Goal: Task Accomplishment & Management: Manage account settings

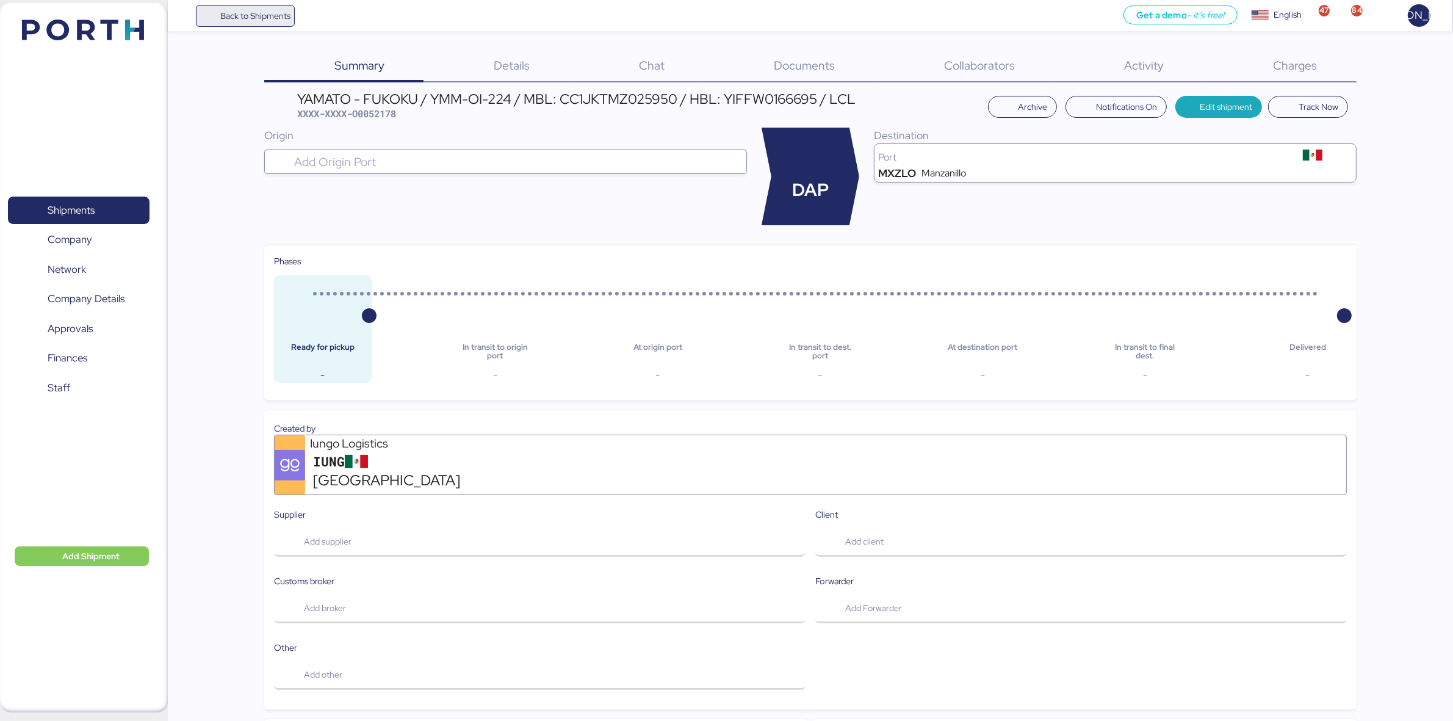
click at [258, 12] on span "Back to Shipments" at bounding box center [255, 16] width 70 height 15
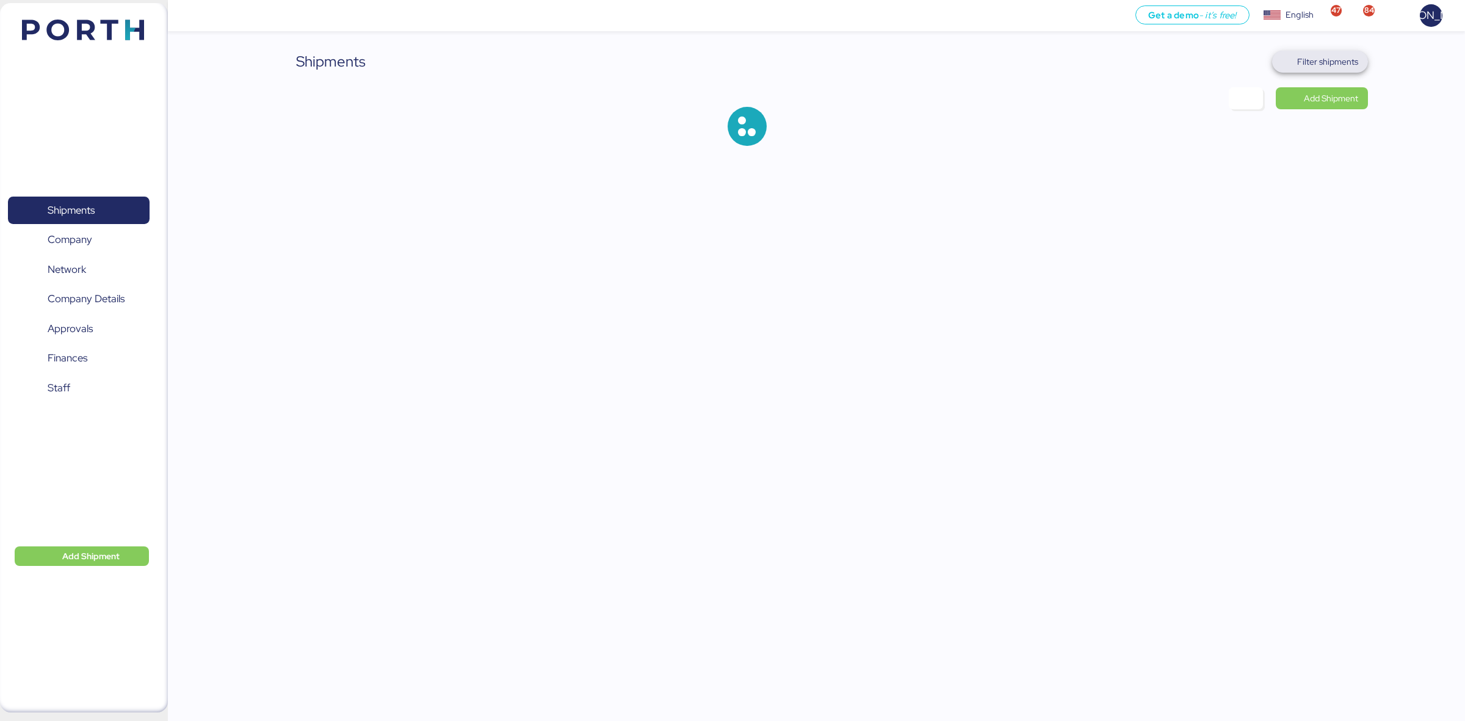
click at [1325, 61] on span "Filter shipments" at bounding box center [1327, 61] width 61 height 15
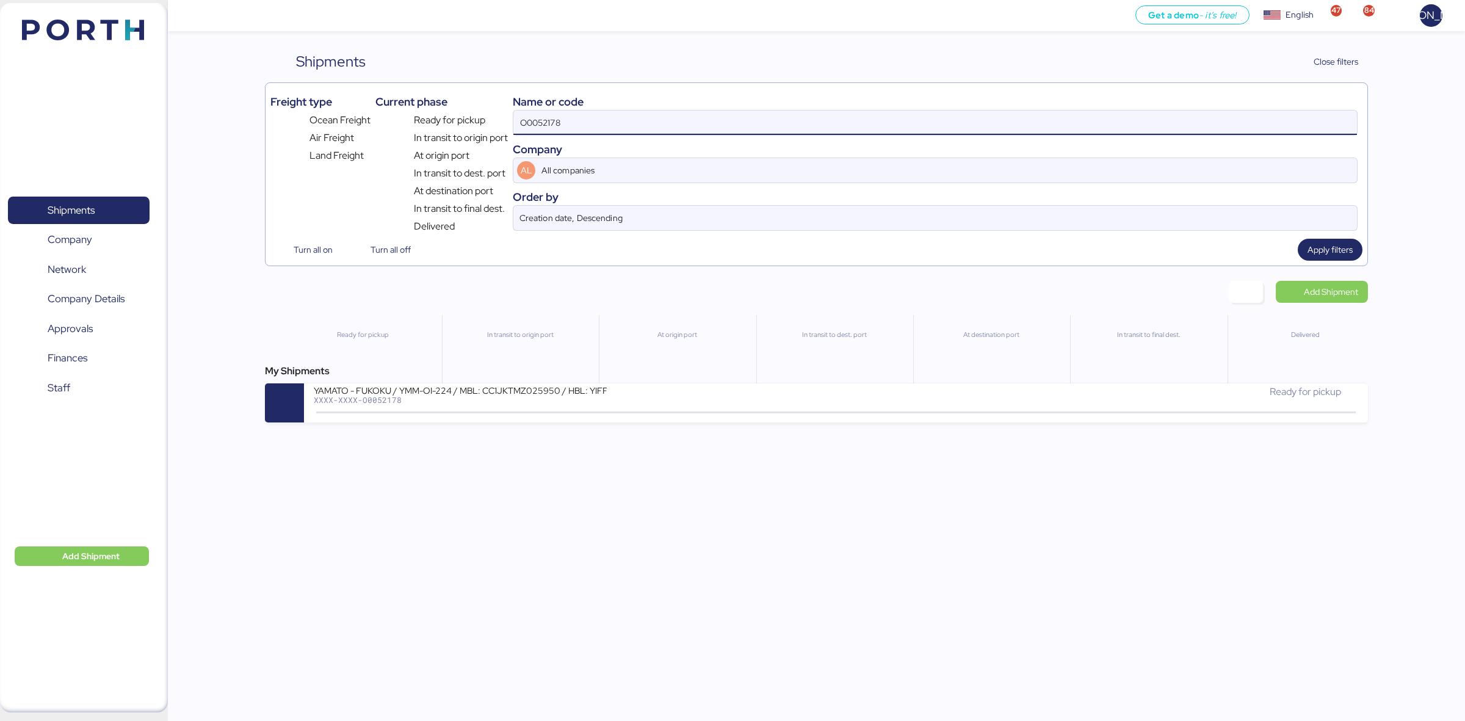
click at [999, 135] on input "O0052178" at bounding box center [935, 122] width 844 height 24
paste input "NGTL7483837"
type input "NGTL7483837"
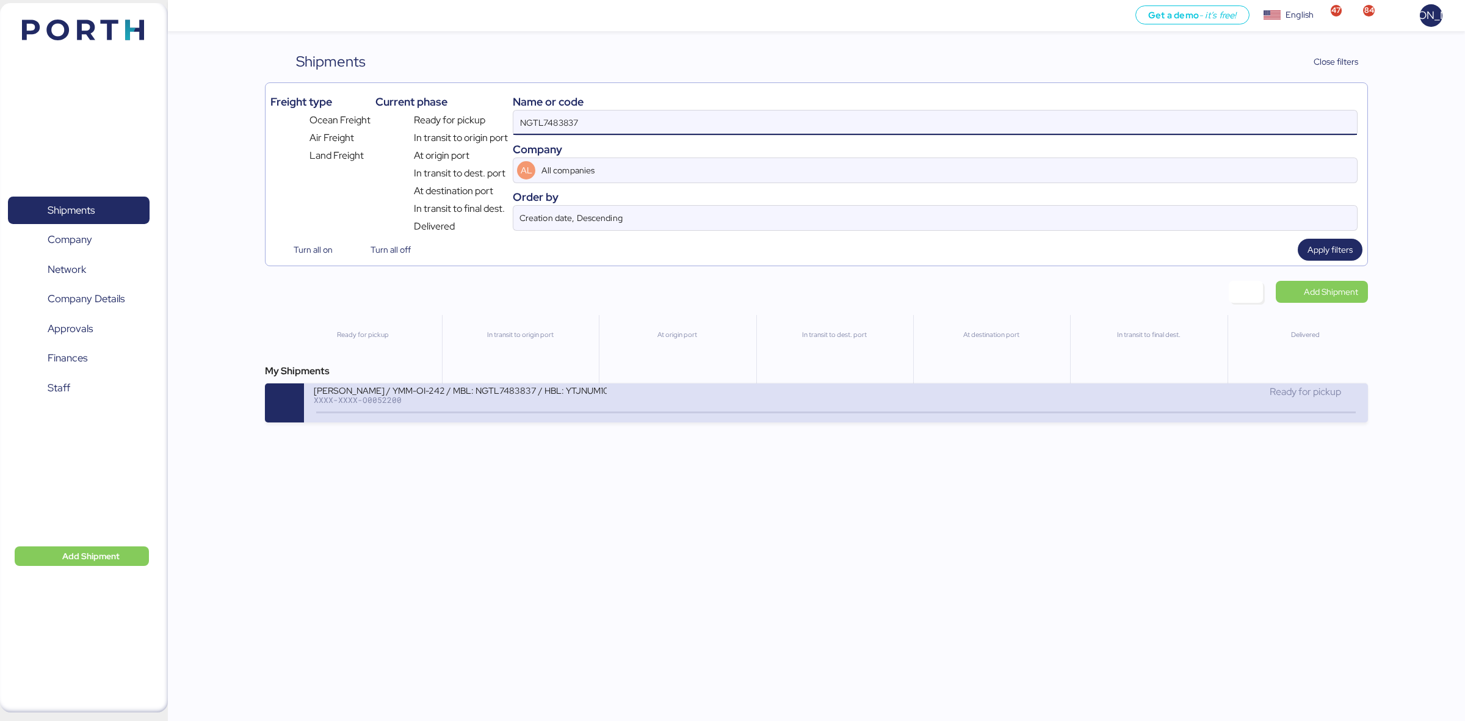
click at [809, 391] on div "[PERSON_NAME] / YMM-OI-242 / MBL: NGTL7483837 / HBL: YTJNUM100149 / LCL XXXX-XX…" at bounding box center [575, 398] width 522 height 26
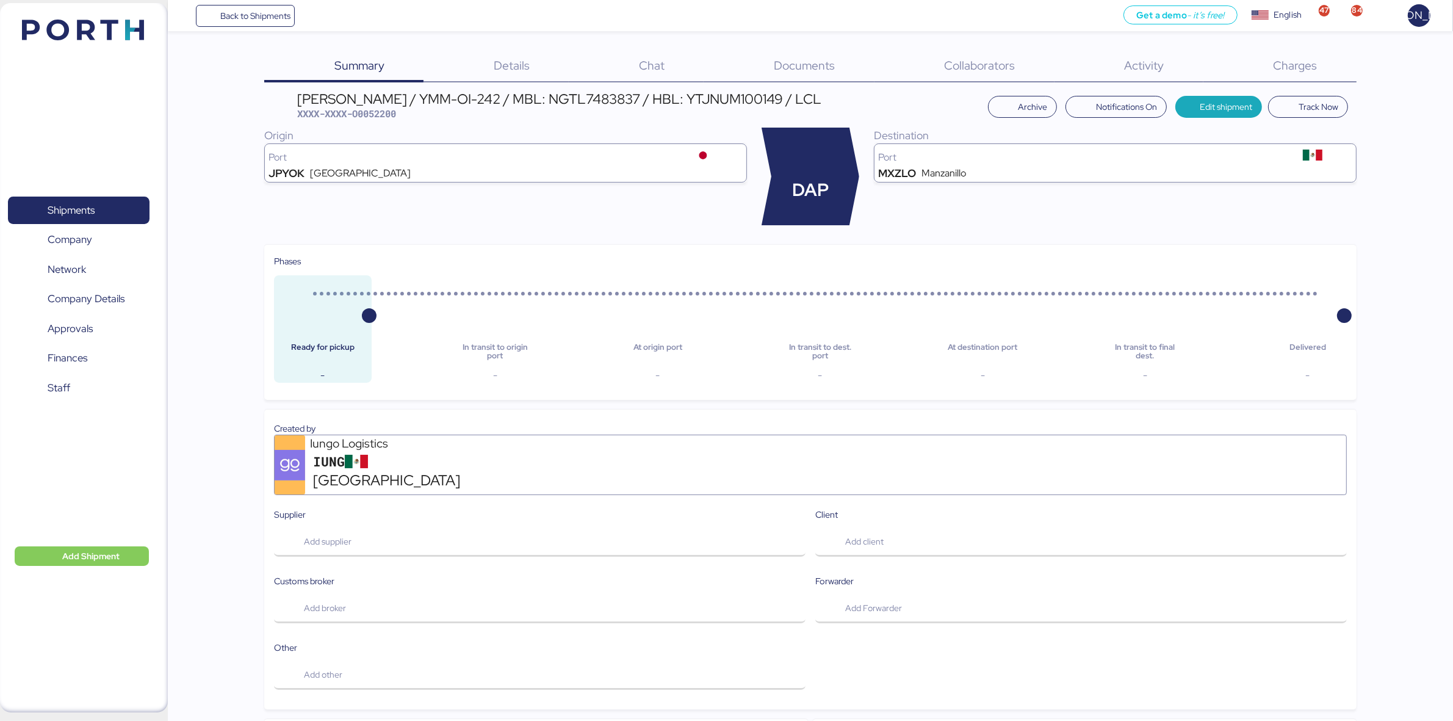
click at [848, 68] on div "Documents 0" at bounding box center [789, 67] width 170 height 32
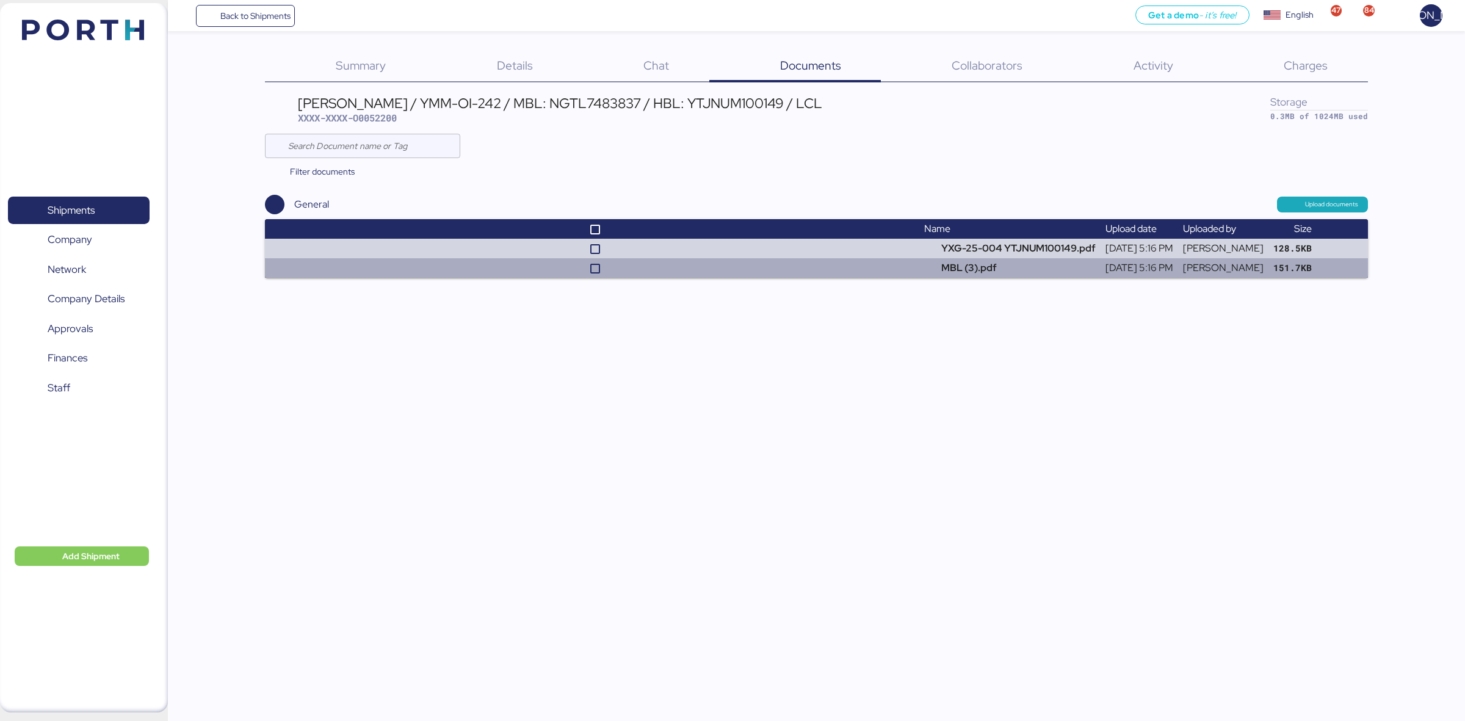
click at [774, 273] on td at bounding box center [592, 268] width 654 height 20
click at [943, 276] on td "MBL (3).pdf" at bounding box center [1009, 268] width 181 height 20
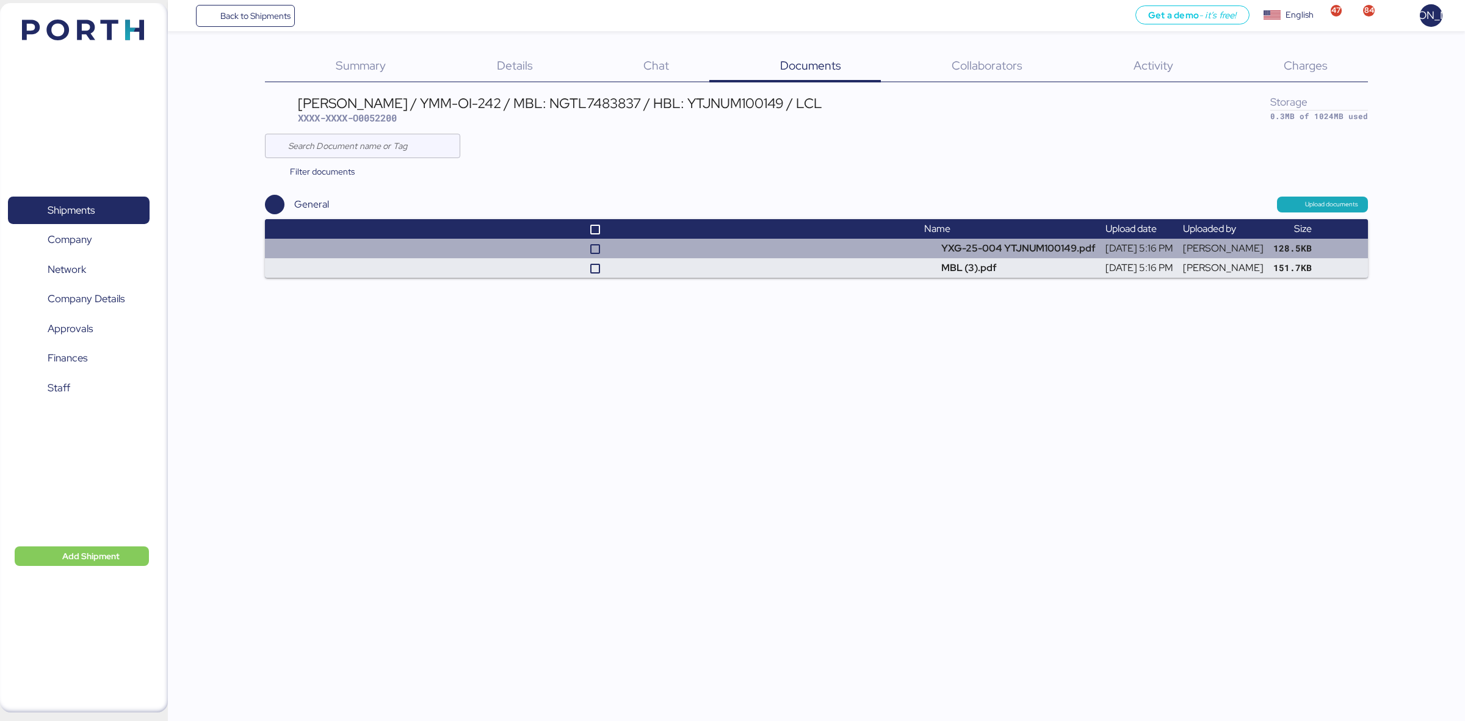
click at [879, 242] on td at bounding box center [592, 249] width 654 height 20
click at [965, 248] on td "YXG-25-004 YTJNUM100149.pdf" at bounding box center [1009, 249] width 181 height 20
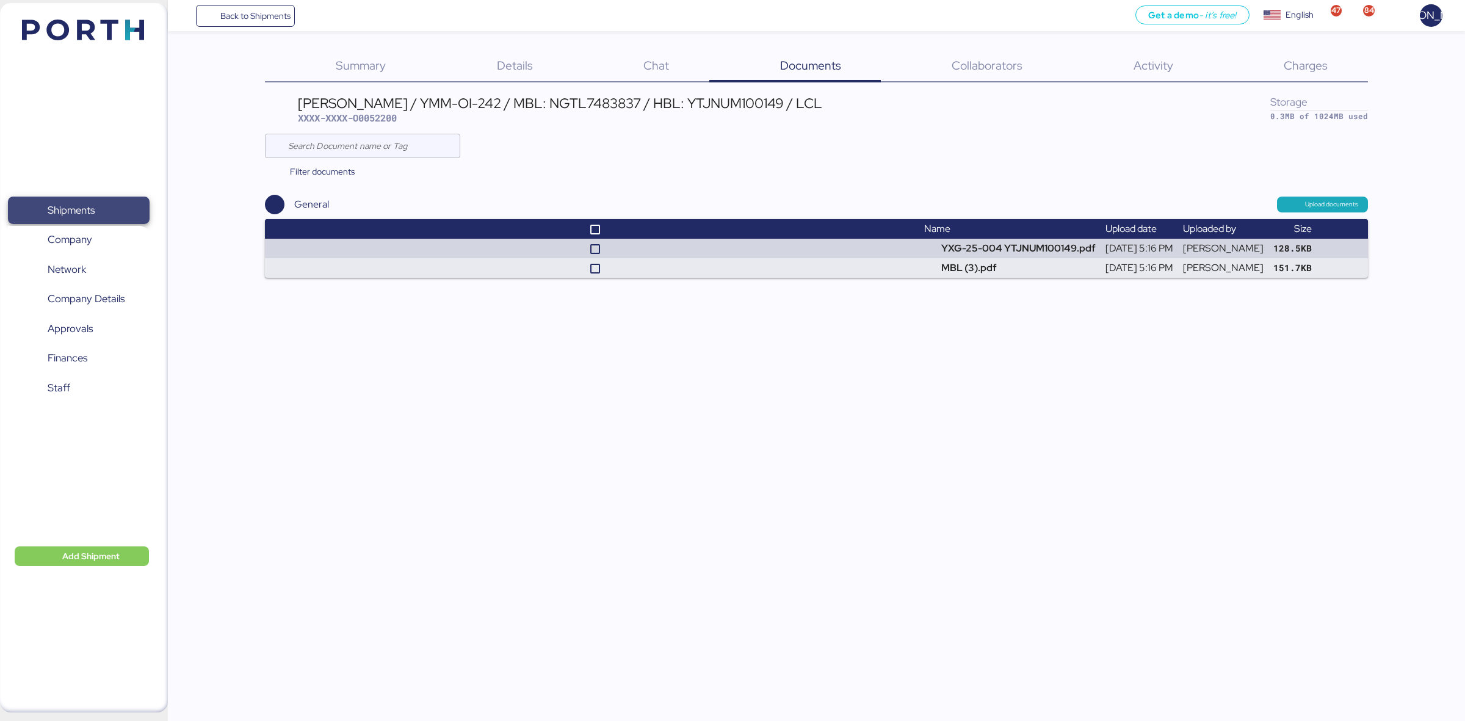
click at [96, 214] on span "Shipments" at bounding box center [78, 210] width 131 height 18
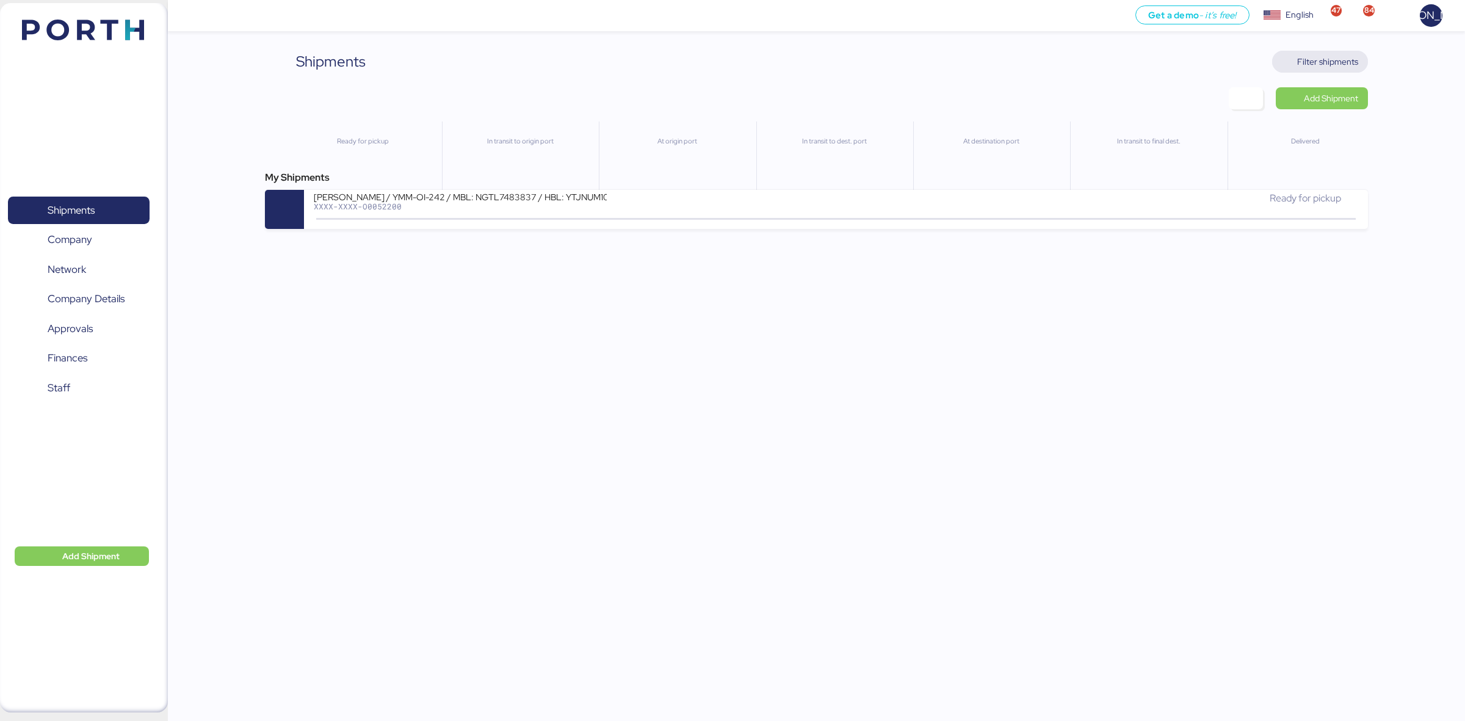
click at [1301, 67] on span "Filter shipments" at bounding box center [1327, 61] width 61 height 15
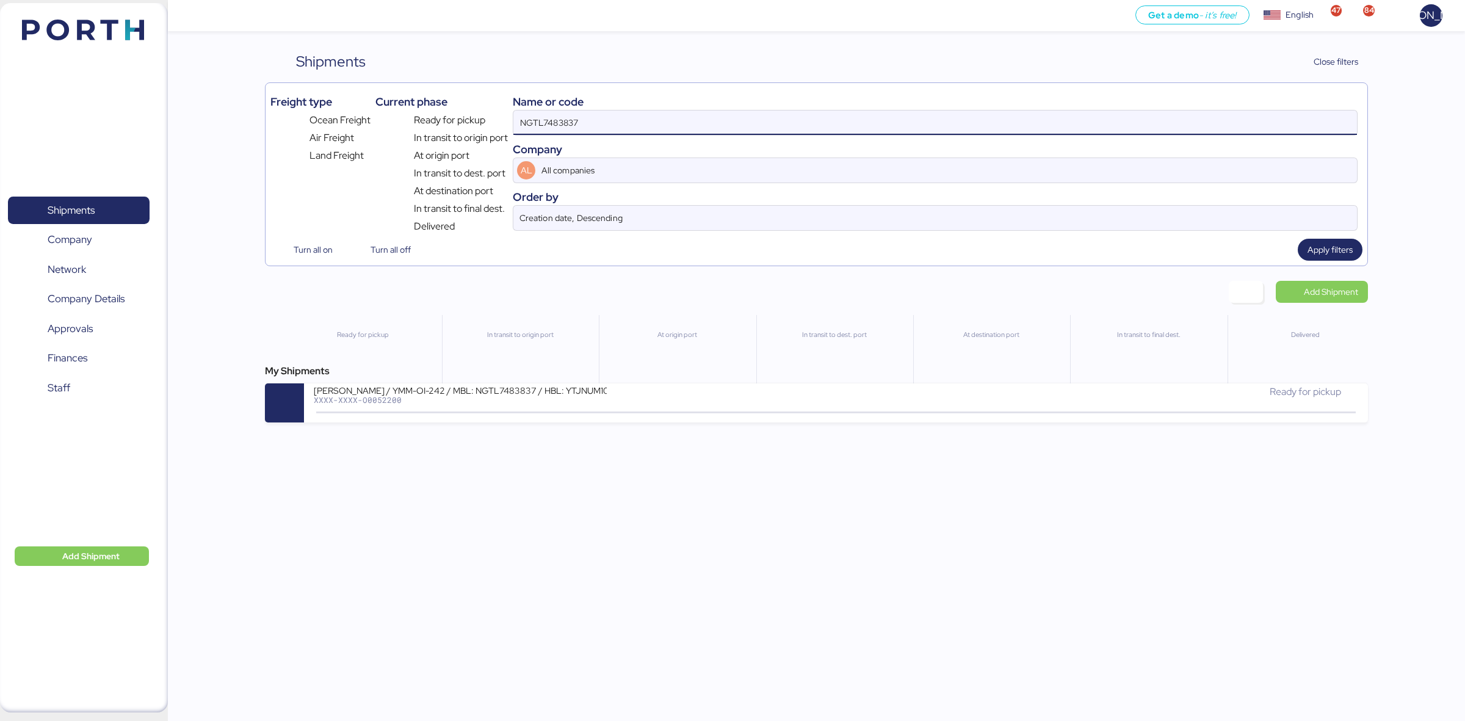
click at [621, 126] on input "NGTL7483837" at bounding box center [935, 122] width 844 height 24
type input "N"
click at [614, 225] on input "Creation date, Descending" at bounding box center [919, 218] width 805 height 24
click at [548, 215] on input "Creation date, Descending" at bounding box center [919, 218] width 805 height 24
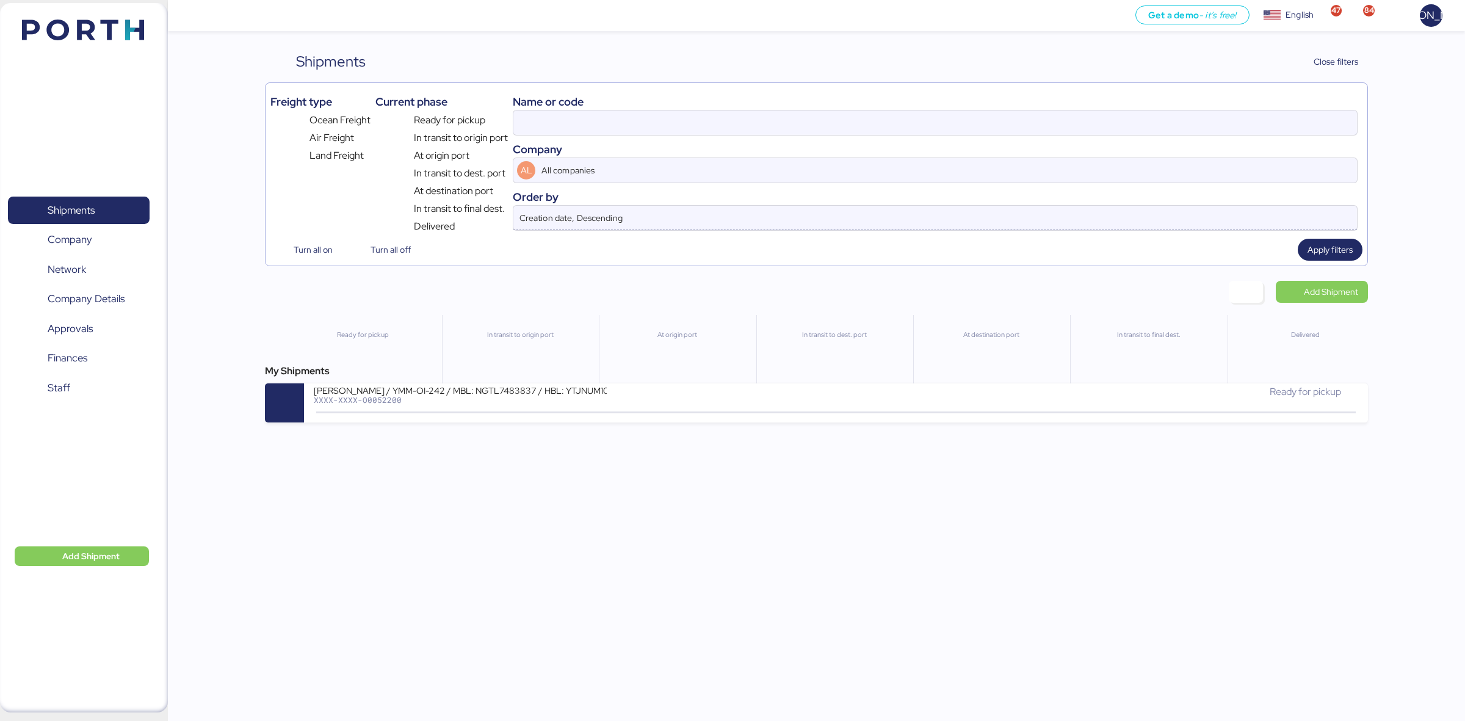
click at [675, 215] on input "Creation date, Descending" at bounding box center [919, 218] width 805 height 24
click at [1326, 251] on span "Apply filters" at bounding box center [1329, 249] width 45 height 15
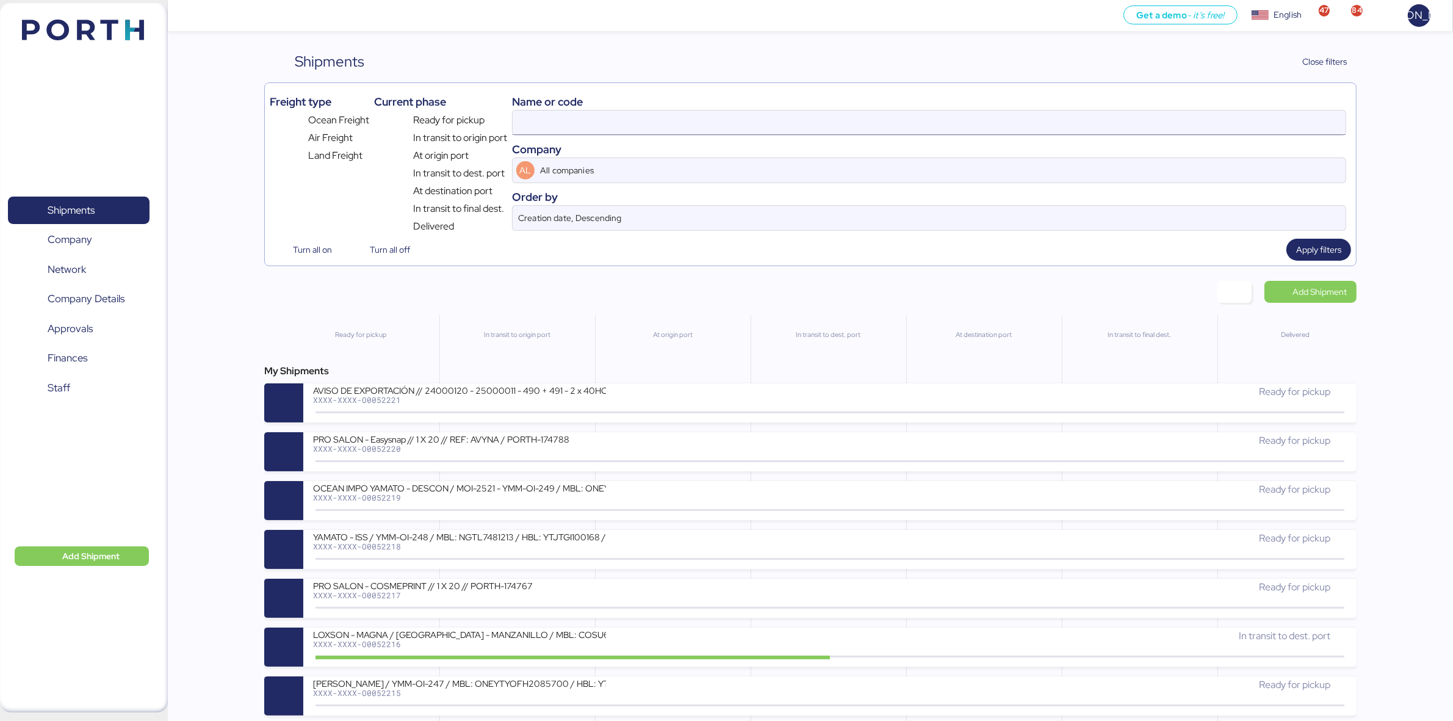
click at [929, 132] on input at bounding box center [929, 122] width 833 height 24
paste input "24000120"
type input "24000120"
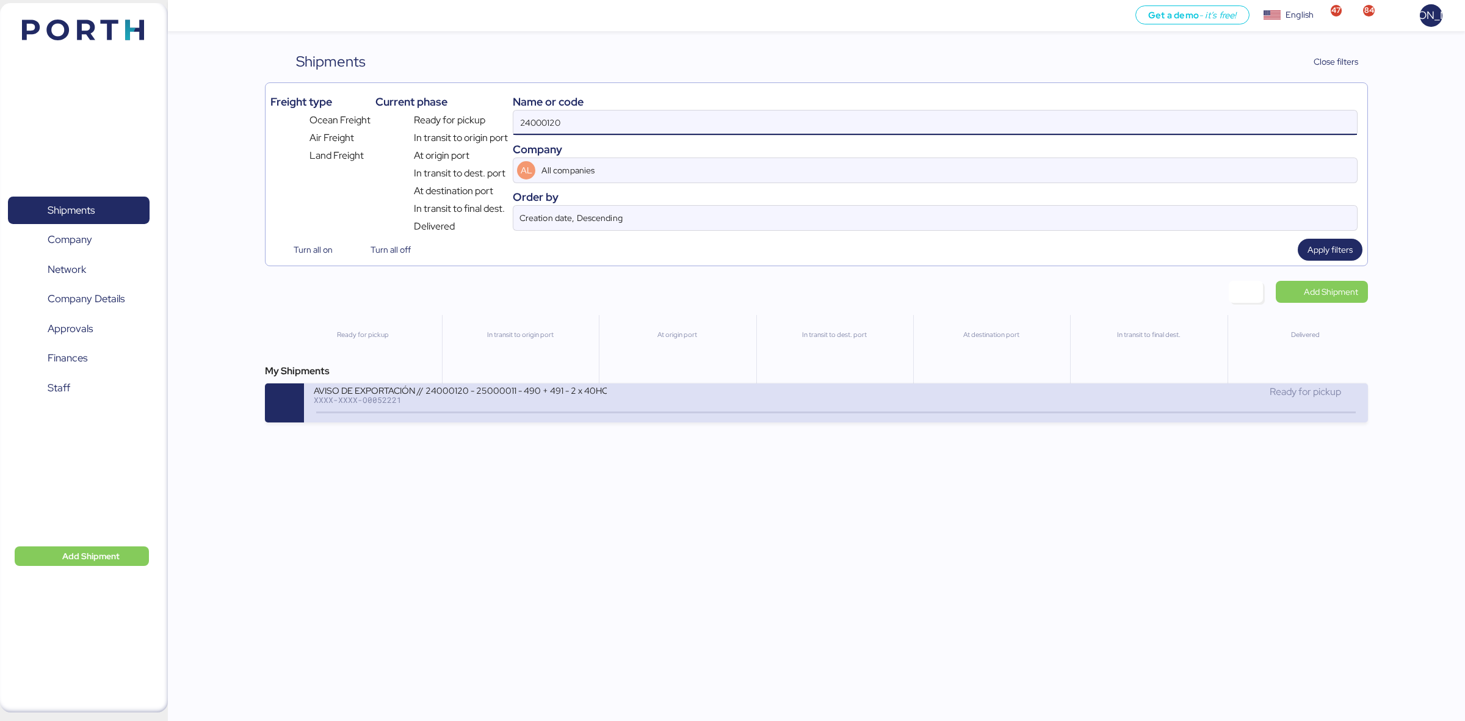
click at [444, 402] on div "XXXX-XXXX-O0052221" at bounding box center [460, 400] width 293 height 9
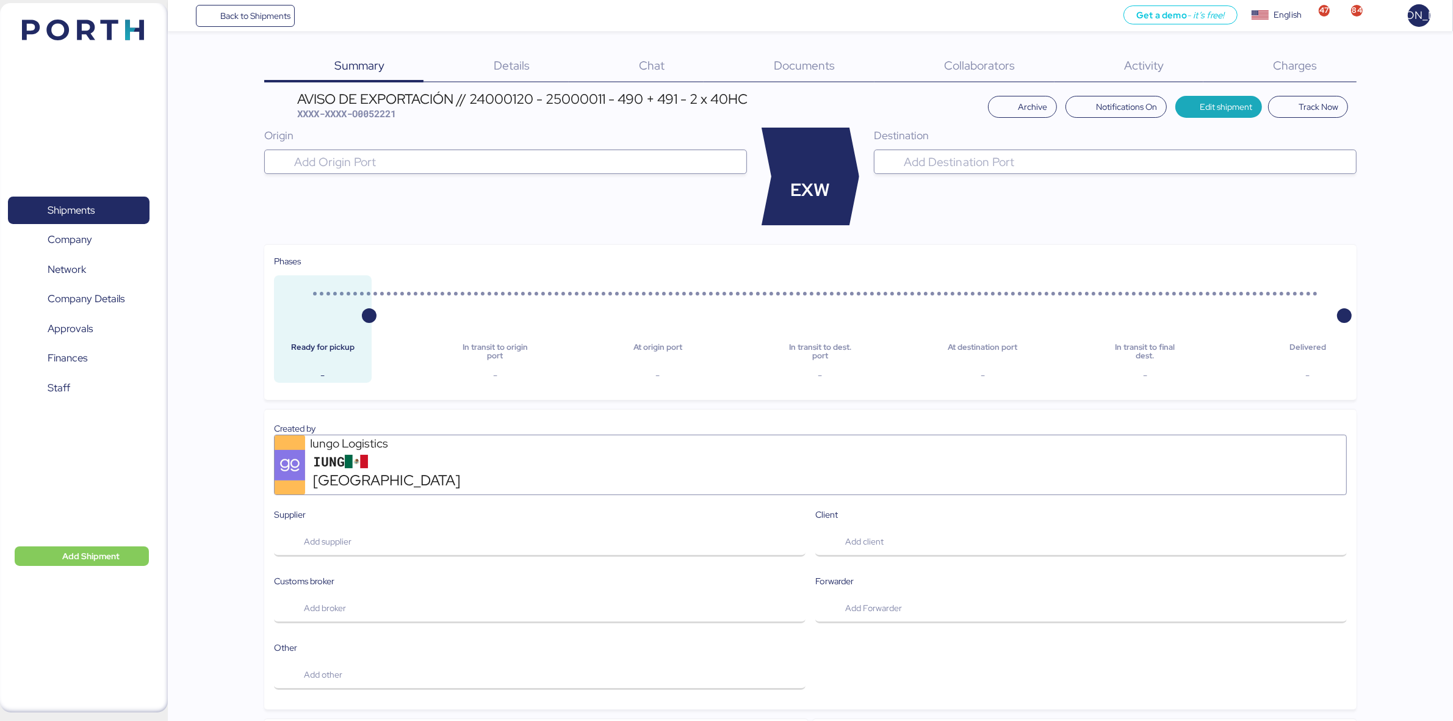
click at [369, 113] on span "XXXX-XXXX-O0052221" at bounding box center [346, 113] width 99 height 12
click at [89, 267] on span "Network" at bounding box center [78, 270] width 131 height 18
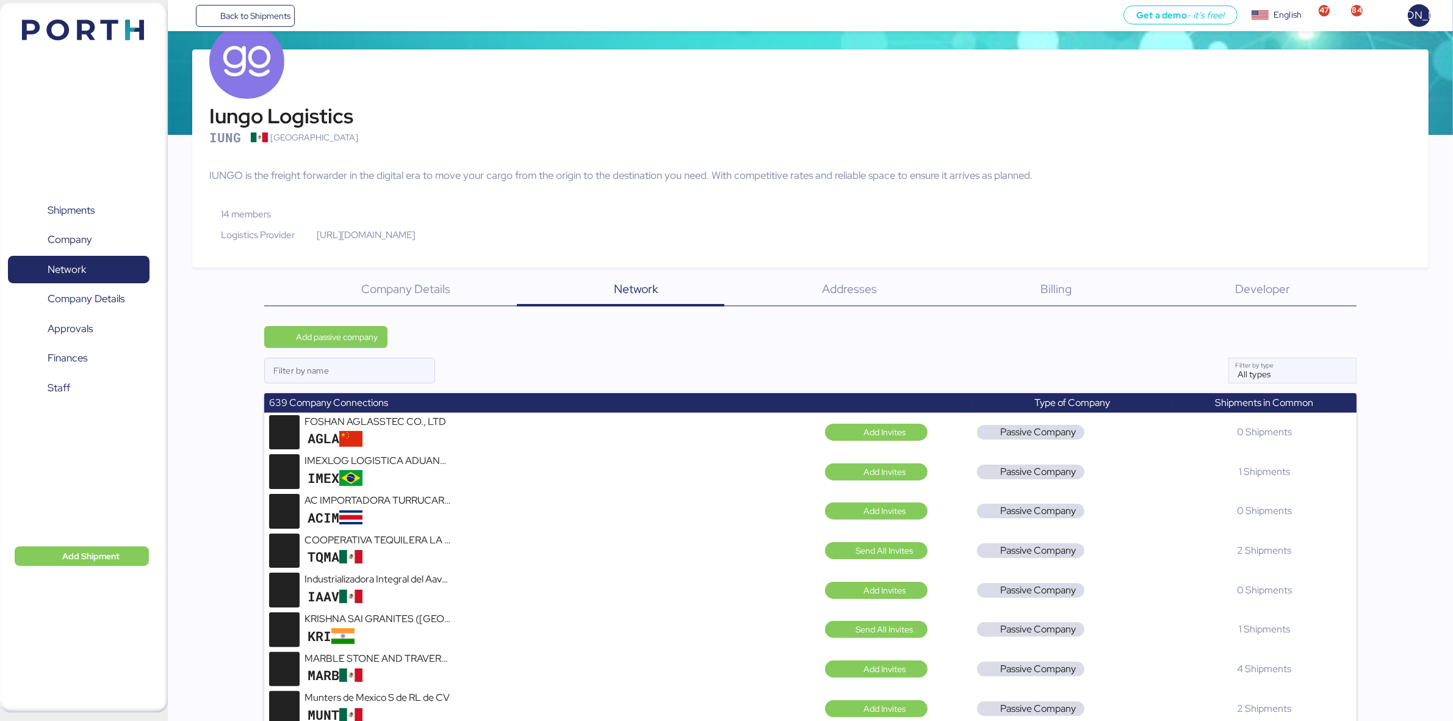
scroll to position [101, 0]
click at [352, 325] on span "Add passive company" at bounding box center [325, 336] width 123 height 22
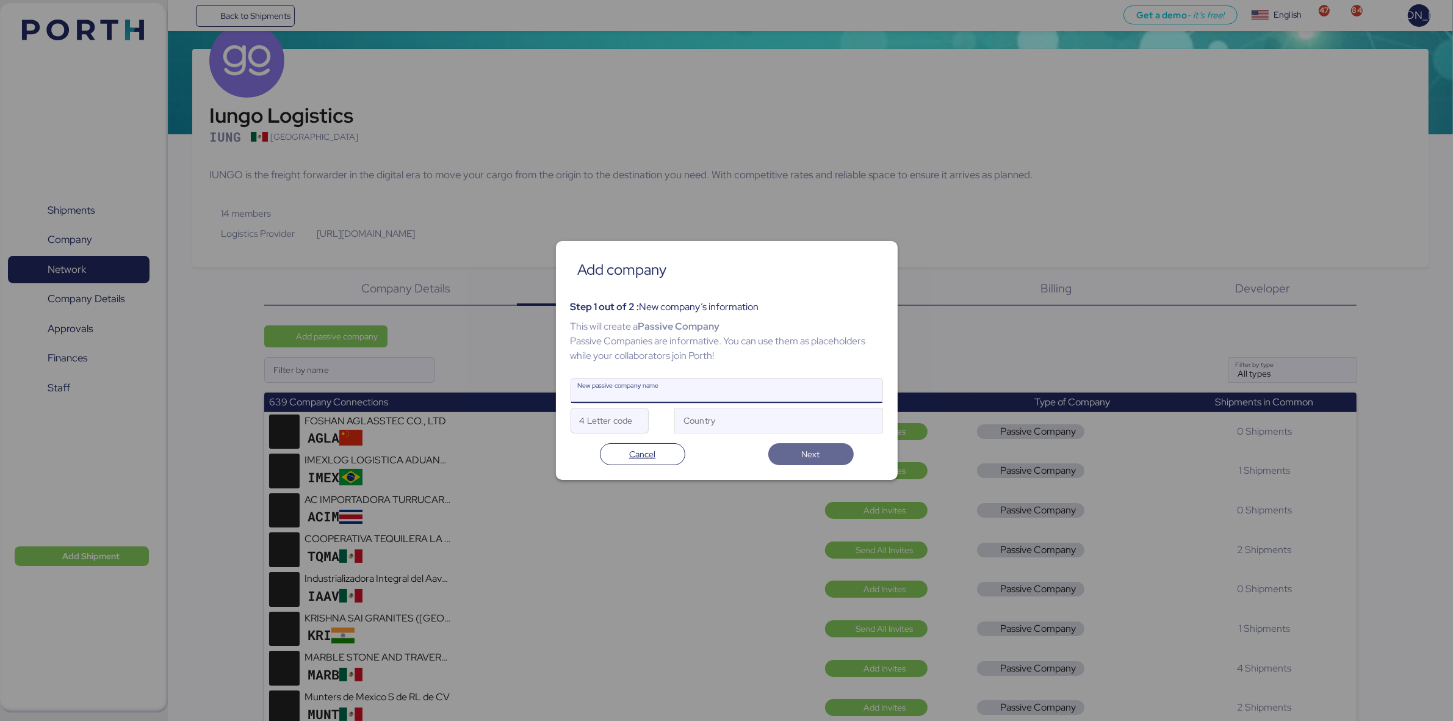
click at [636, 389] on input "New passive company name" at bounding box center [726, 390] width 311 height 24
paste input "DgR Global Logistics UK Limited"
type input "DgR Global Logistics UK Limited"
click at [610, 424] on input "4 Letter code" at bounding box center [609, 420] width 77 height 24
type input "DGR"
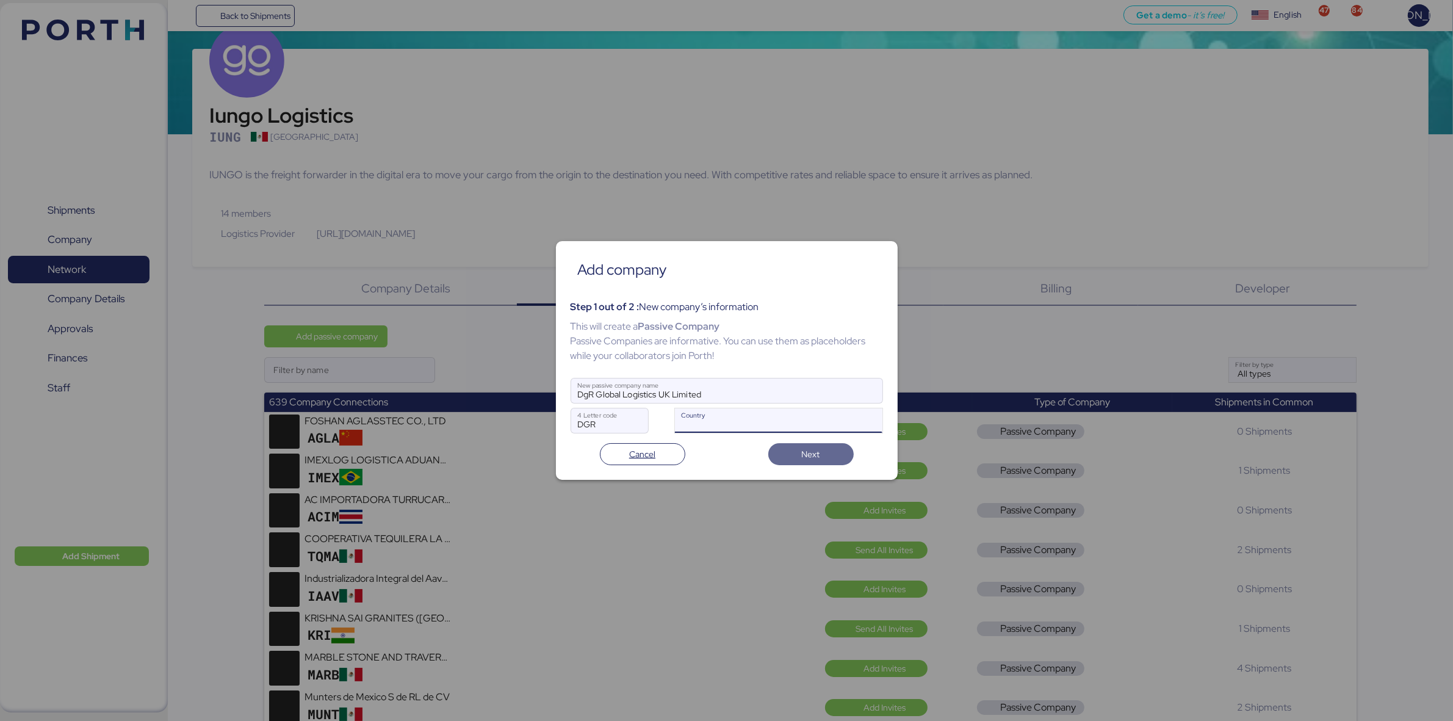
click at [730, 420] on input "Country" at bounding box center [773, 423] width 179 height 15
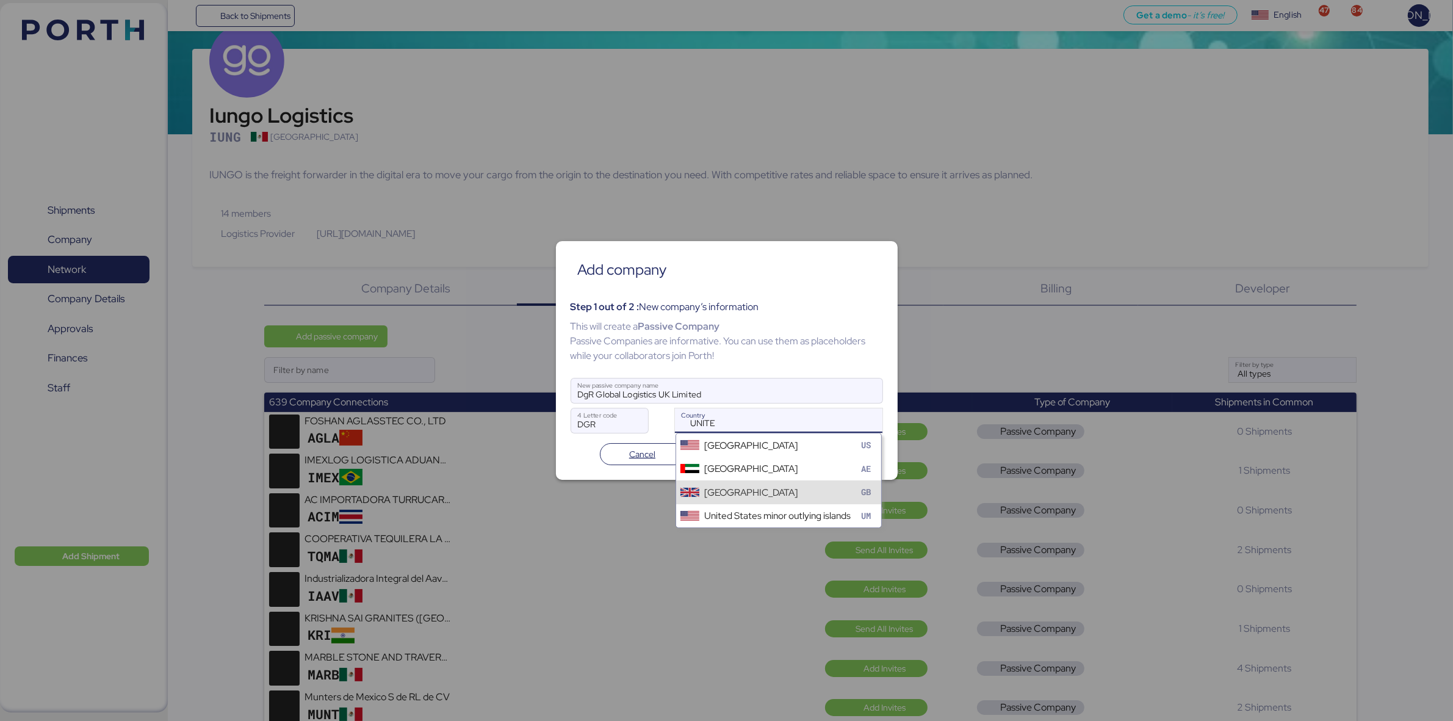
type input "UNITE"
click at [776, 496] on div "[GEOGRAPHIC_DATA] [GEOGRAPHIC_DATA]" at bounding box center [779, 491] width 206 height 23
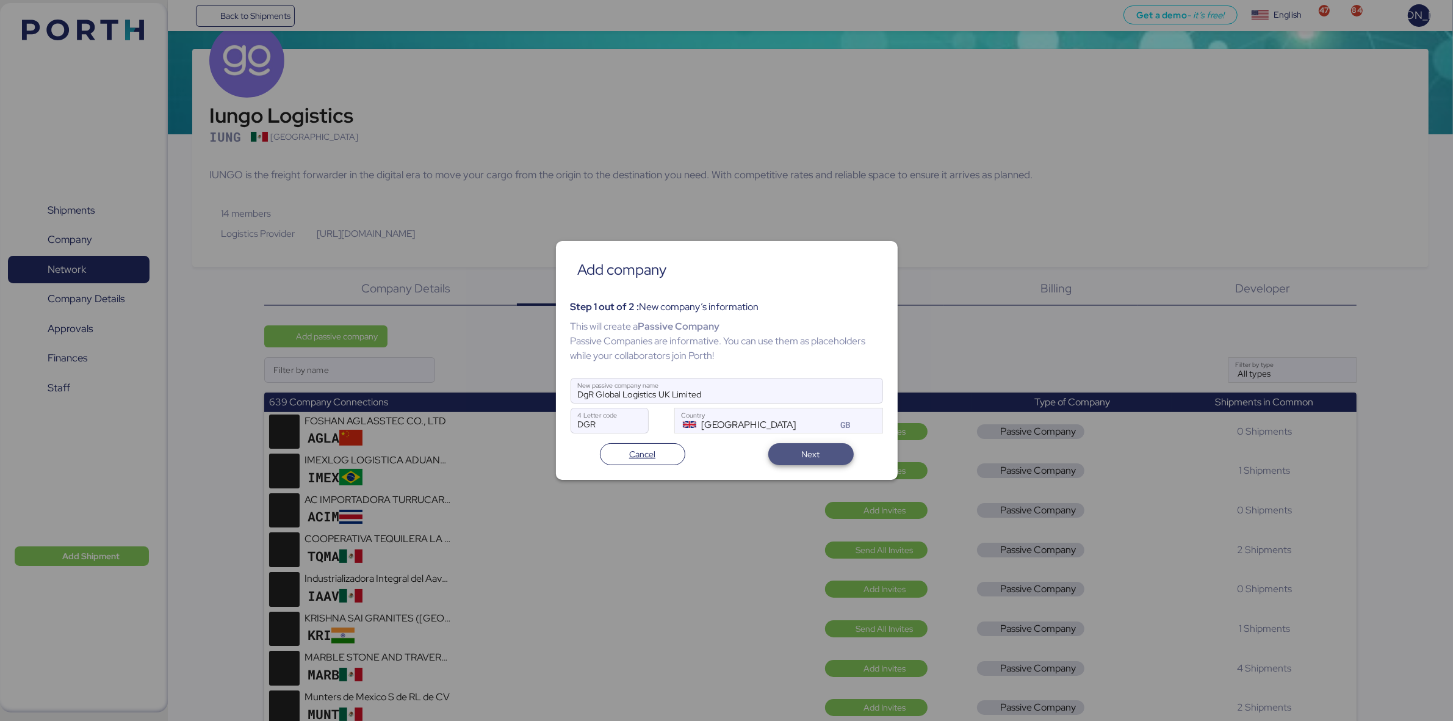
click at [822, 453] on span "Next" at bounding box center [811, 454] width 66 height 17
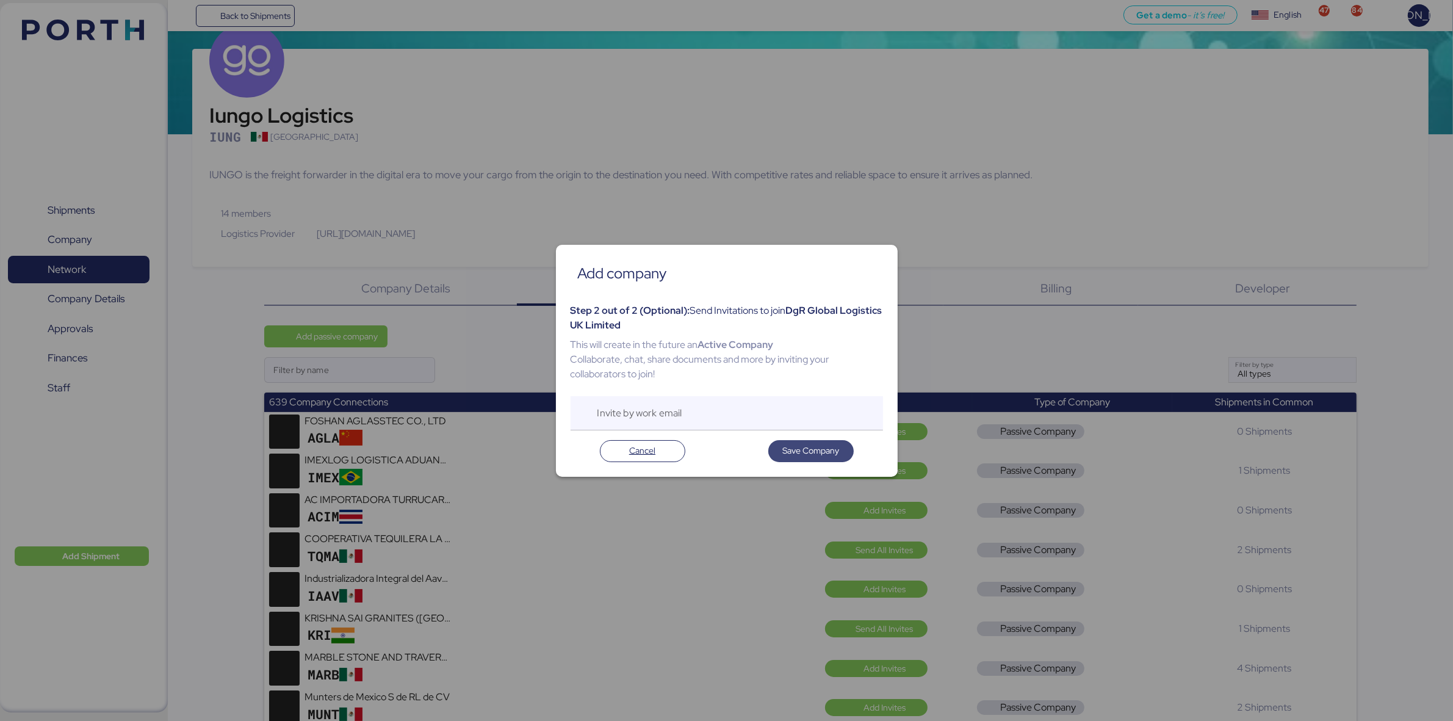
click at [809, 450] on span "Save Company" at bounding box center [811, 450] width 57 height 15
click at [816, 446] on span "Save Company" at bounding box center [811, 450] width 57 height 15
click at [708, 380] on div "This will create in the future an Active Company Collaborate, chat, share docum…" at bounding box center [727, 360] width 313 height 44
click at [685, 416] on input "Invite by work email" at bounding box center [741, 413] width 286 height 34
click at [820, 449] on span "Save Company" at bounding box center [811, 450] width 57 height 15
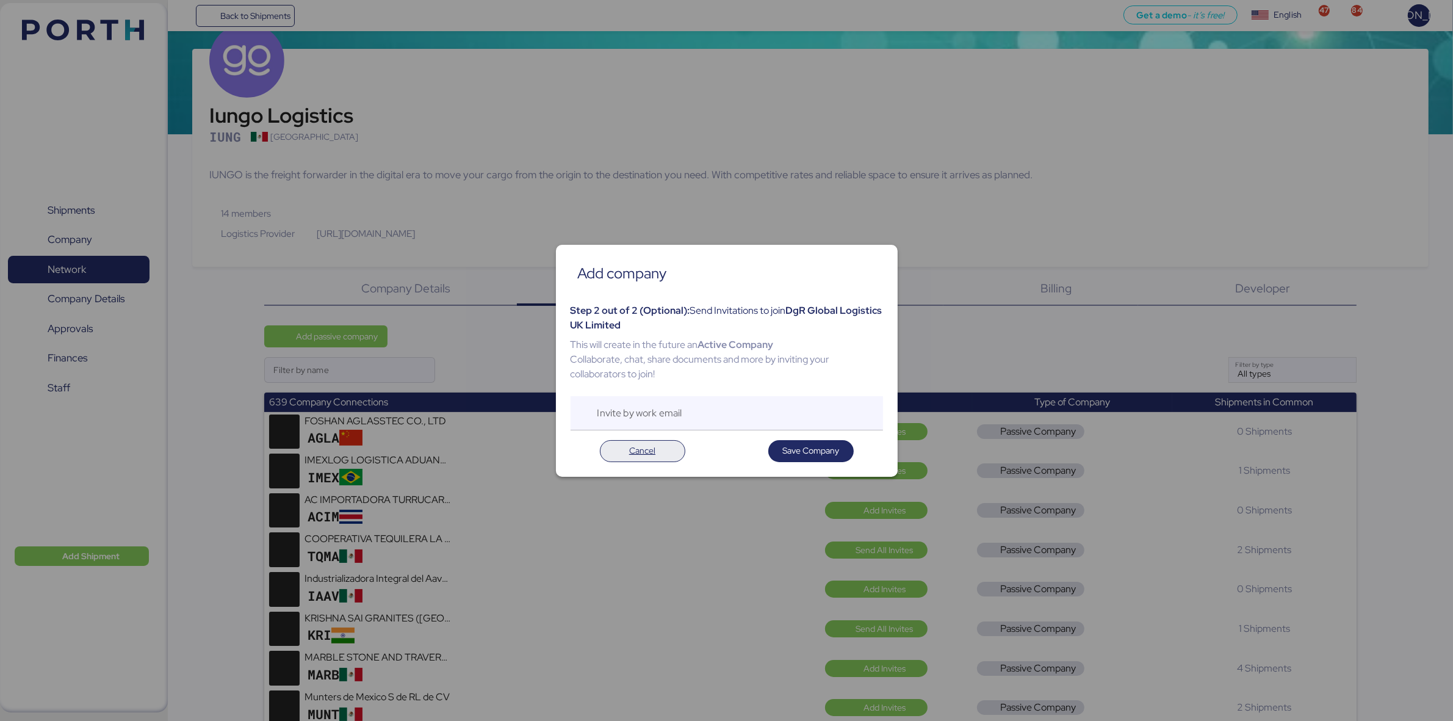
click at [648, 446] on span "Cancel" at bounding box center [642, 450] width 26 height 15
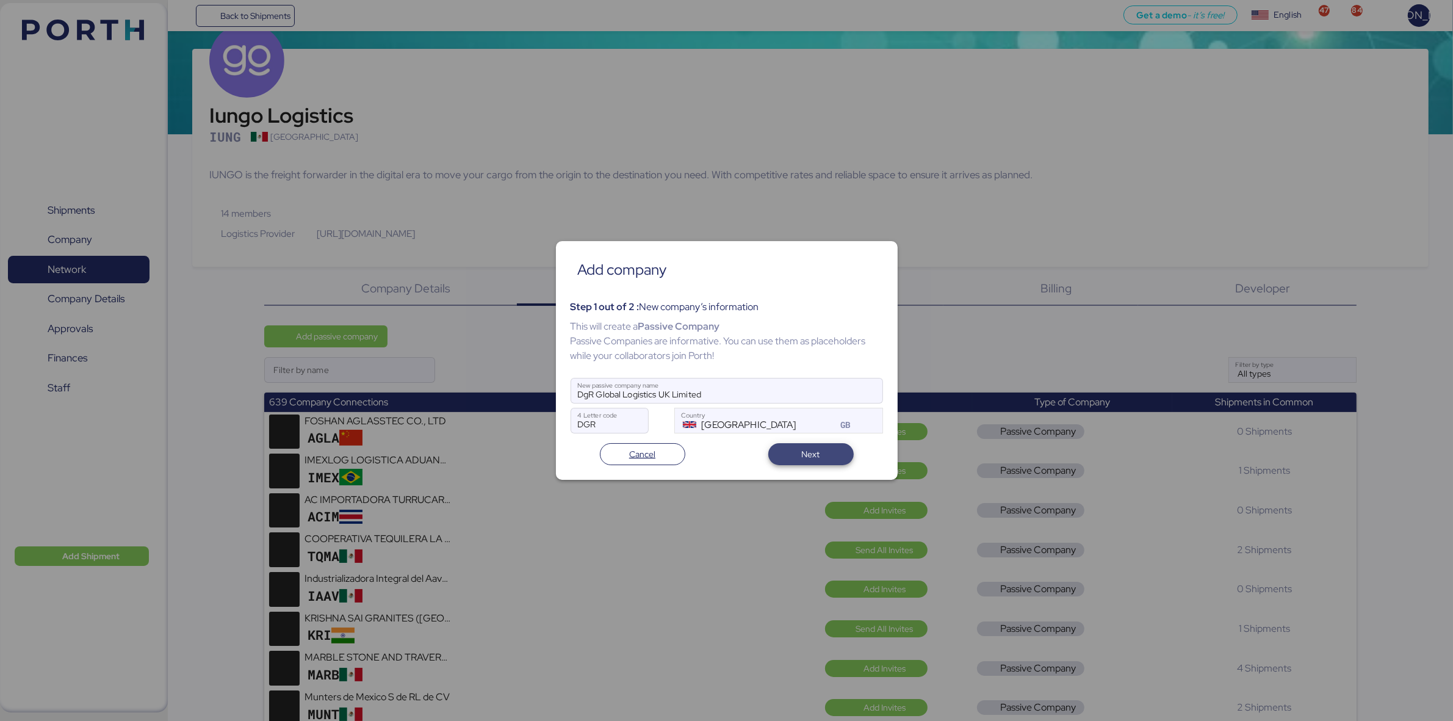
click at [831, 447] on span "Next" at bounding box center [811, 454] width 66 height 17
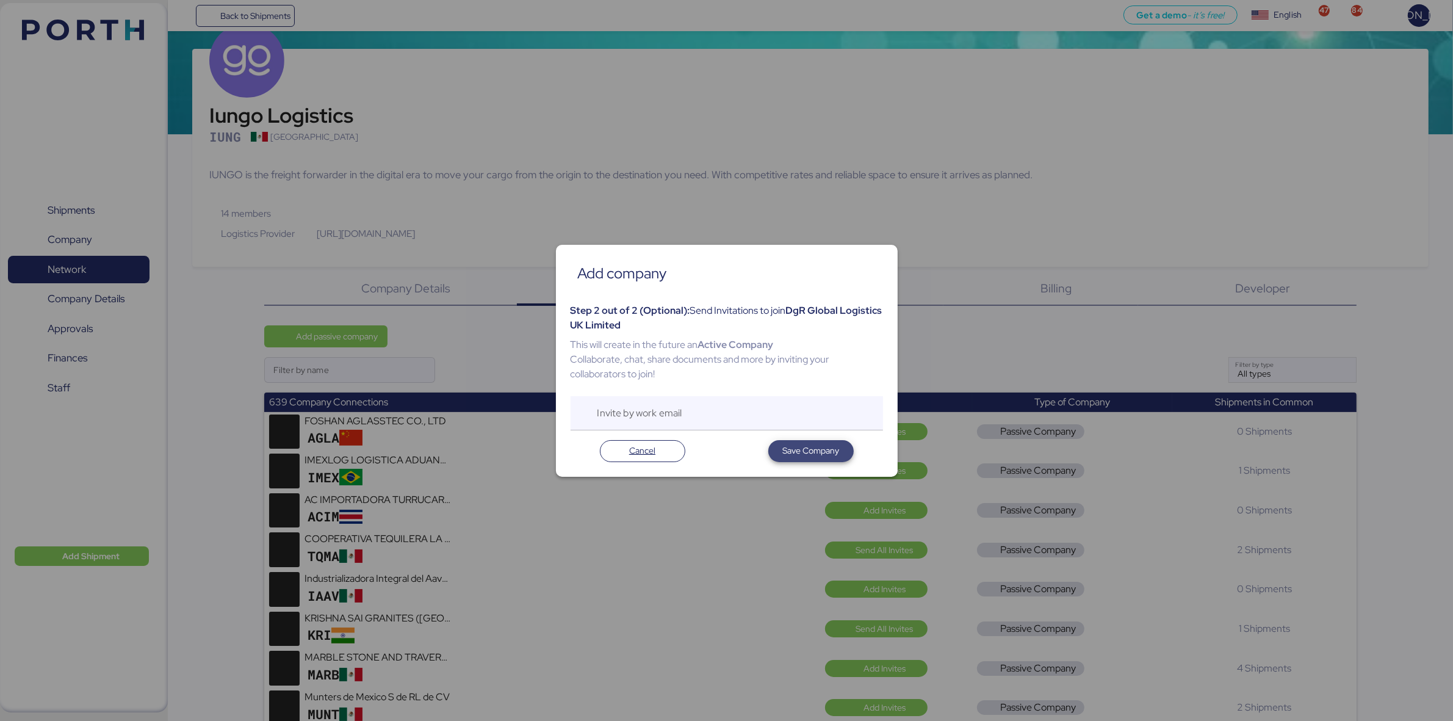
click at [831, 447] on span "Save Company" at bounding box center [811, 450] width 57 height 15
drag, startPoint x: 598, startPoint y: 342, endPoint x: 777, endPoint y: 349, distance: 179.0
click at [777, 349] on div "This will create in the future an Active Company Collaborate, chat, share docum…" at bounding box center [727, 360] width 313 height 44
click at [667, 379] on div "This will create in the future an Active Company Collaborate, chat, share docum…" at bounding box center [727, 360] width 313 height 44
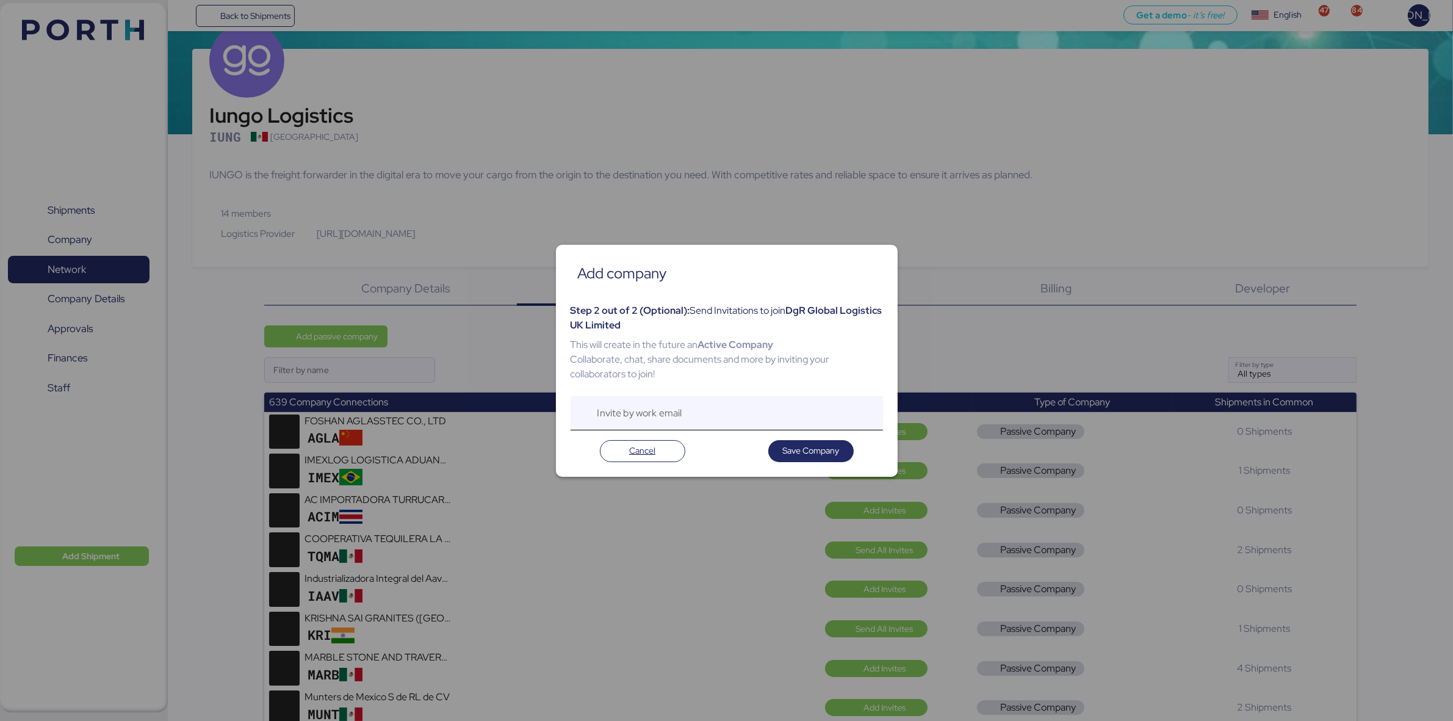
click at [667, 415] on input "Invite by work email" at bounding box center [741, 413] width 286 height 34
type input "."
click at [815, 458] on span "Save Company" at bounding box center [811, 450] width 57 height 15
click at [705, 452] on div "Cancel Save Company" at bounding box center [727, 446] width 313 height 32
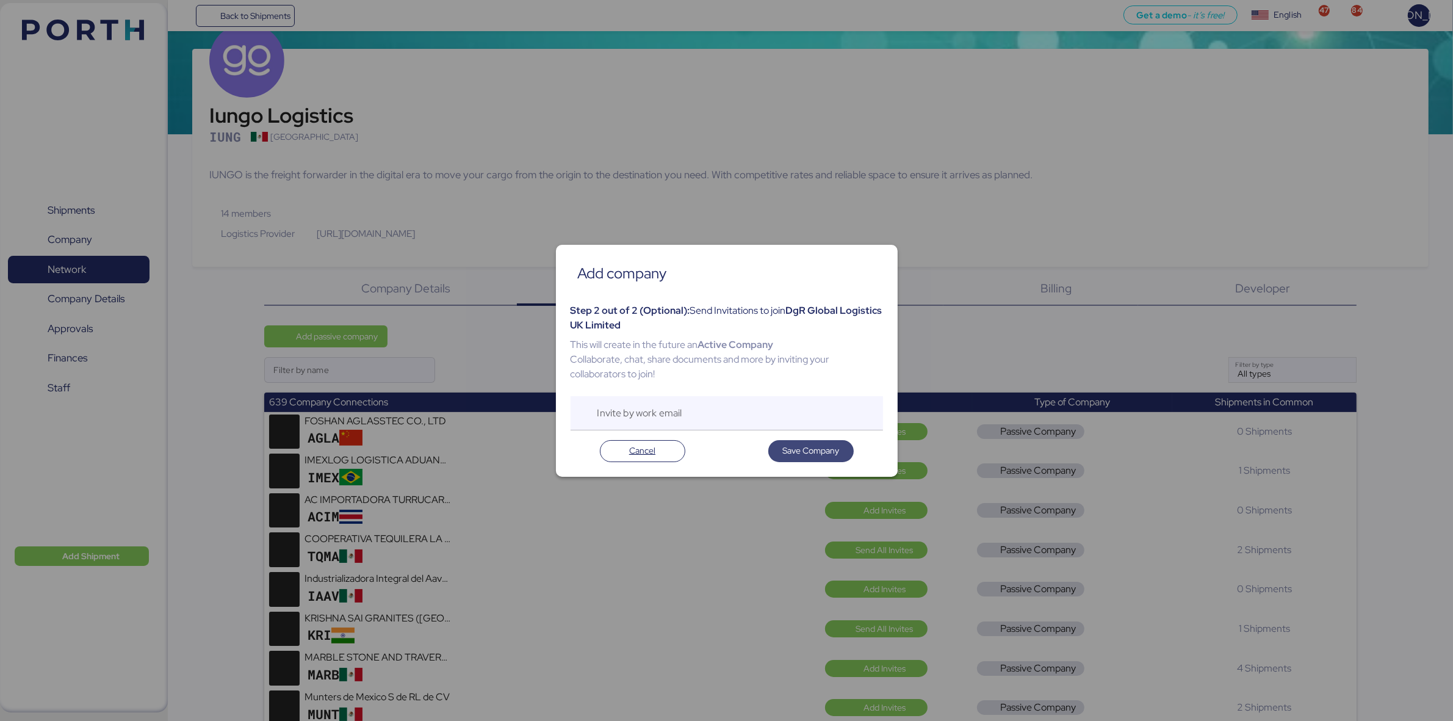
click at [819, 446] on span "Save Company" at bounding box center [811, 450] width 57 height 15
click at [797, 314] on span "DgR Global Logistics UK Limited" at bounding box center [727, 317] width 312 height 27
click at [1118, 126] on div at bounding box center [726, 360] width 1453 height 721
drag, startPoint x: 635, startPoint y: 458, endPoint x: 638, endPoint y: 446, distance: 12.0
click at [635, 458] on span "Cancel" at bounding box center [642, 450] width 26 height 15
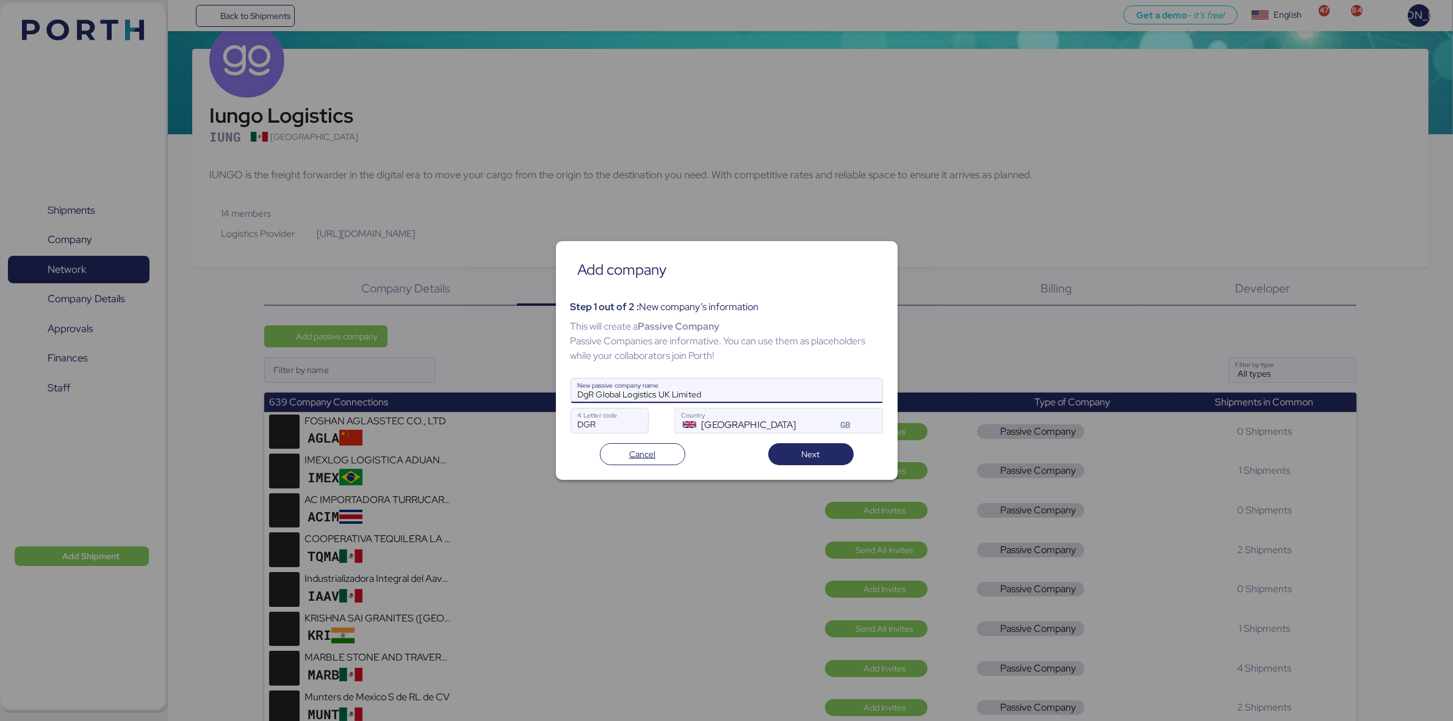
drag, startPoint x: 732, startPoint y: 397, endPoint x: 465, endPoint y: 400, distance: 267.4
click at [465, 400] on div "Add company Step 1 out of 2 : New company’s information This will create a Pass…" at bounding box center [726, 360] width 1453 height 721
click at [798, 450] on span "Next" at bounding box center [811, 454] width 66 height 17
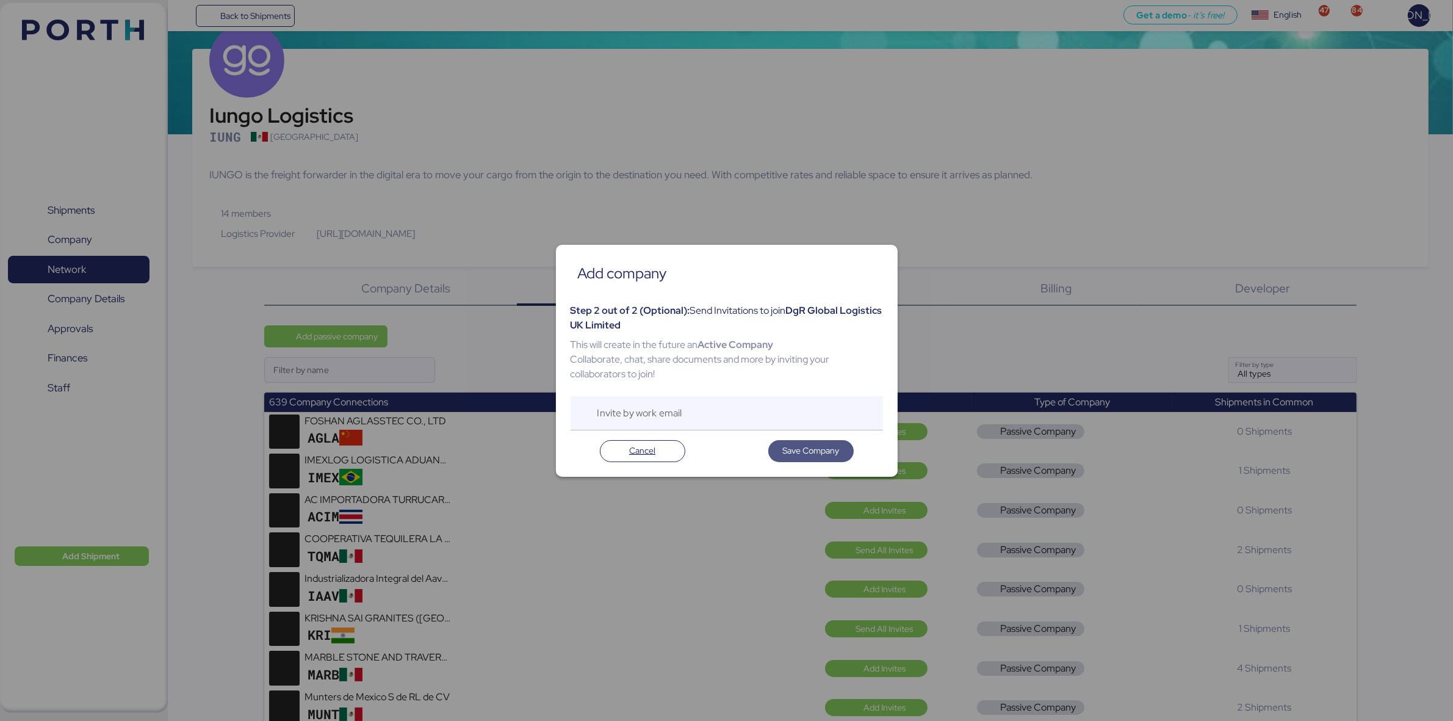
click at [798, 447] on span "Save Company" at bounding box center [811, 450] width 57 height 15
click at [711, 457] on div "Cancel Save Company" at bounding box center [727, 446] width 313 height 32
click at [413, 133] on div at bounding box center [726, 360] width 1453 height 721
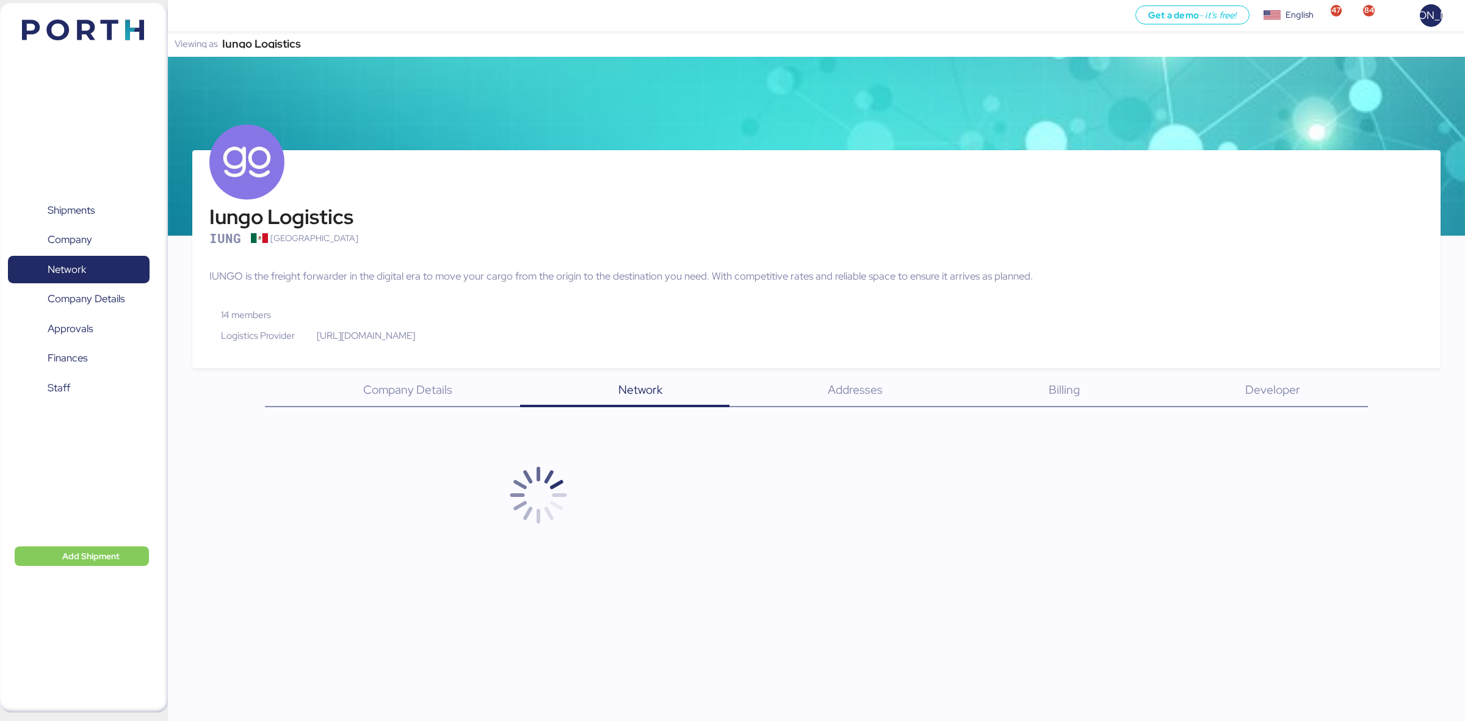
click at [226, 315] on span "14 members" at bounding box center [246, 314] width 50 height 13
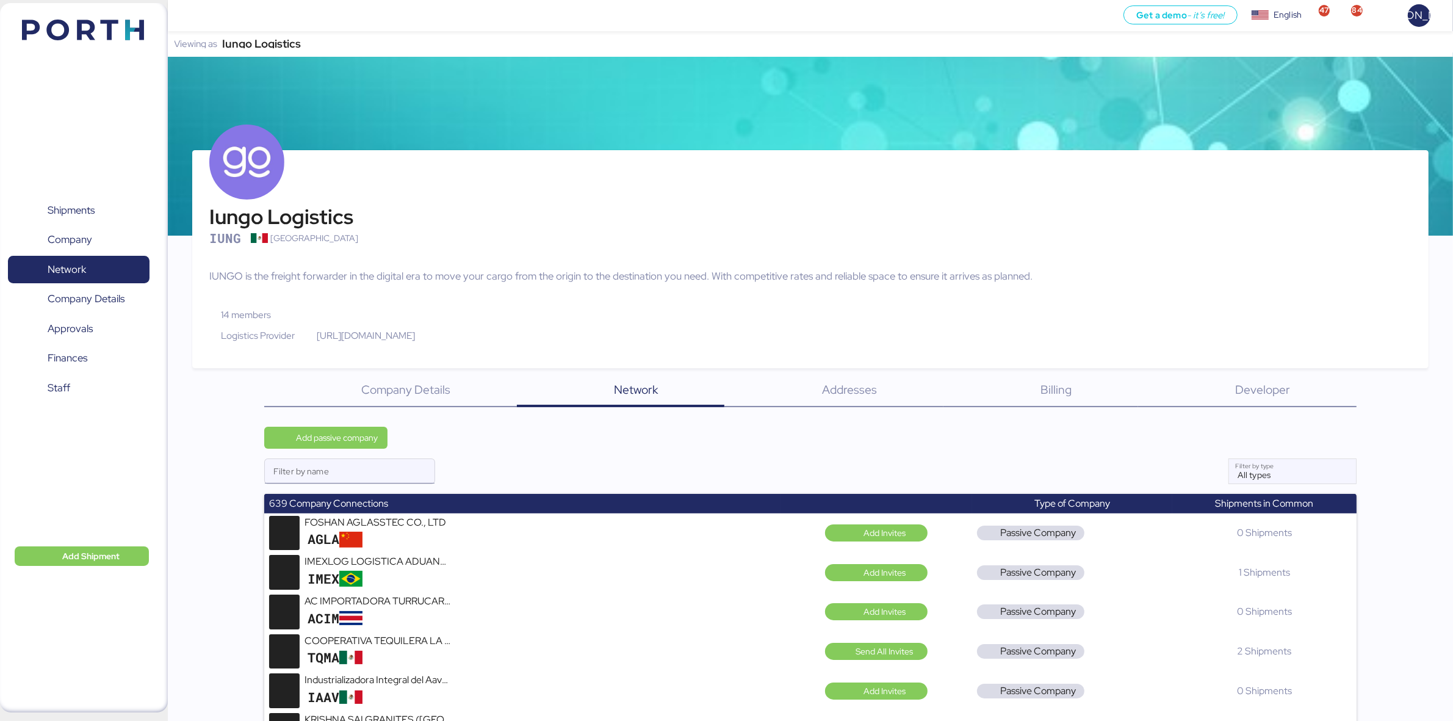
click at [331, 475] on input "Filter by name" at bounding box center [350, 471] width 170 height 24
click at [350, 444] on span "Add passive company" at bounding box center [326, 437] width 104 height 17
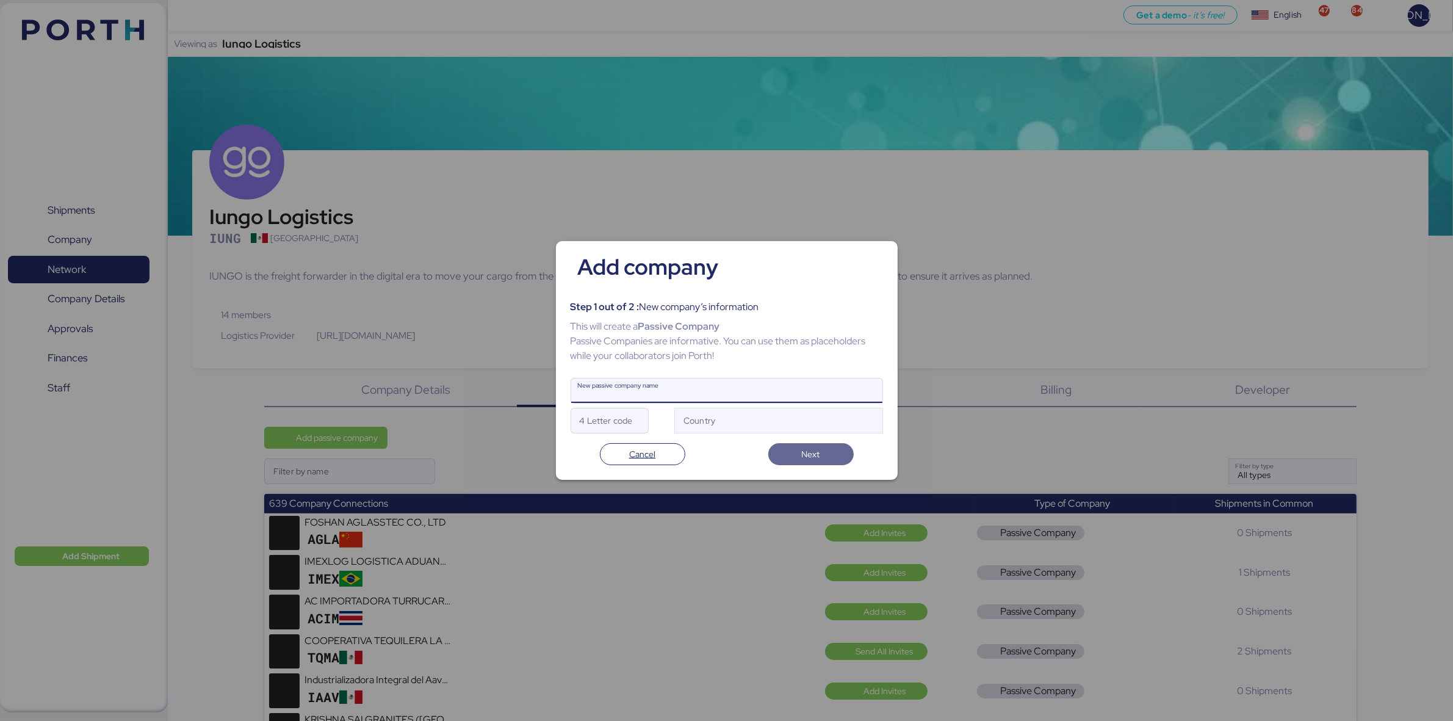
click at [671, 392] on input "New passive company name" at bounding box center [726, 390] width 311 height 24
paste input "DgR Global Logistics UK Limited"
type input "DgR Global Logistics UK Limited"
click at [607, 424] on input "4 Letter code" at bounding box center [609, 420] width 77 height 24
type input "DGRG"
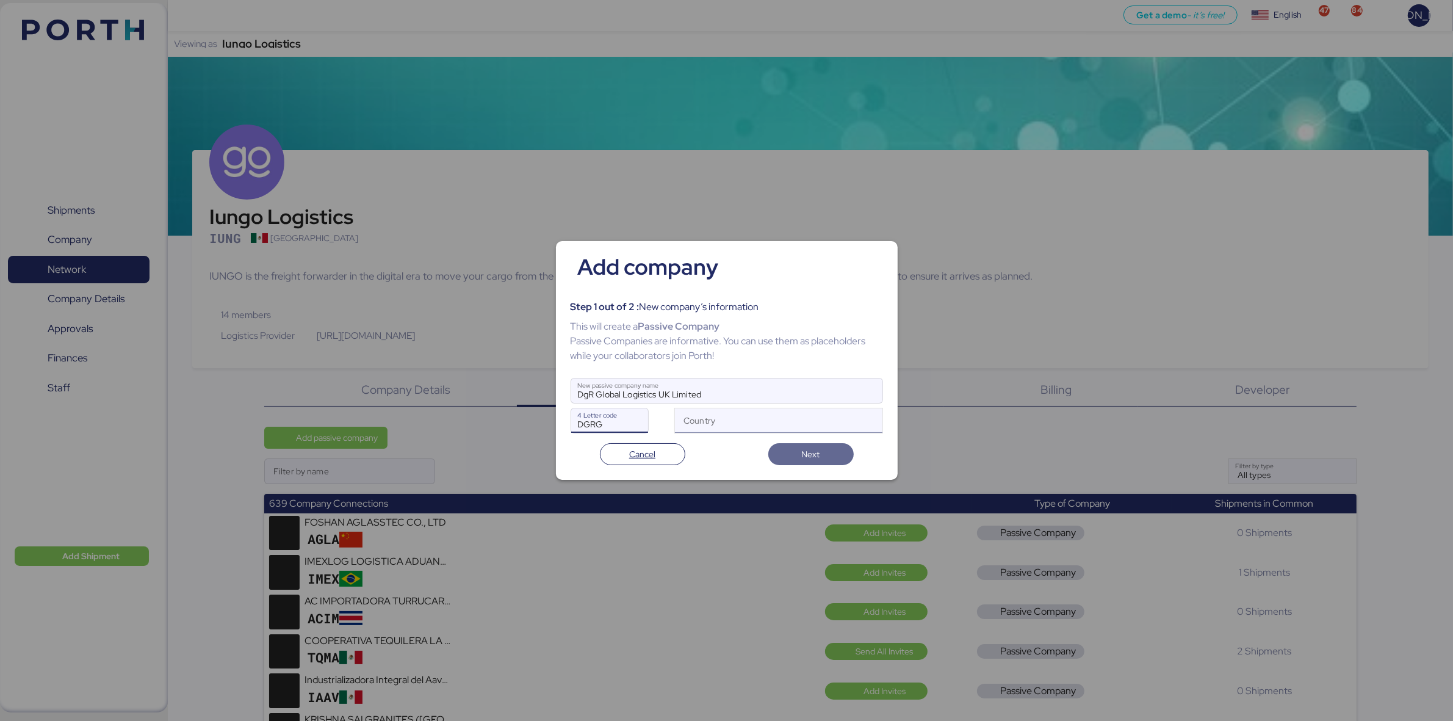
click at [721, 413] on div "Country" at bounding box center [768, 420] width 187 height 24
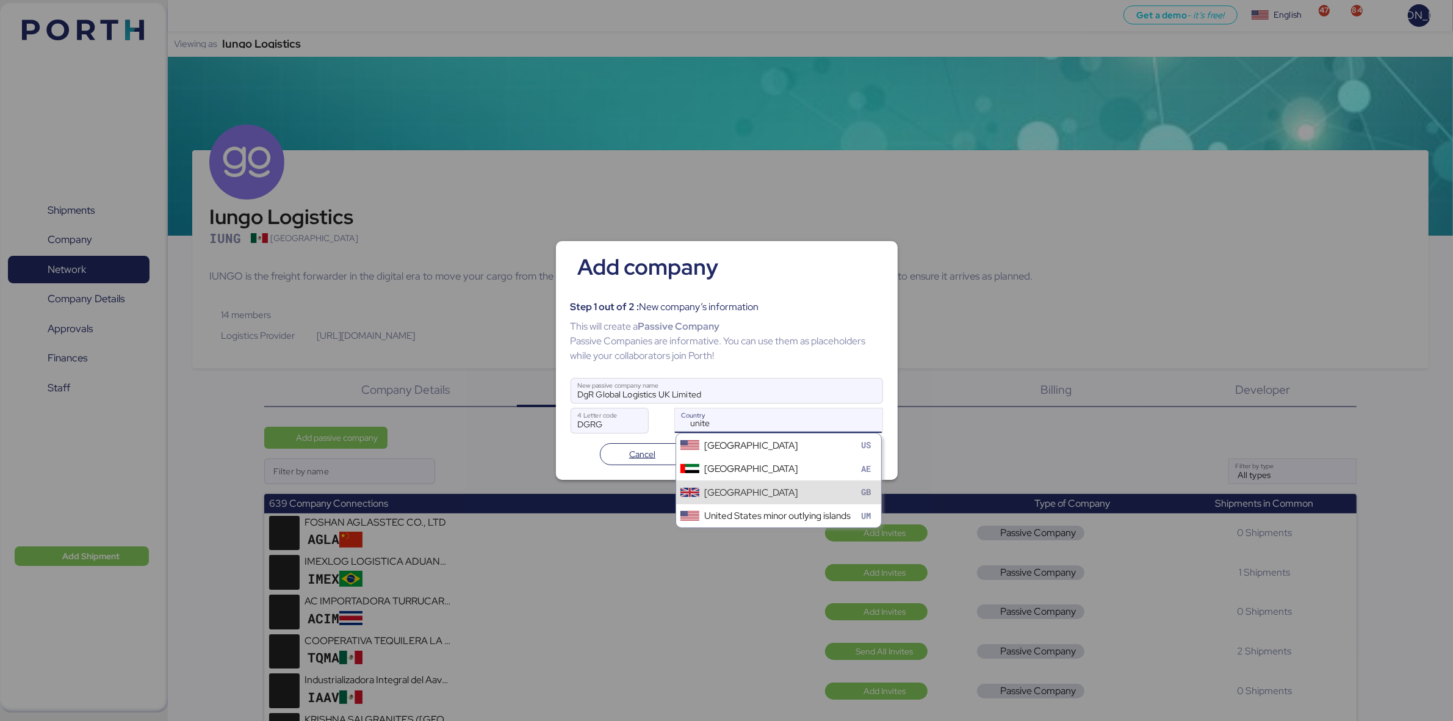
type input "unite"
click at [755, 485] on div "[GEOGRAPHIC_DATA]" at bounding box center [750, 492] width 93 height 14
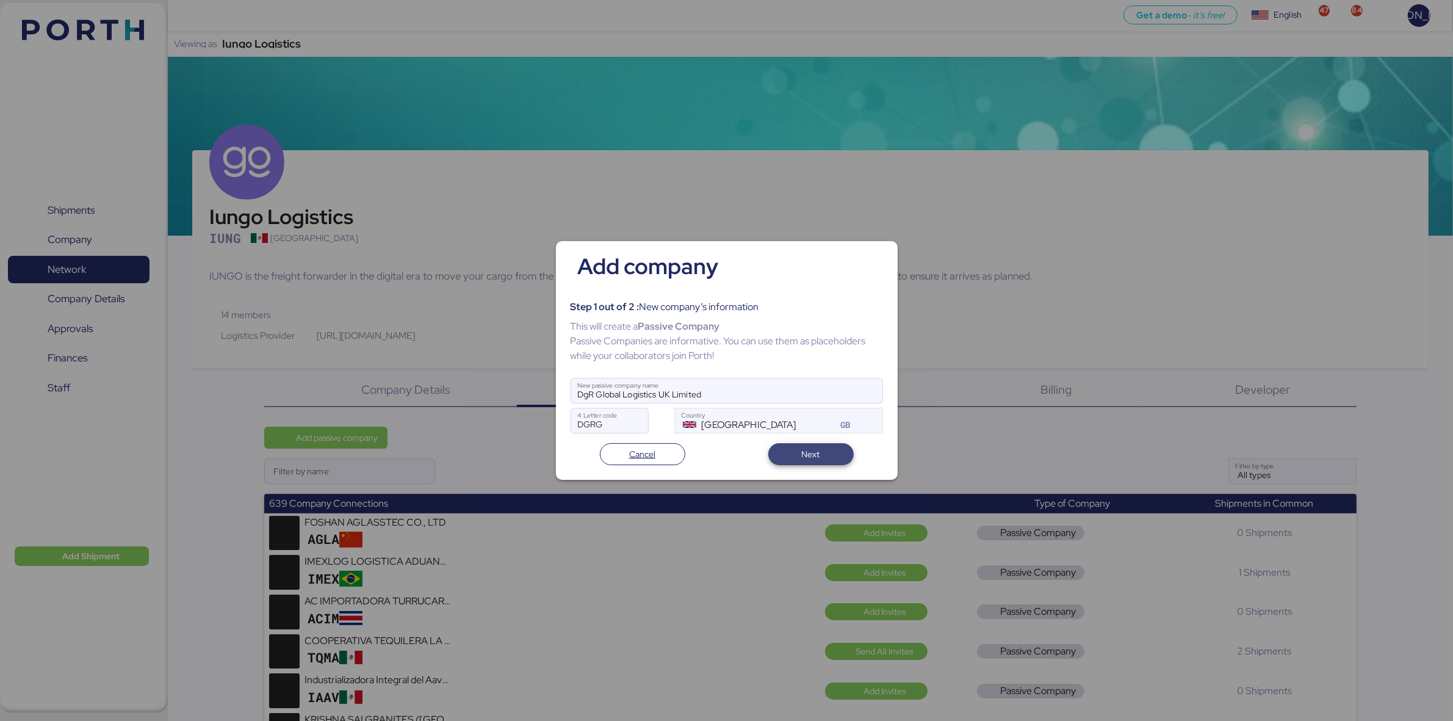
click at [820, 458] on span "Next" at bounding box center [811, 454] width 66 height 17
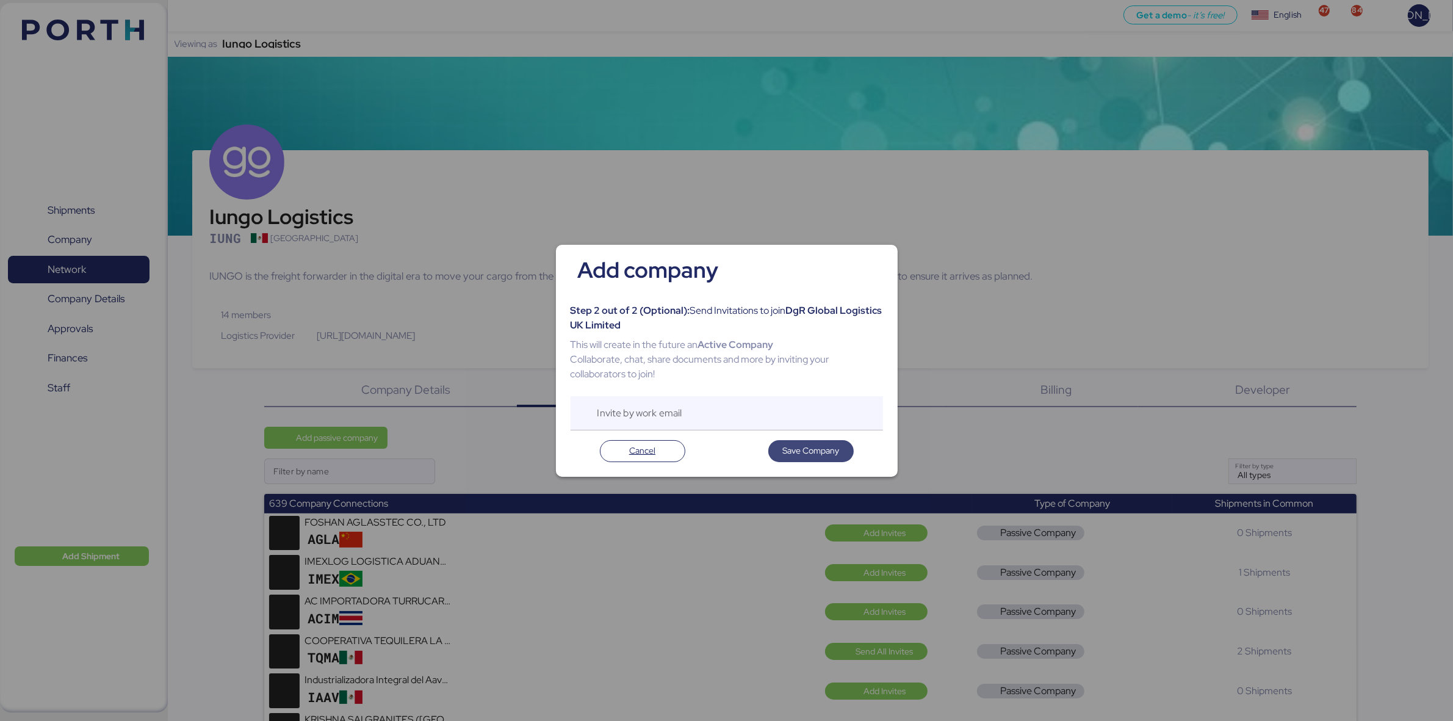
click at [825, 450] on span "Save Company" at bounding box center [811, 450] width 57 height 15
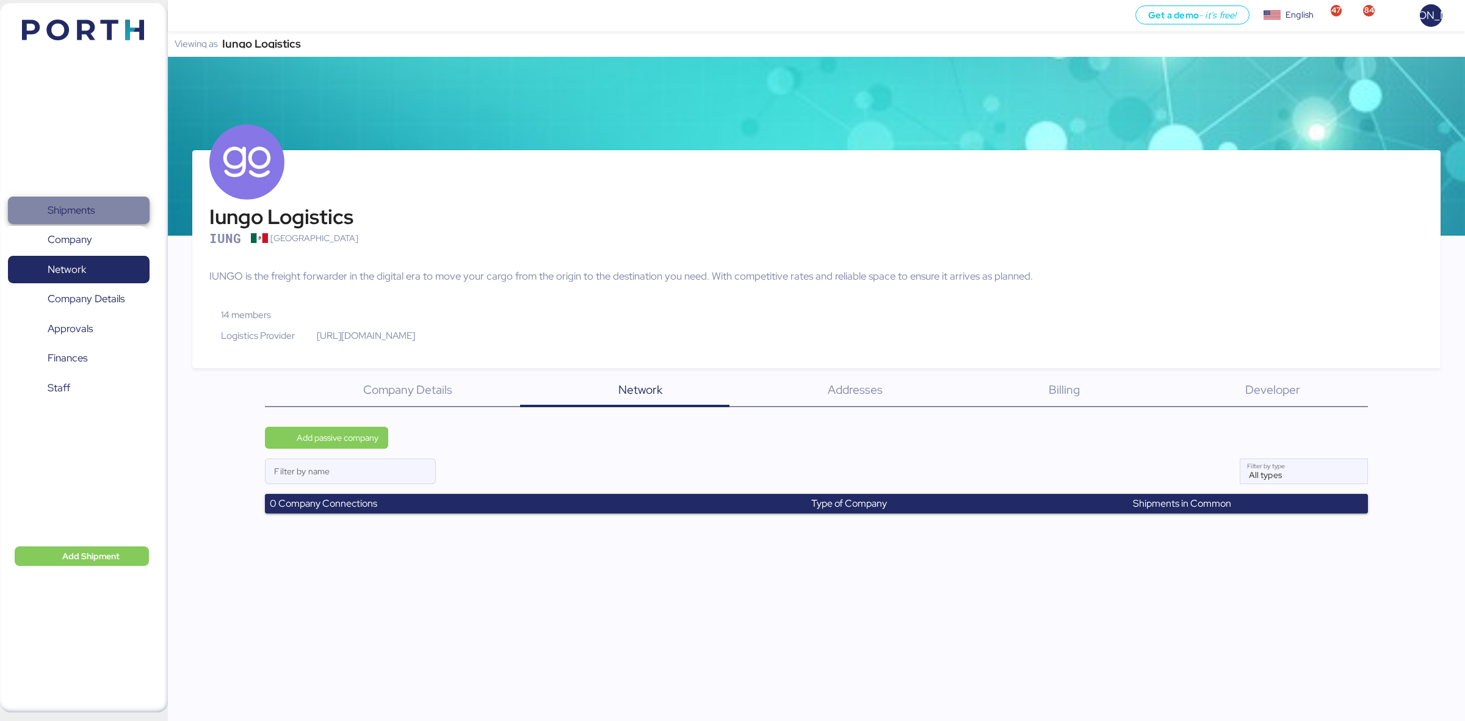
click at [75, 203] on span "Shipments" at bounding box center [71, 210] width 47 height 18
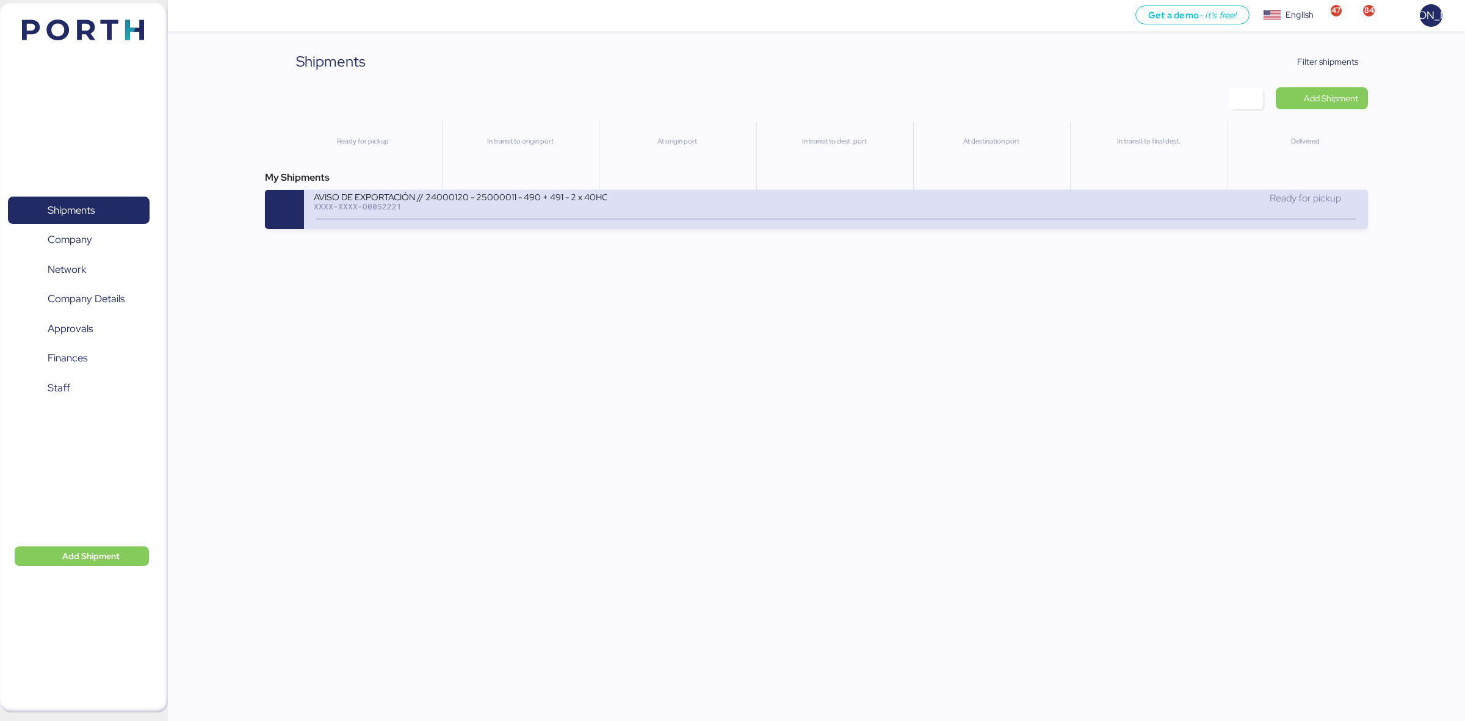
click at [697, 201] on div "AVISO DE EXPORTACIÓN // 24000120 - 25000011 - 490 + 491 - 2 x 40HC XXXX-XXXX-O0…" at bounding box center [575, 204] width 522 height 26
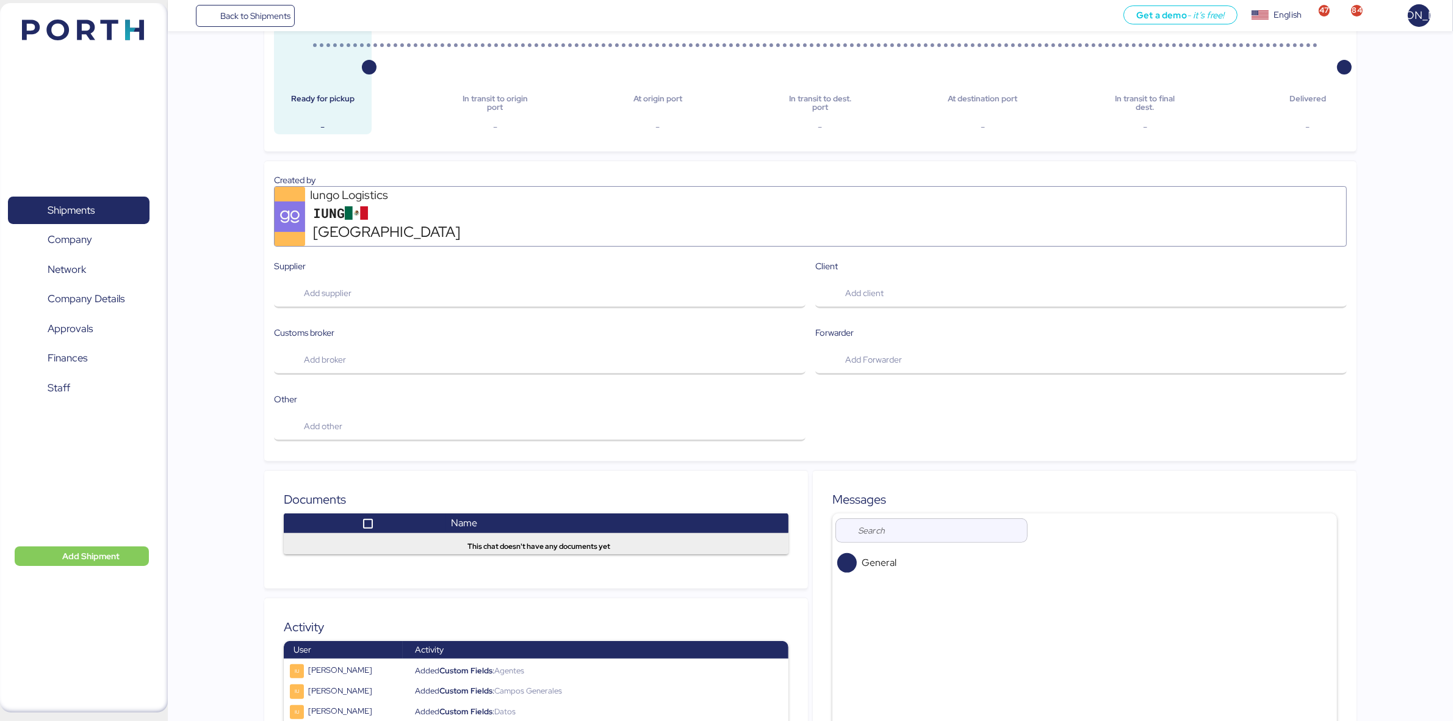
scroll to position [248, 0]
click at [883, 281] on span "Add client" at bounding box center [1081, 294] width 512 height 26
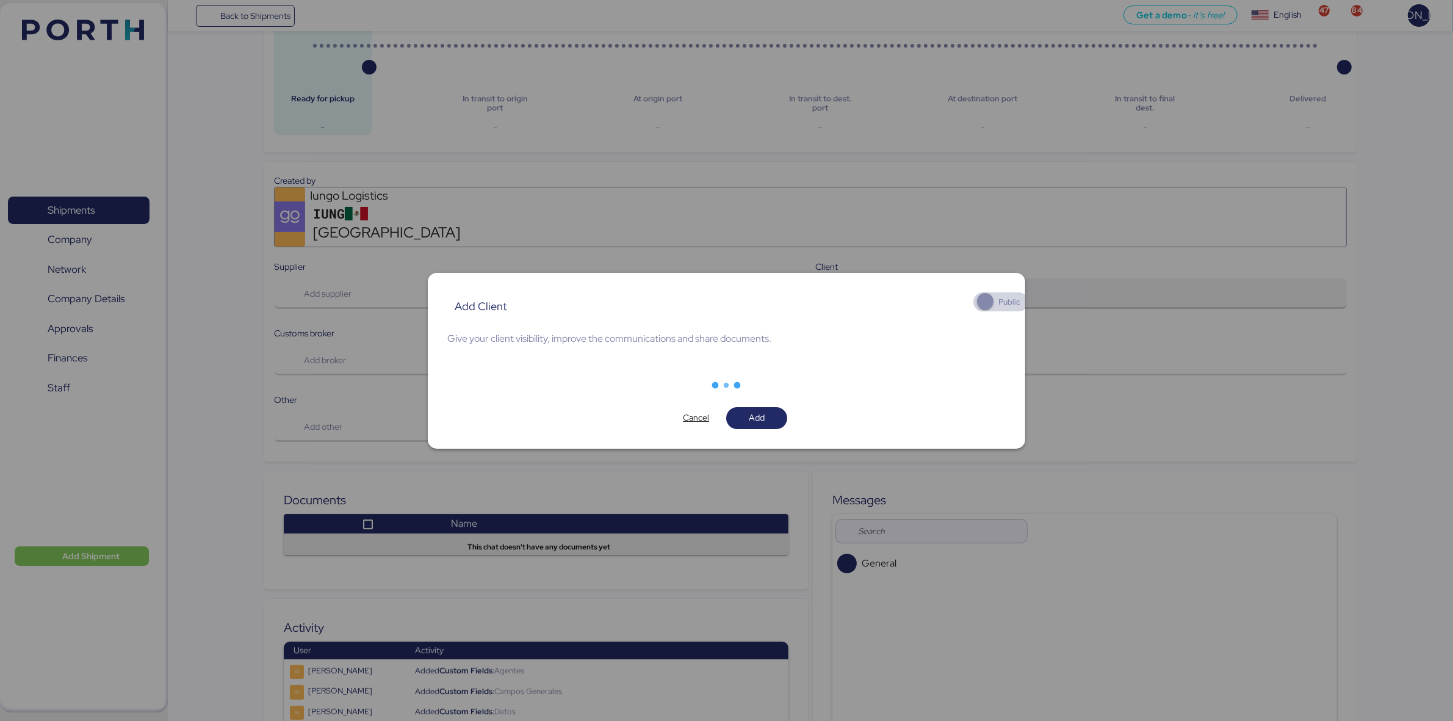
scroll to position [0, 0]
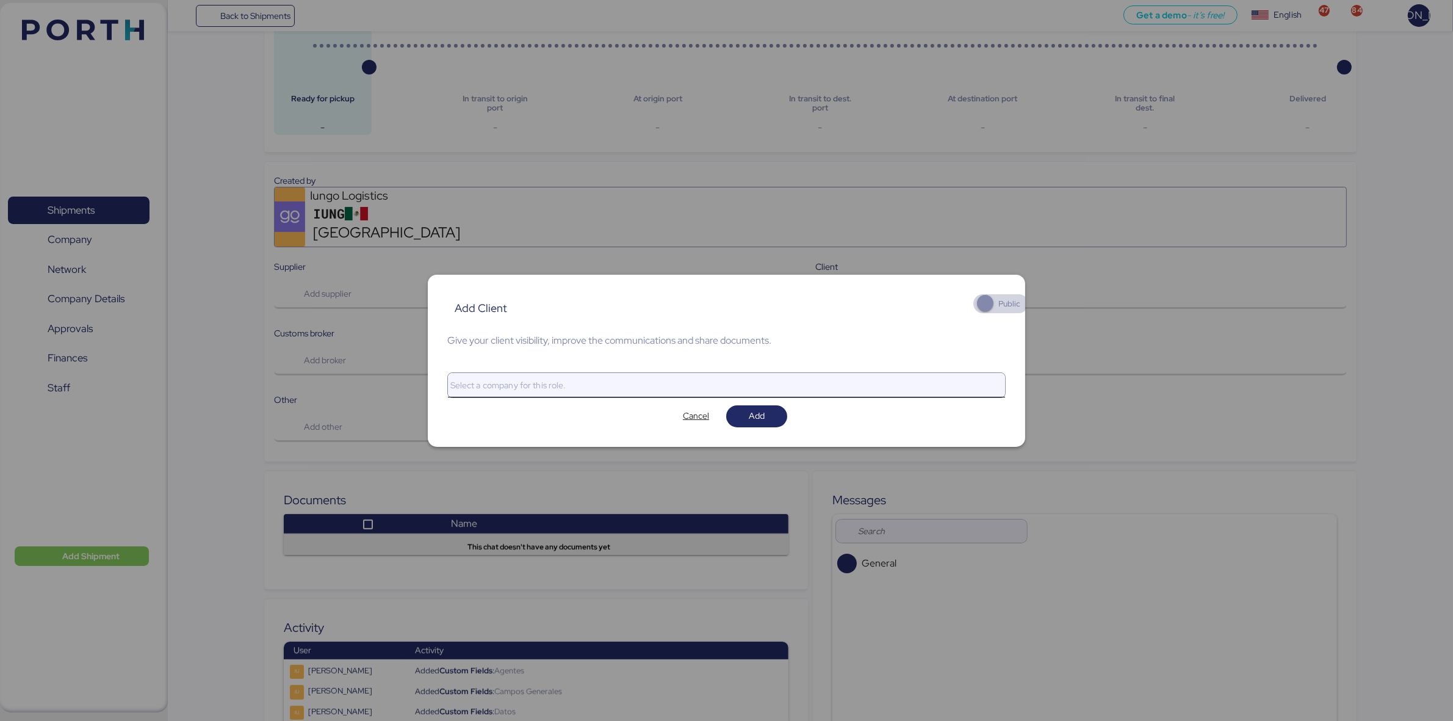
click at [549, 388] on div at bounding box center [716, 385] width 536 height 24
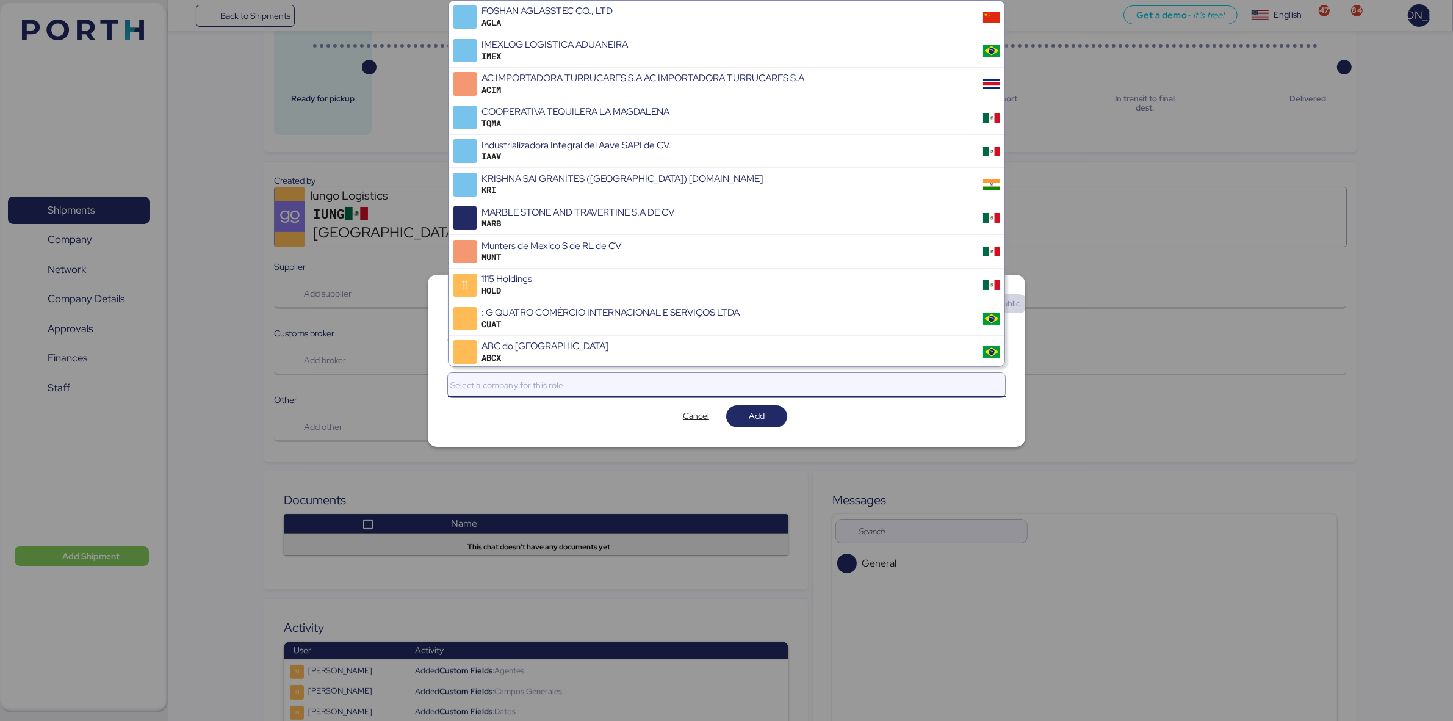
type input "g"
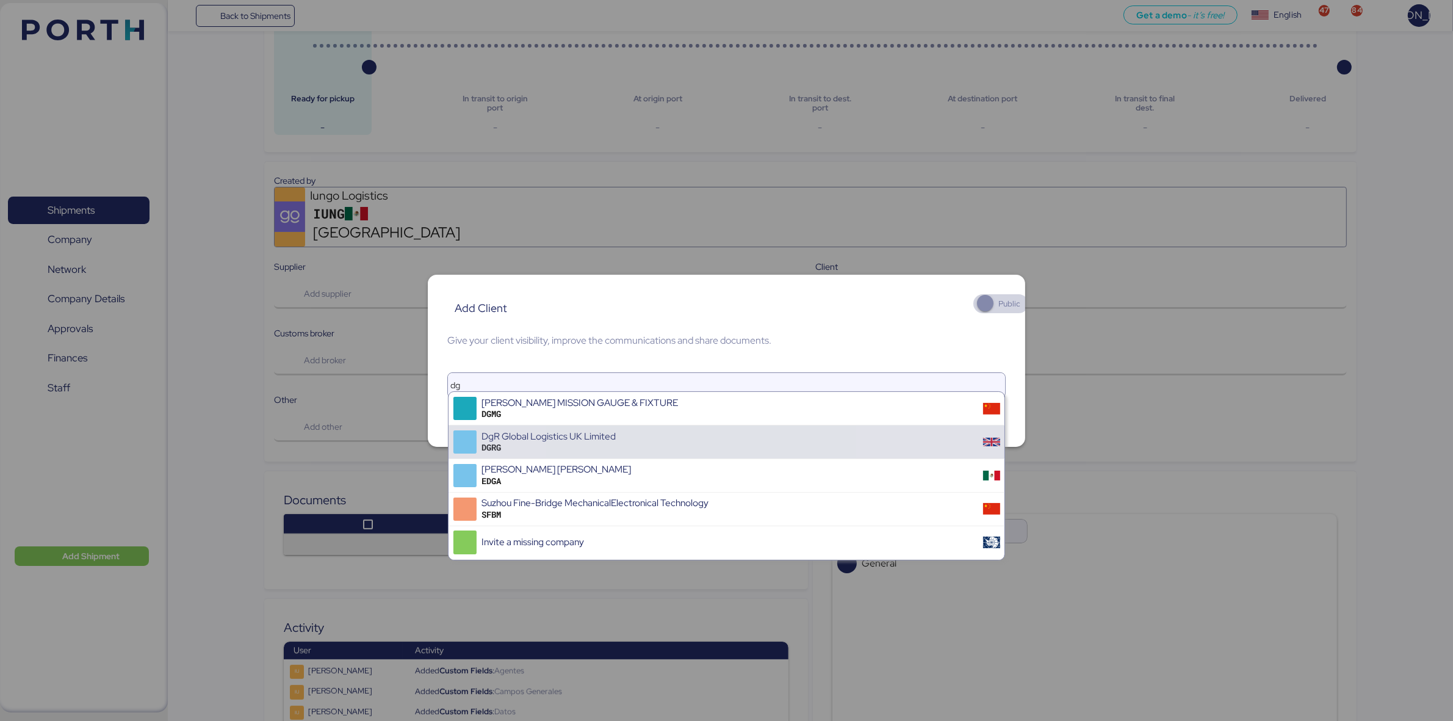
type input "dg"
click at [566, 449] on div "DGRG" at bounding box center [549, 447] width 134 height 11
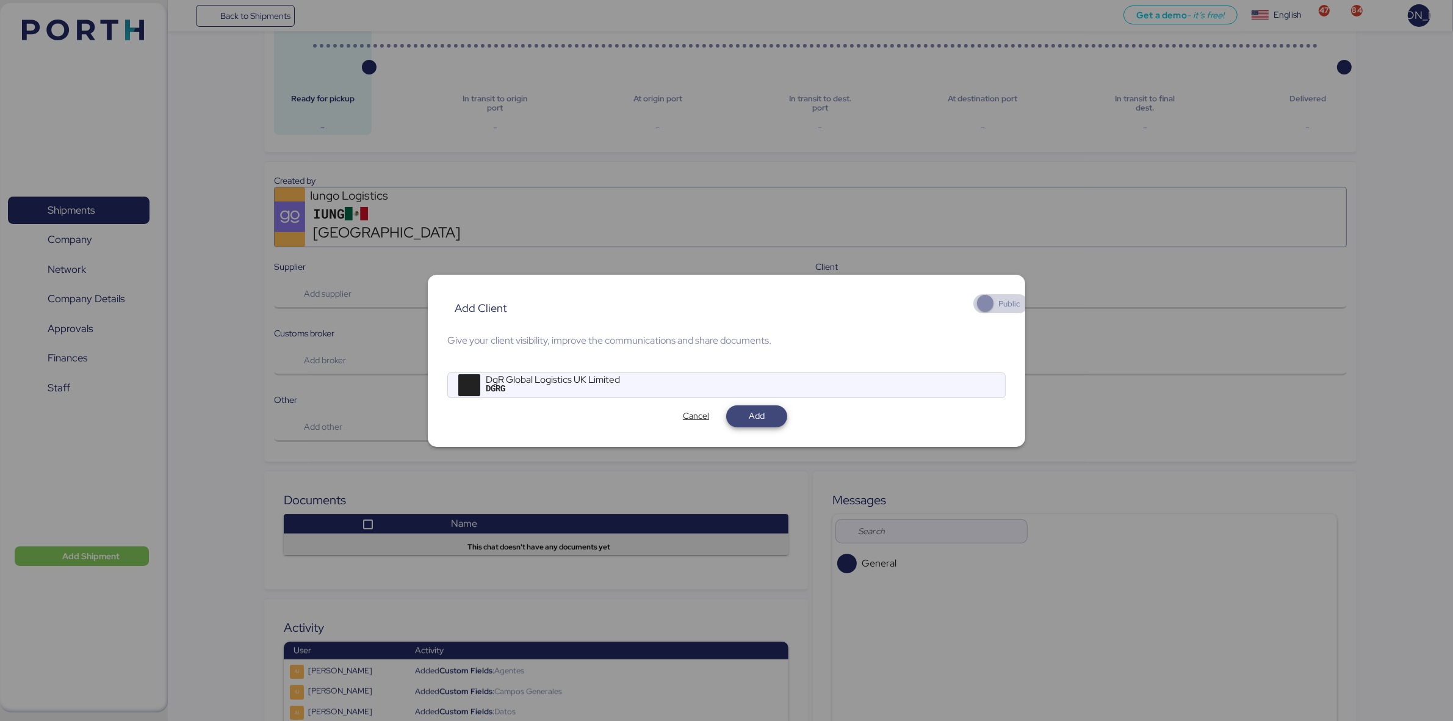
click at [759, 413] on span "Add" at bounding box center [757, 415] width 16 height 15
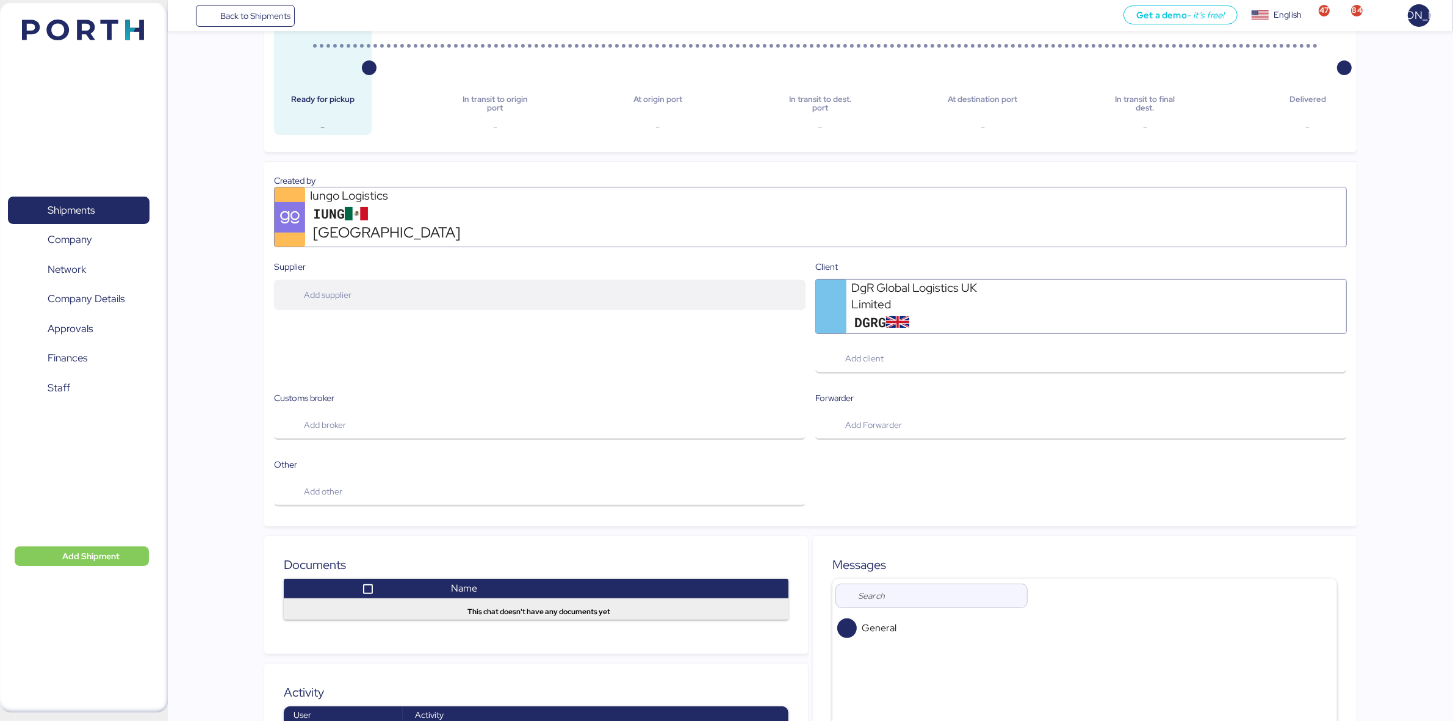
click at [439, 282] on span "Add supplier" at bounding box center [540, 295] width 512 height 26
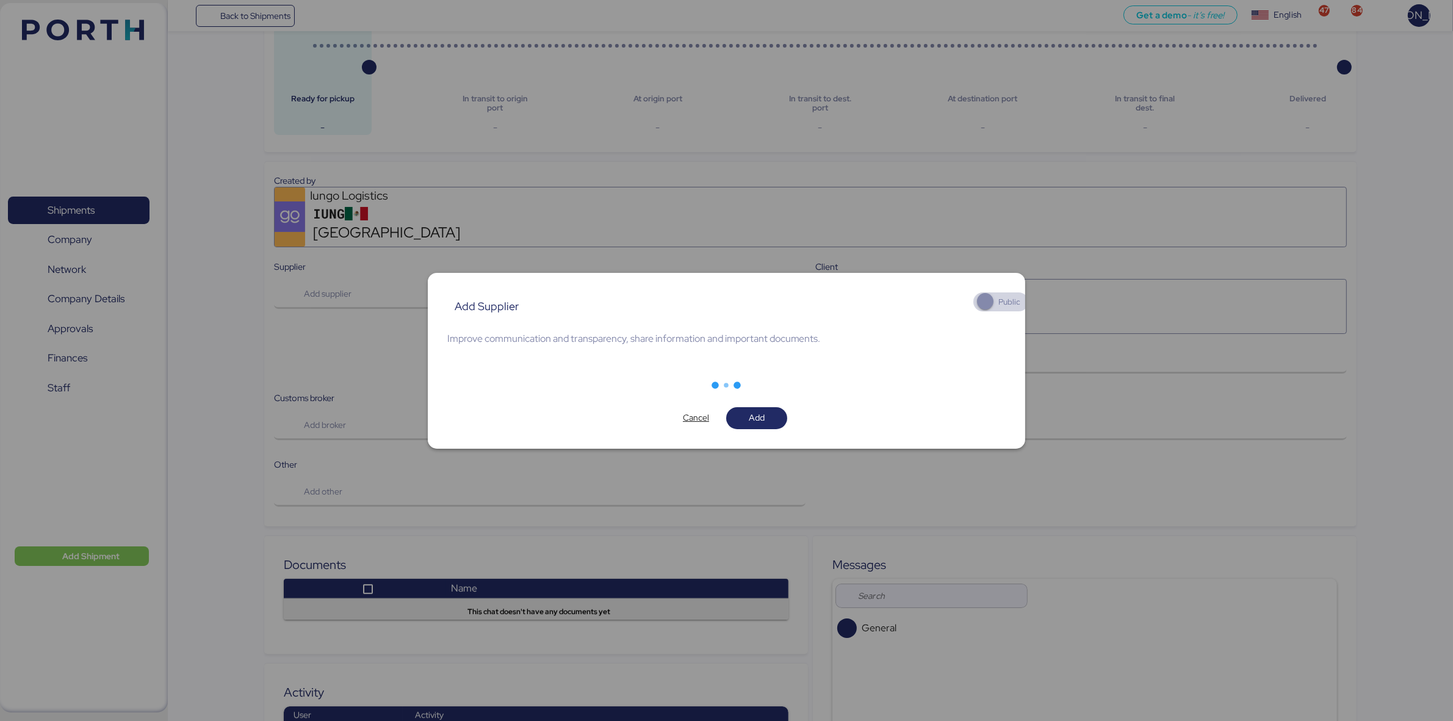
click at [617, 375] on div at bounding box center [726, 385] width 559 height 29
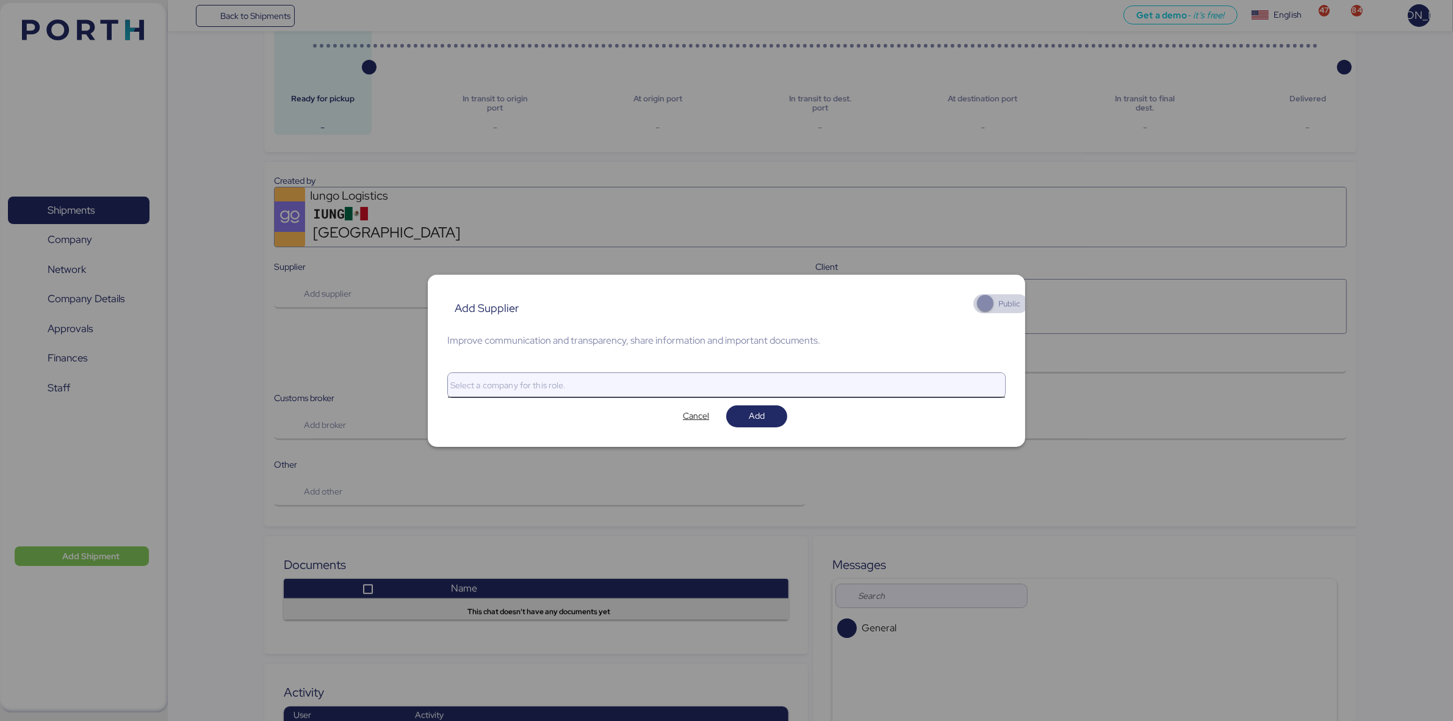
click at [670, 378] on input "search" at bounding box center [716, 385] width 536 height 15
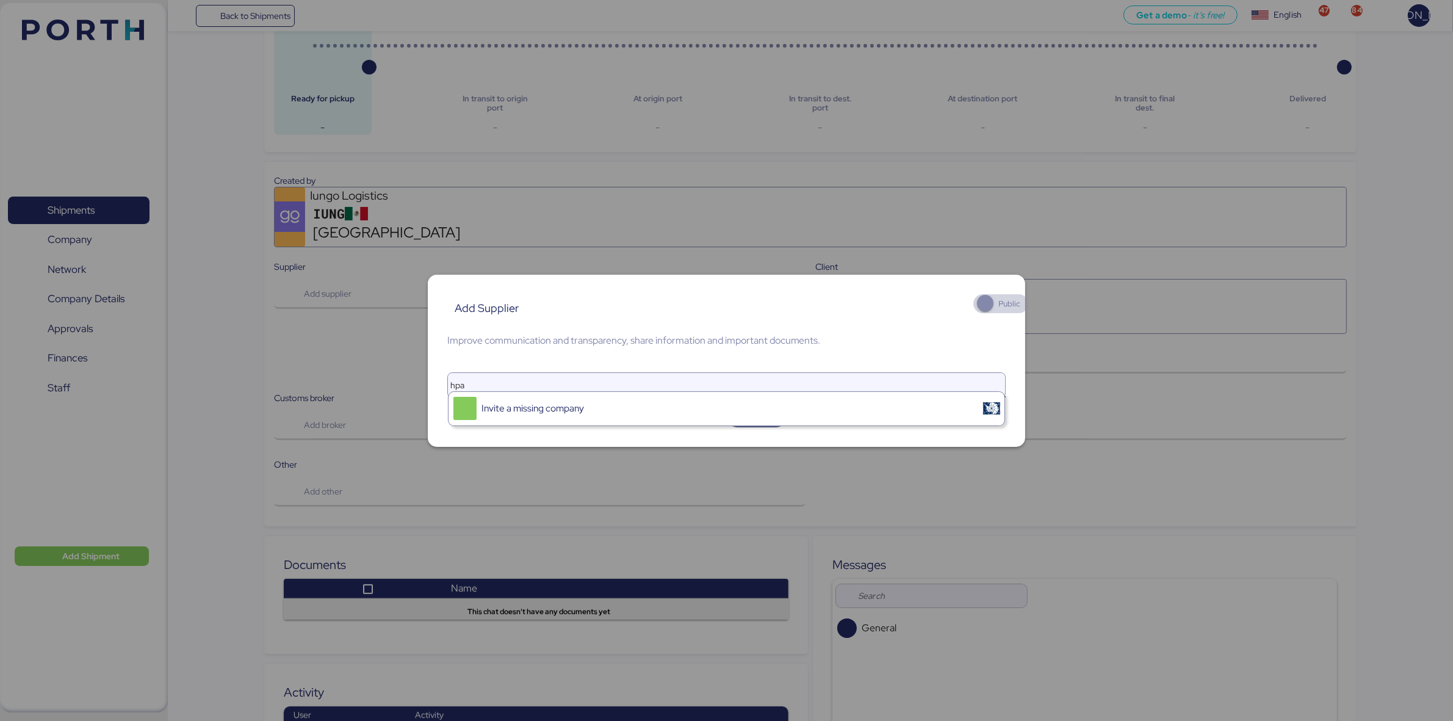
type input "hpa"
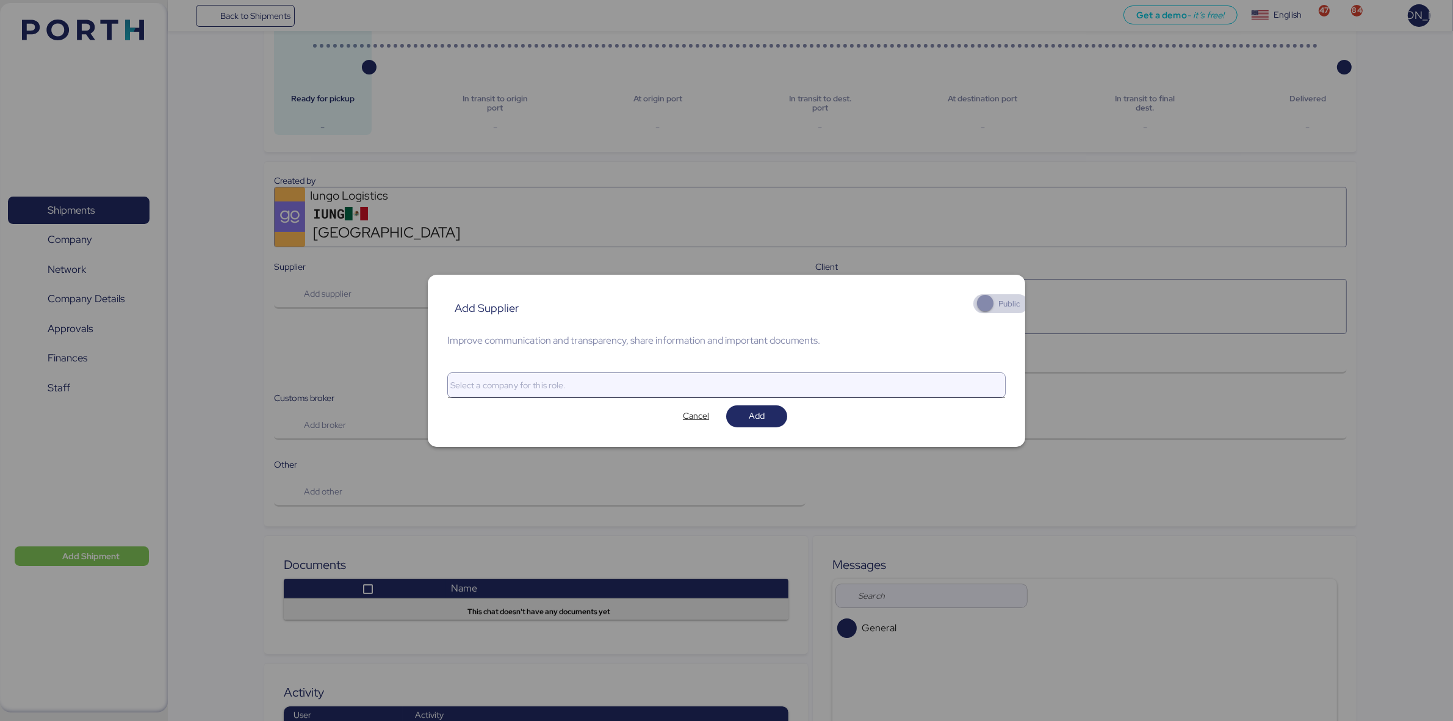
click at [553, 380] on input "search" at bounding box center [716, 385] width 536 height 15
click at [783, 105] on div at bounding box center [726, 360] width 1453 height 721
type input "hapa"
click at [704, 408] on span "Cancel" at bounding box center [696, 415] width 26 height 15
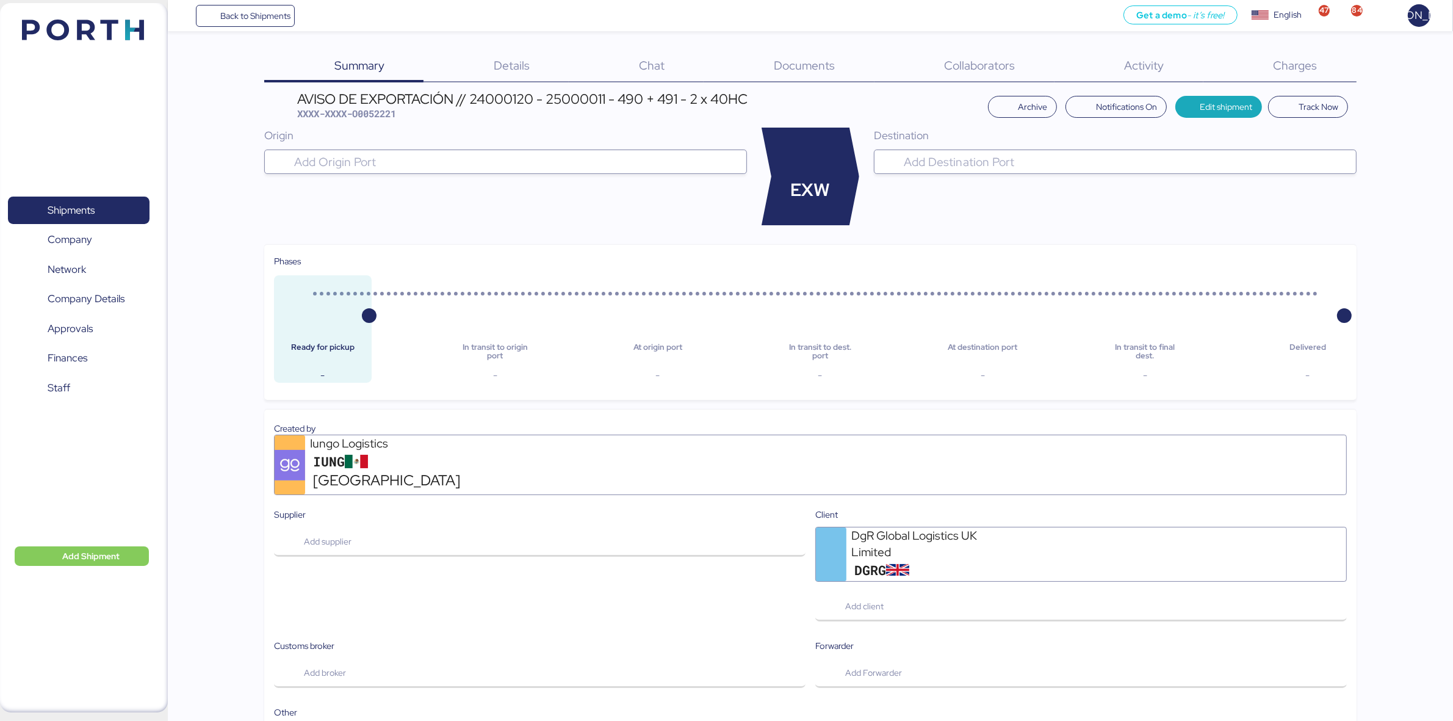
click at [507, 78] on div "Details 0" at bounding box center [496, 67] width 145 height 32
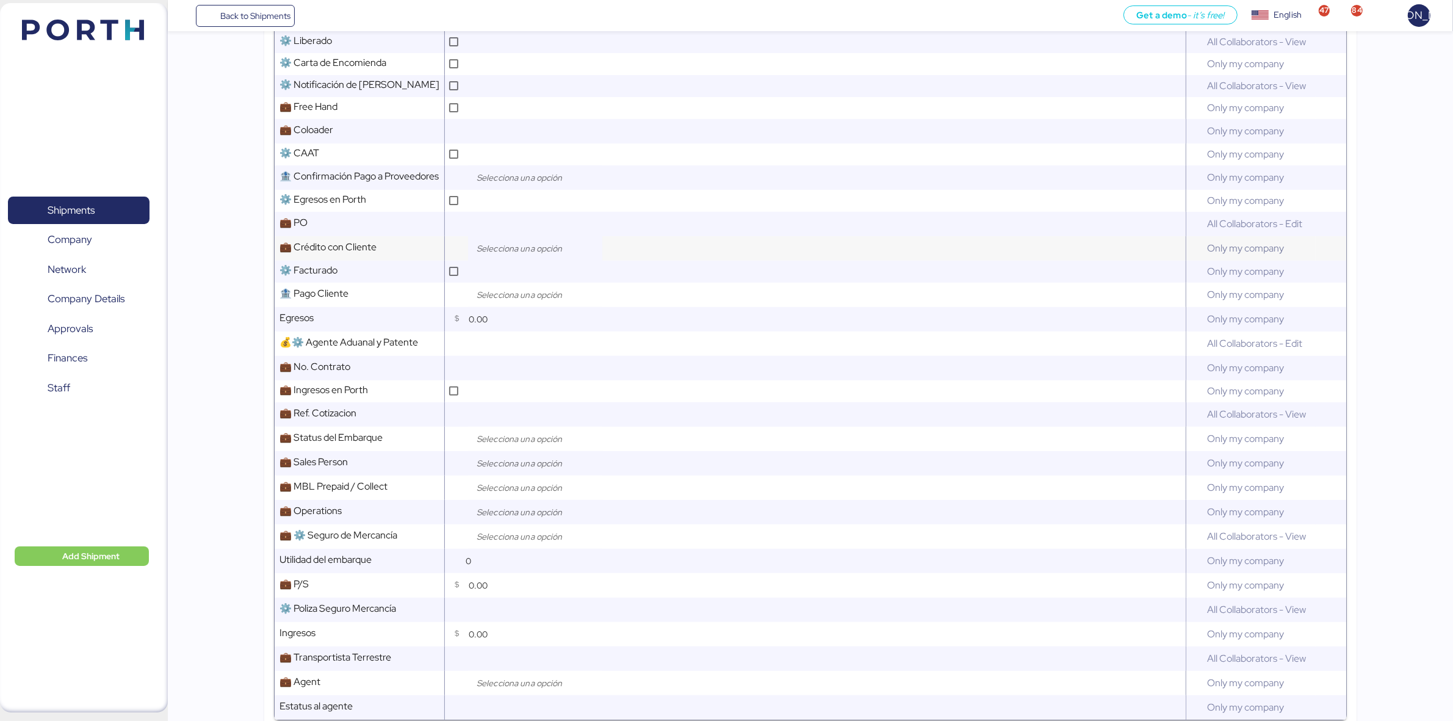
scroll to position [411, 0]
click at [524, 251] on input "search" at bounding box center [538, 245] width 128 height 15
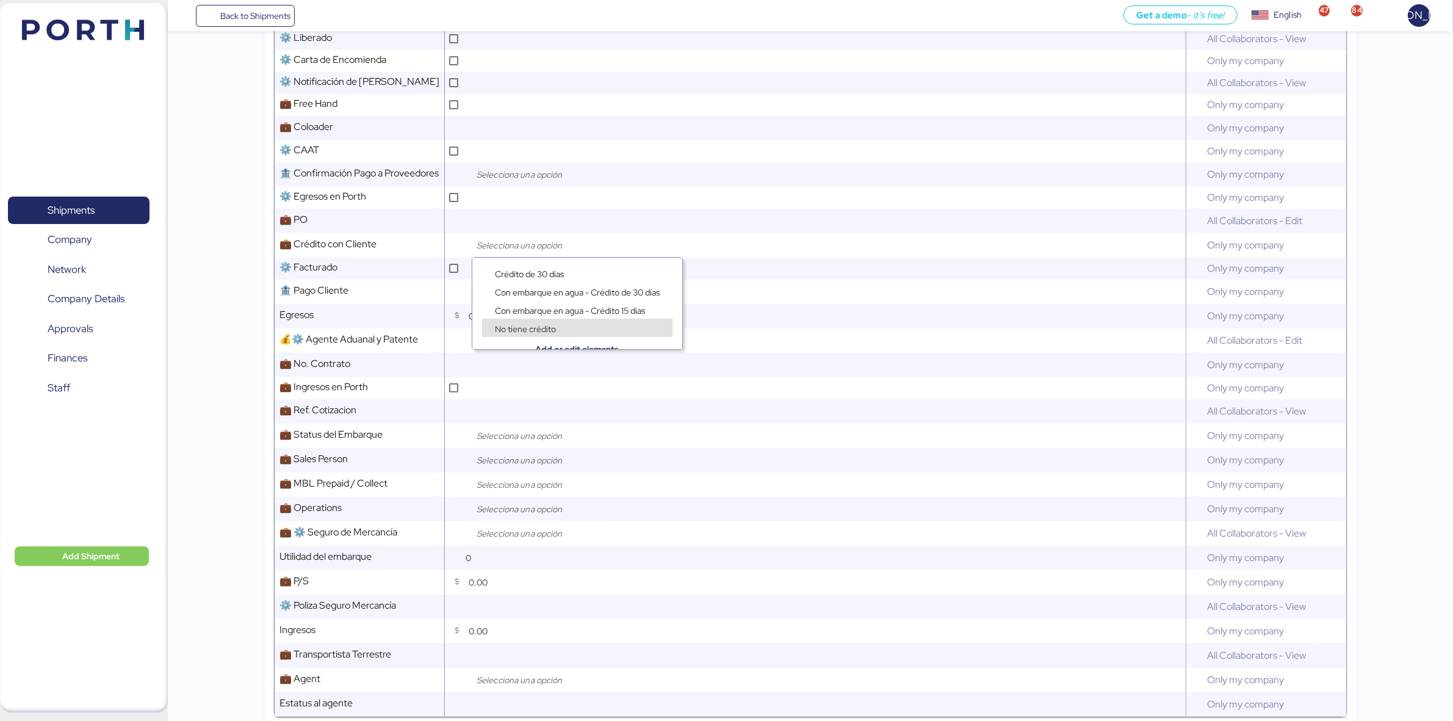
click at [557, 327] on div "No tiene crédito" at bounding box center [525, 328] width 67 height 12
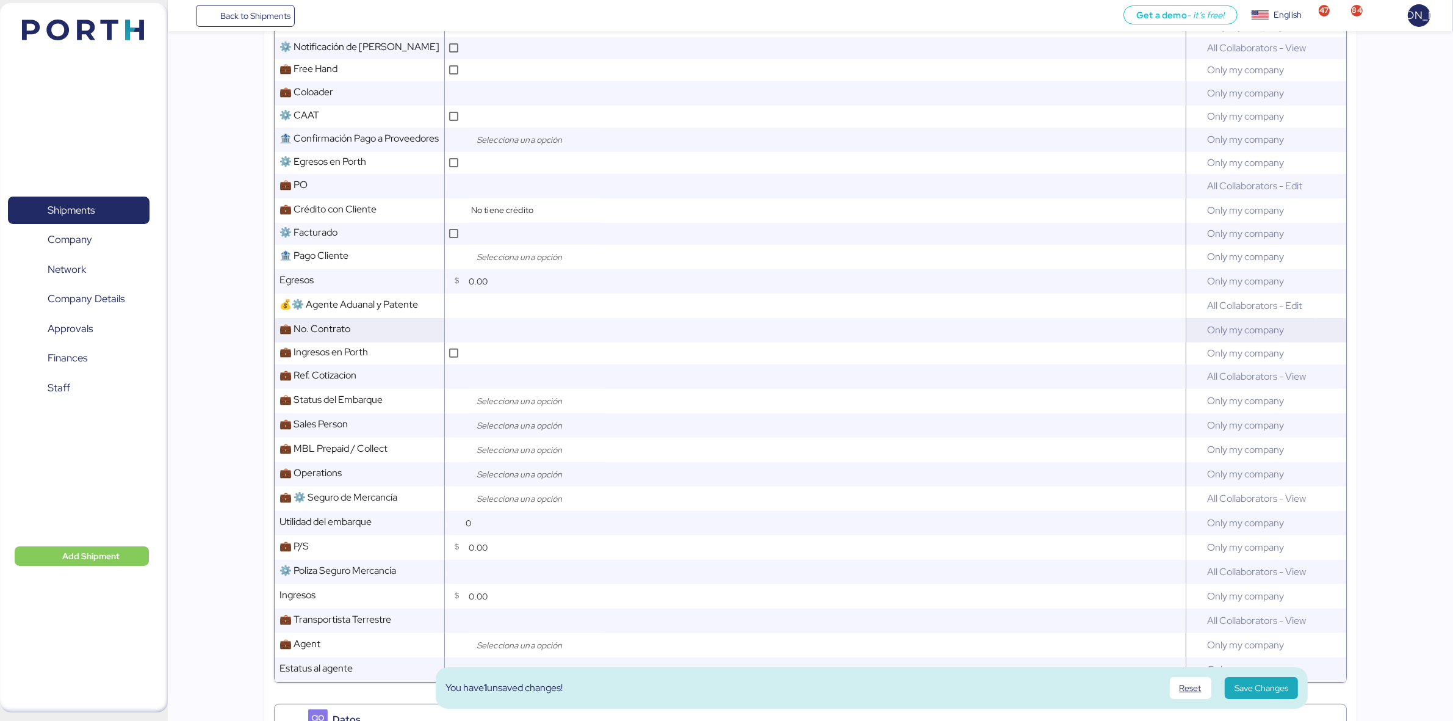
scroll to position [446, 0]
click at [508, 425] on input "search" at bounding box center [538, 425] width 128 height 15
click at [518, 616] on span "[PERSON_NAME]" at bounding box center [530, 618] width 70 height 11
click at [504, 449] on input "search" at bounding box center [538, 449] width 128 height 15
click at [511, 491] on span "Collect" at bounding box center [508, 496] width 27 height 11
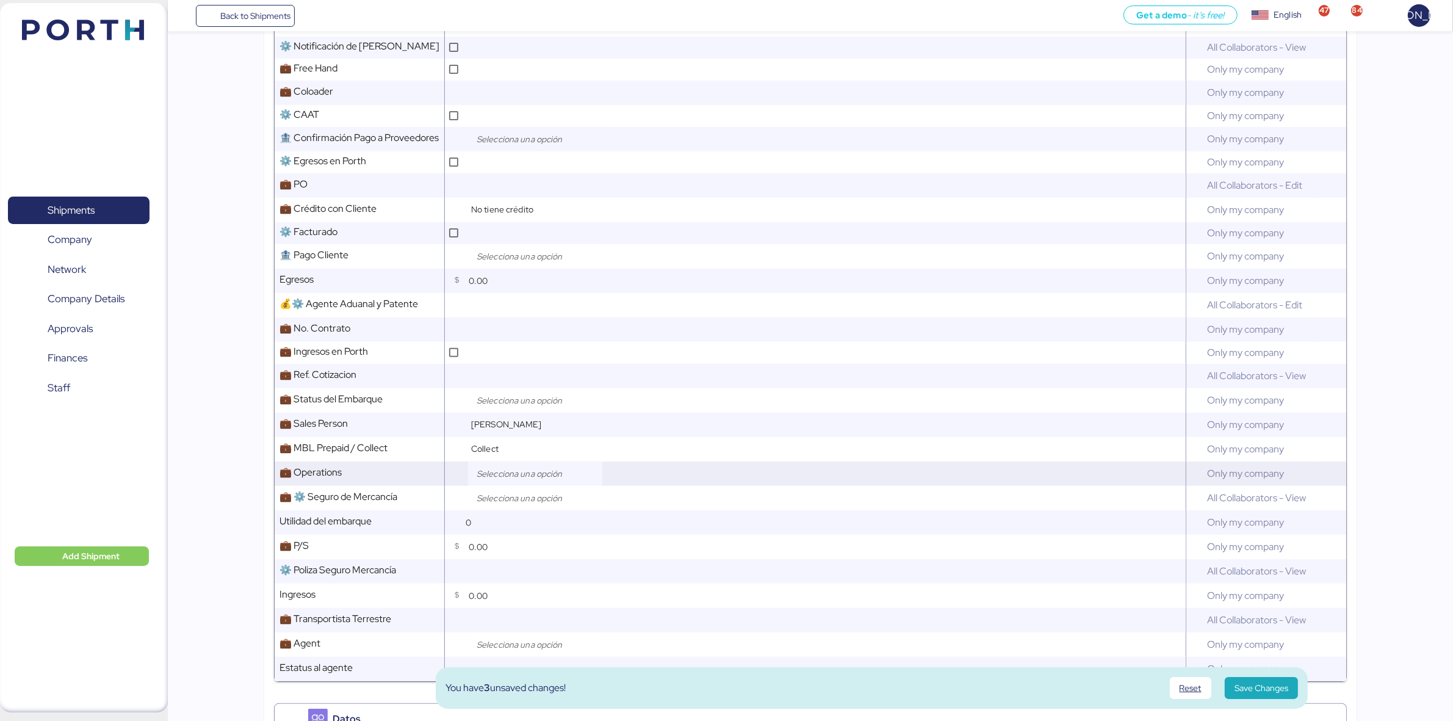
click at [513, 471] on input "search" at bounding box center [538, 473] width 128 height 15
click at [522, 575] on span "[PERSON_NAME]" at bounding box center [530, 575] width 70 height 11
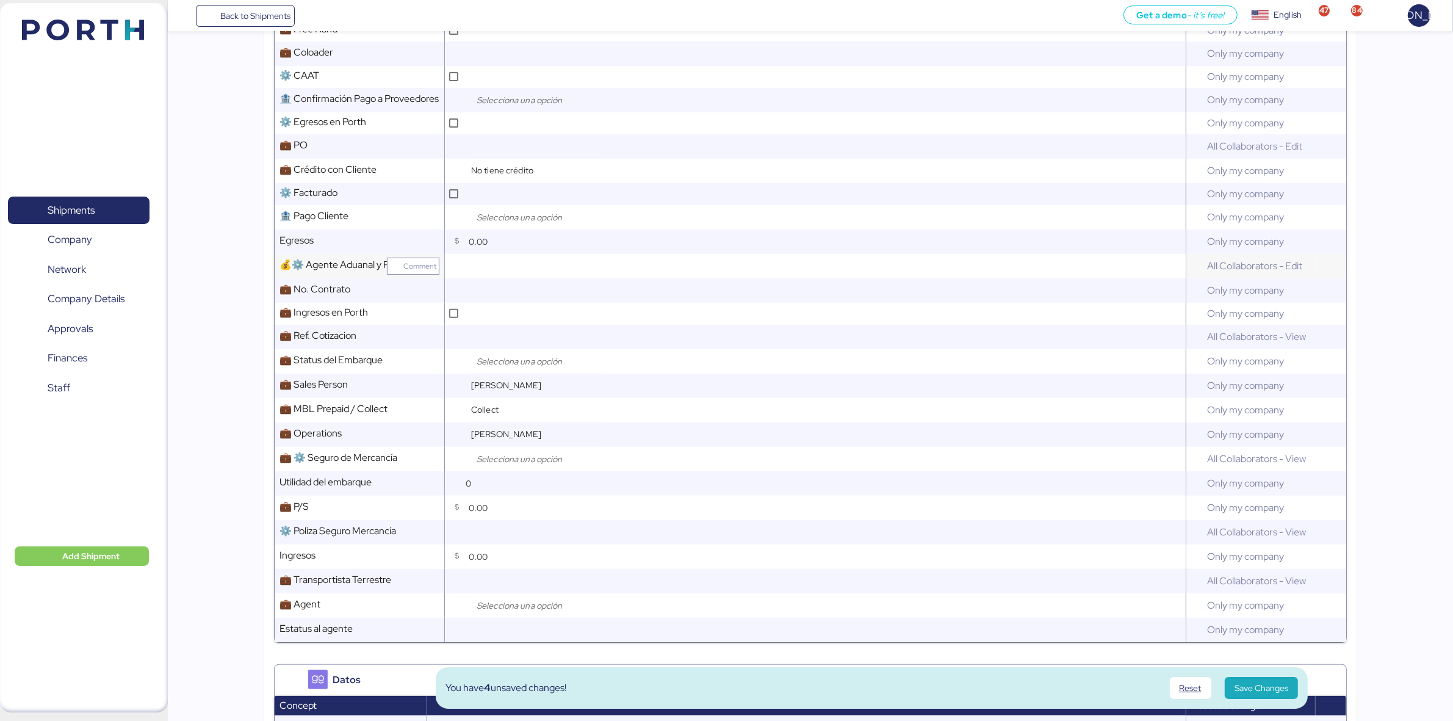
scroll to position [486, 0]
click at [521, 603] on input "search" at bounding box center [538, 605] width 128 height 15
type input "d"
type input "dg"
click at [366, 645] on div "Campos Generales Concept Access Settings ⚙️ Liberado Comment All Collaborators …" at bounding box center [810, 441] width 1073 height 1079
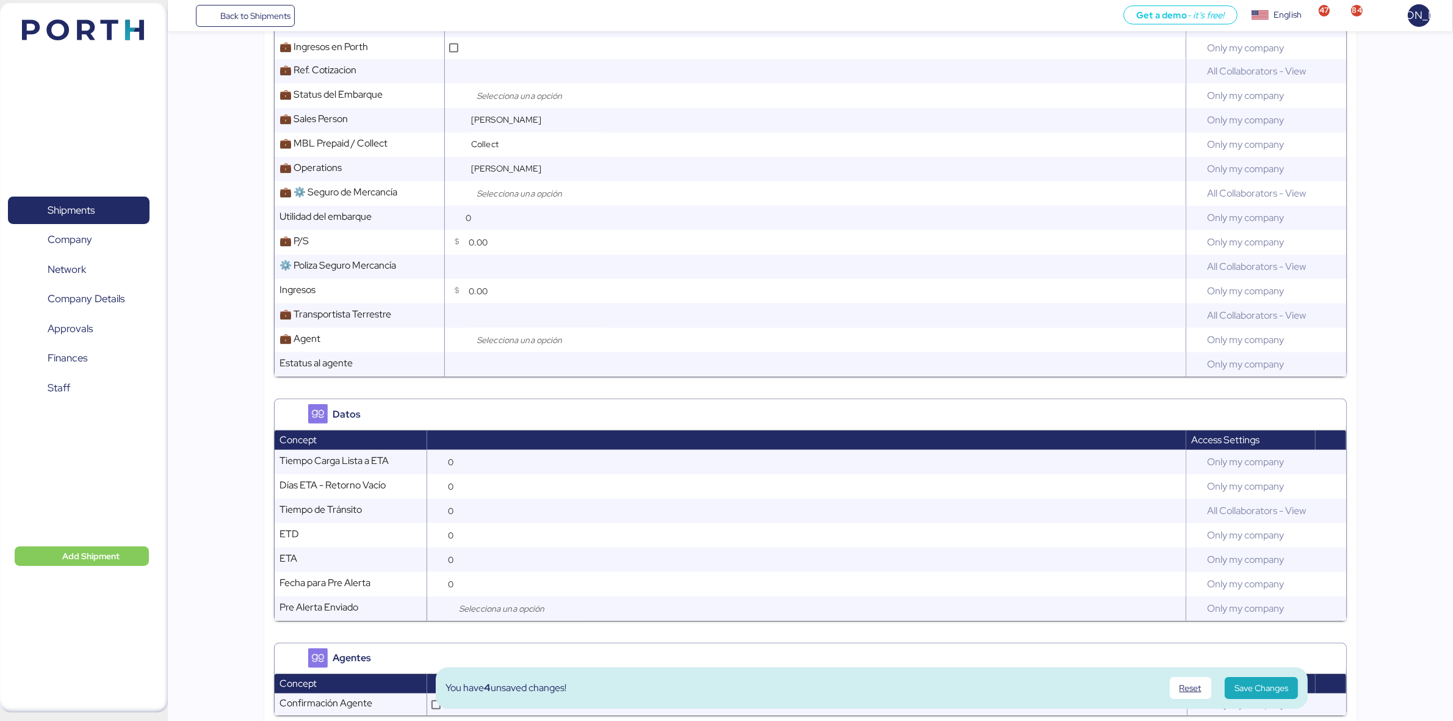
scroll to position [815, 0]
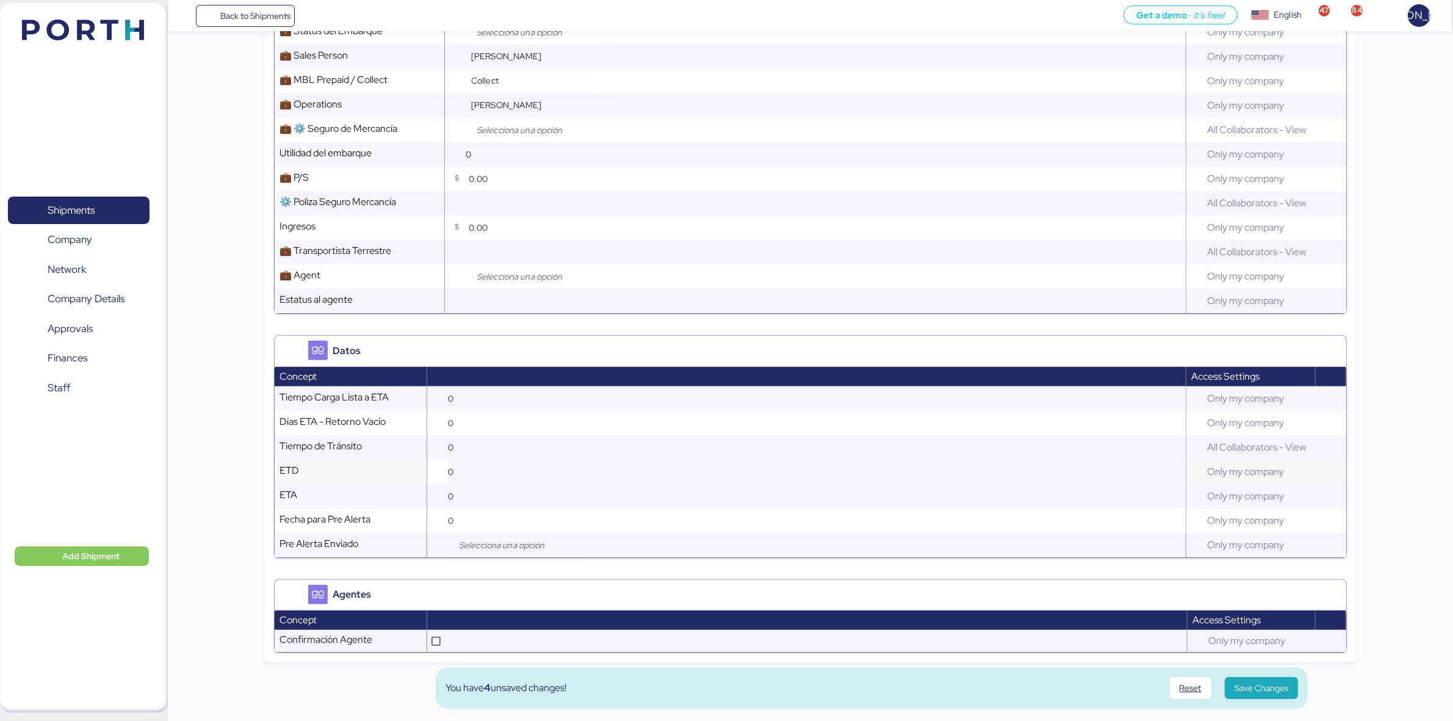
click at [480, 474] on input "0" at bounding box center [817, 472] width 738 height 24
click at [449, 472] on input "0" at bounding box center [817, 472] width 738 height 24
click at [327, 520] on span "Fecha para Pre Alerta" at bounding box center [325, 519] width 91 height 13
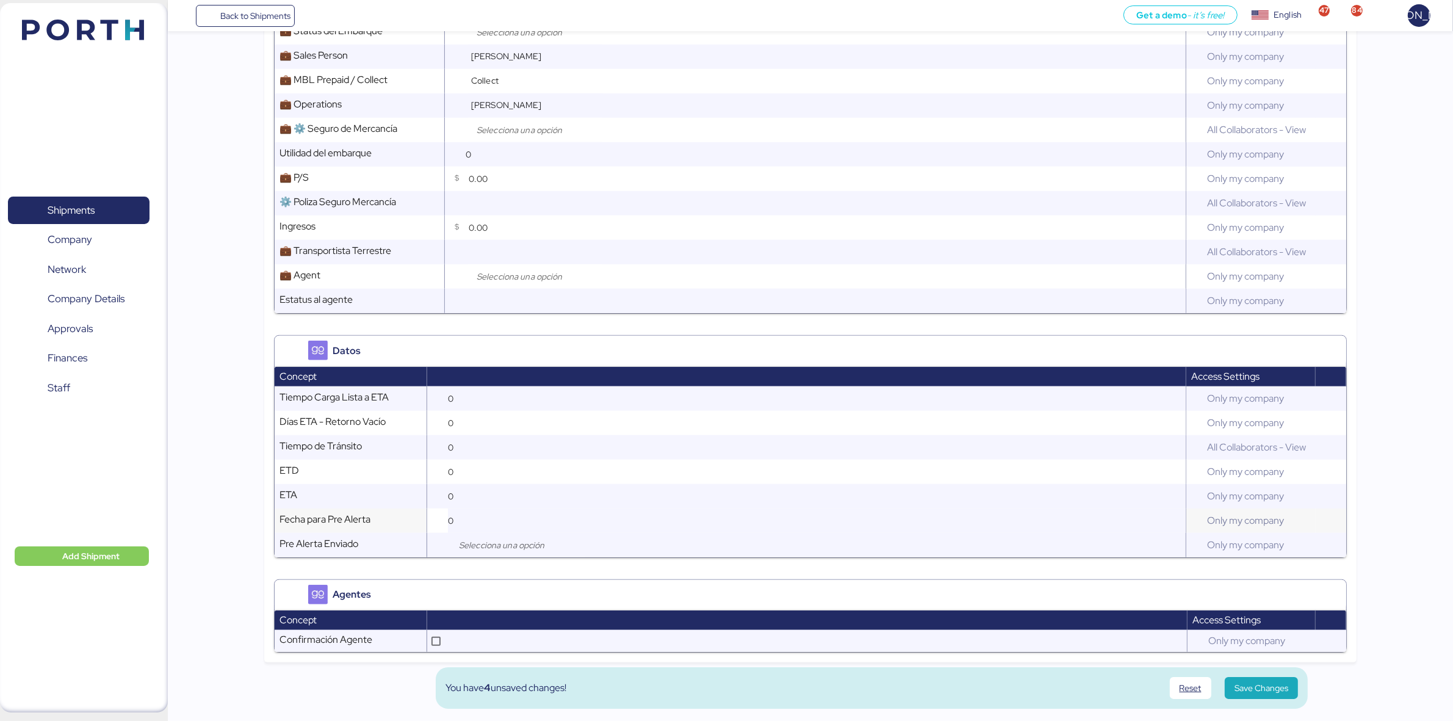
click at [450, 519] on input "0" at bounding box center [817, 520] width 738 height 24
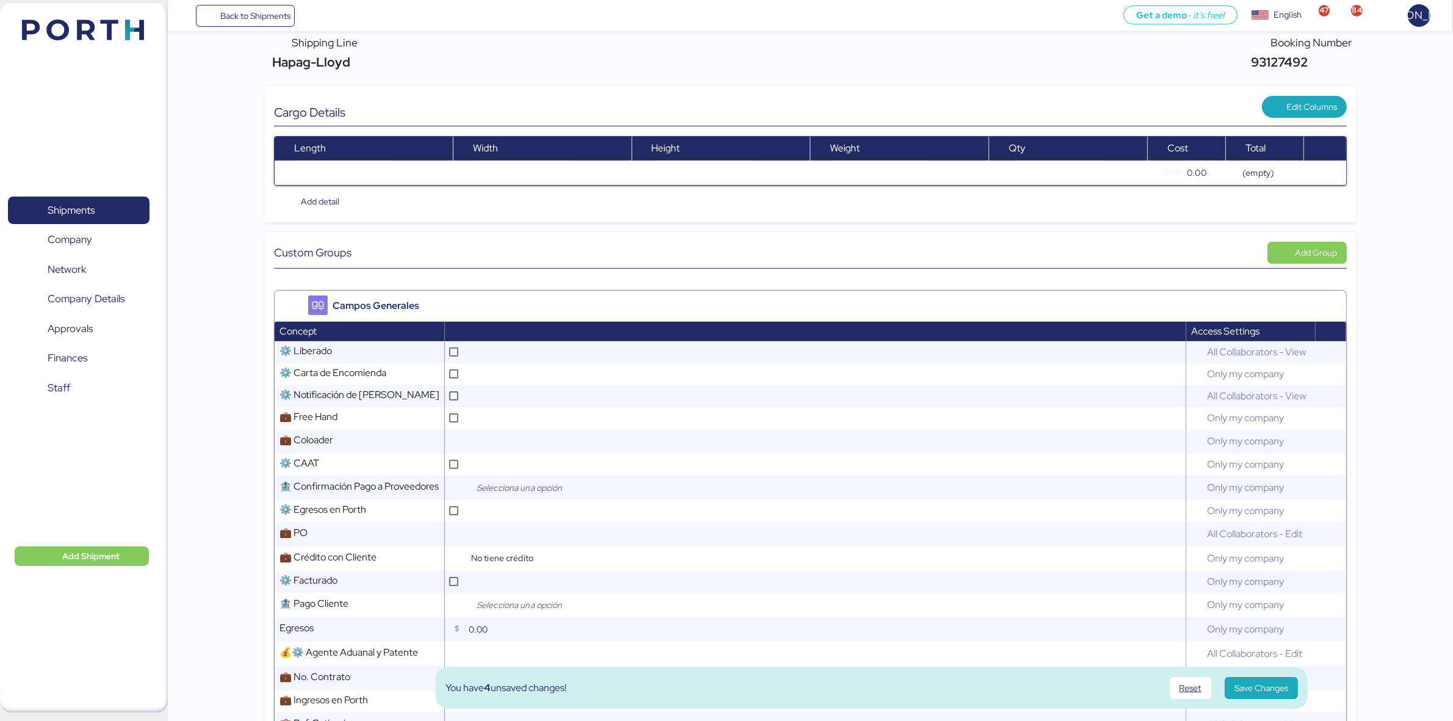
scroll to position [85, 0]
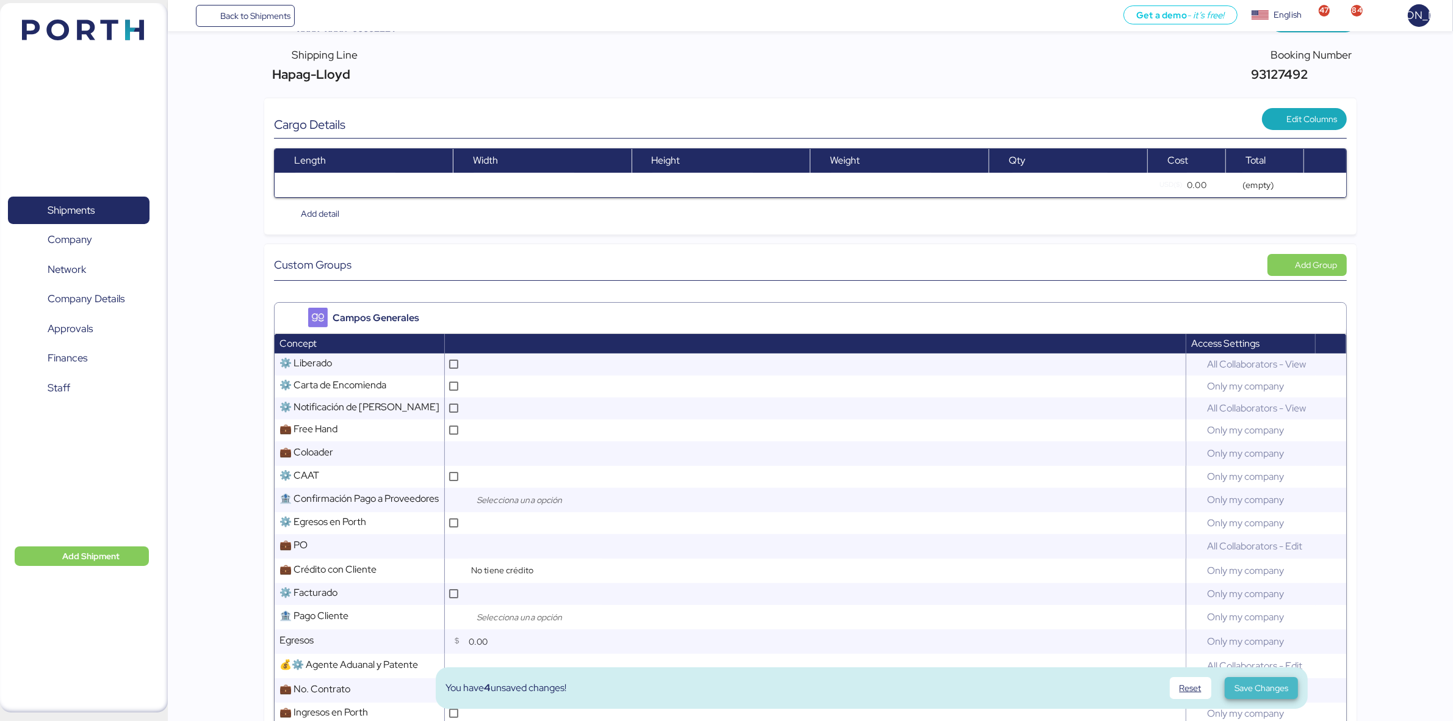
click at [1260, 690] on span "Save Changes" at bounding box center [1262, 688] width 54 height 15
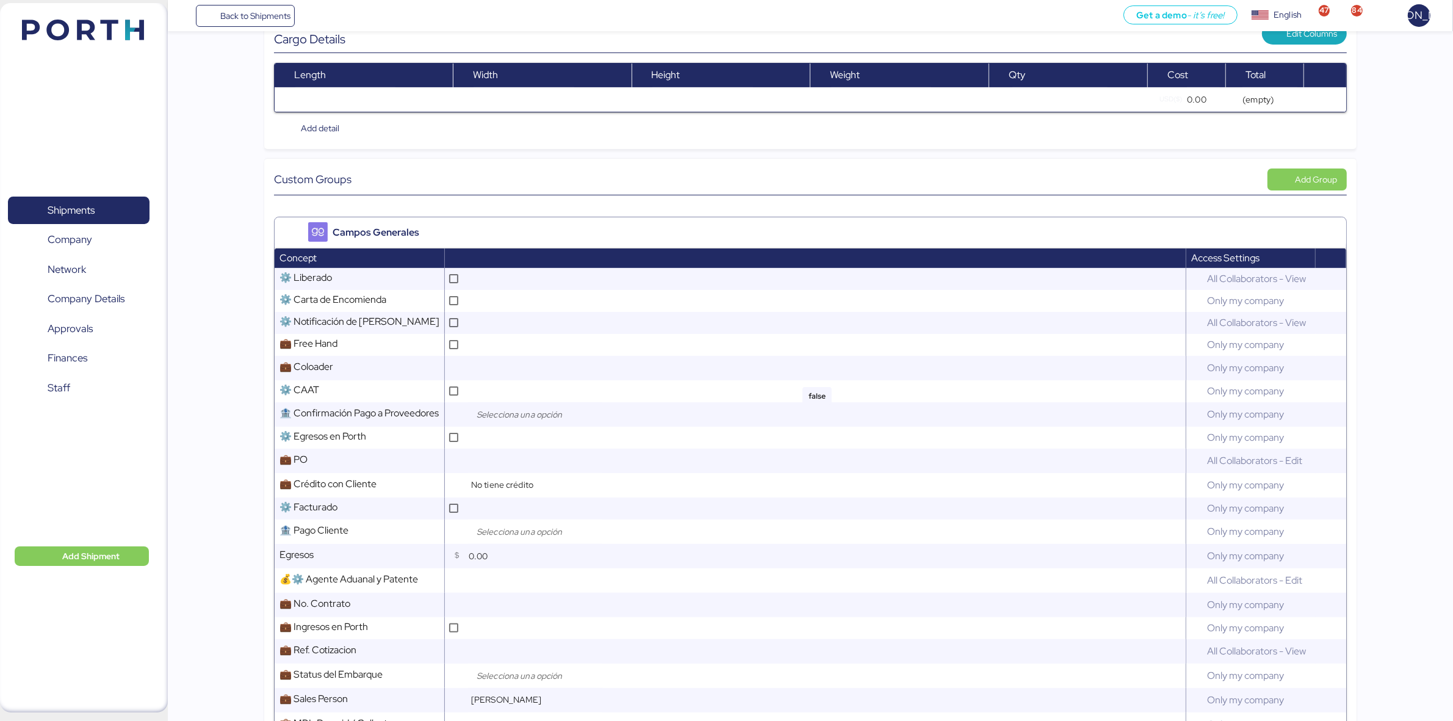
scroll to position [0, 0]
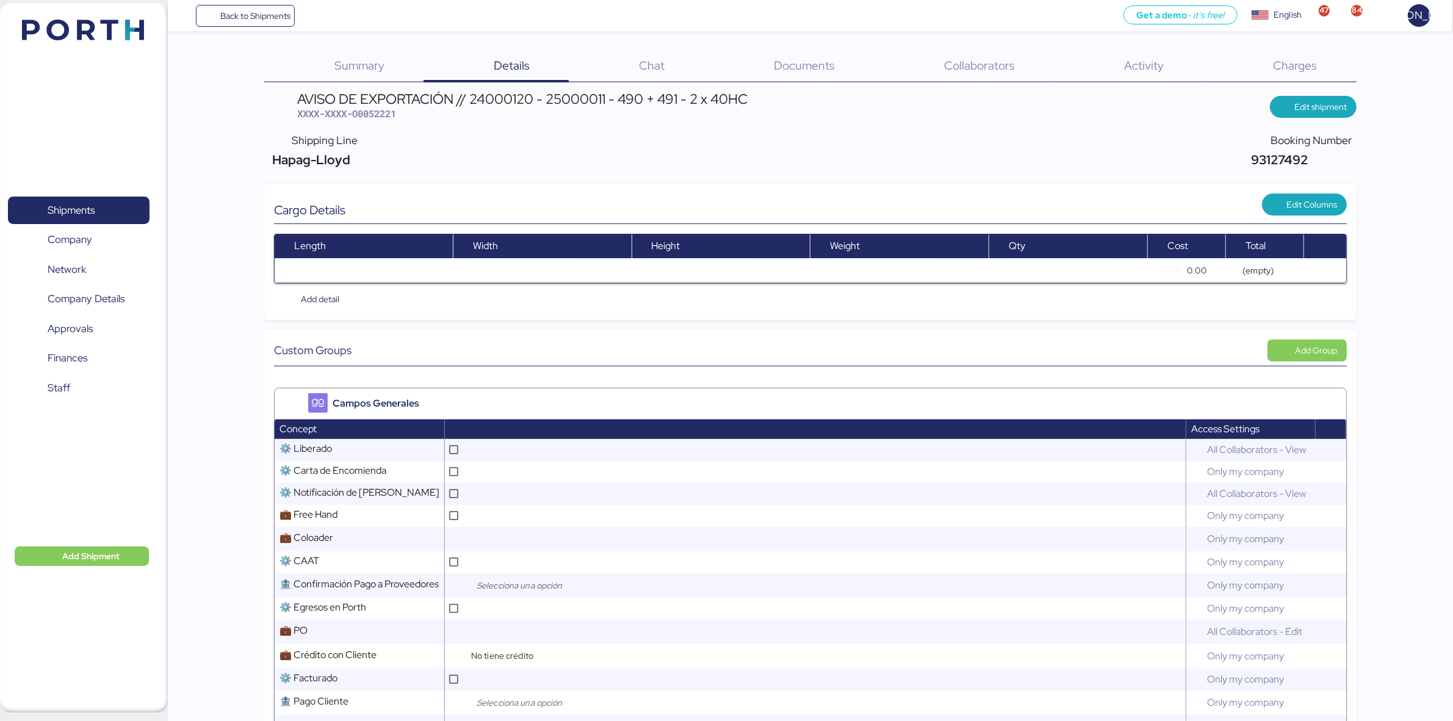
click at [786, 59] on span "Documents" at bounding box center [804, 65] width 61 height 16
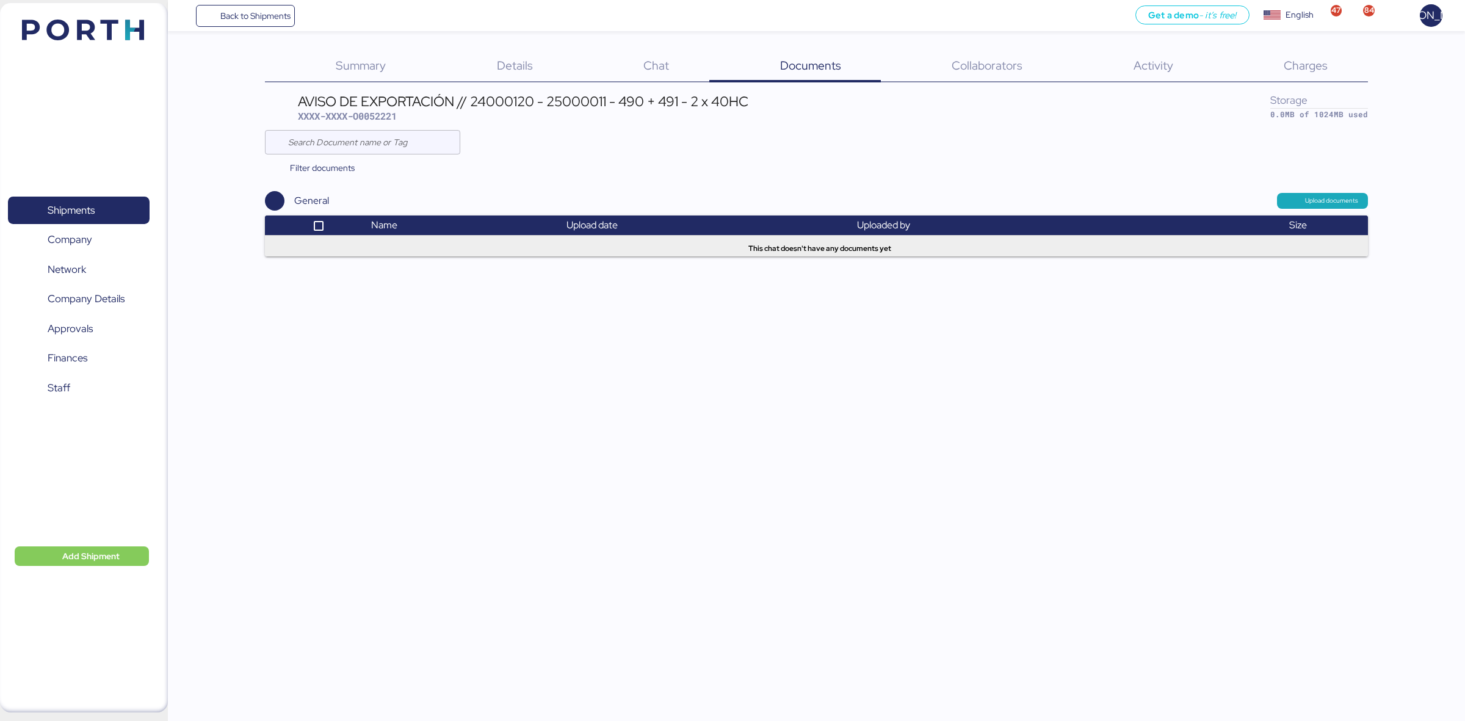
click at [959, 68] on span "Collaborators" at bounding box center [987, 65] width 71 height 16
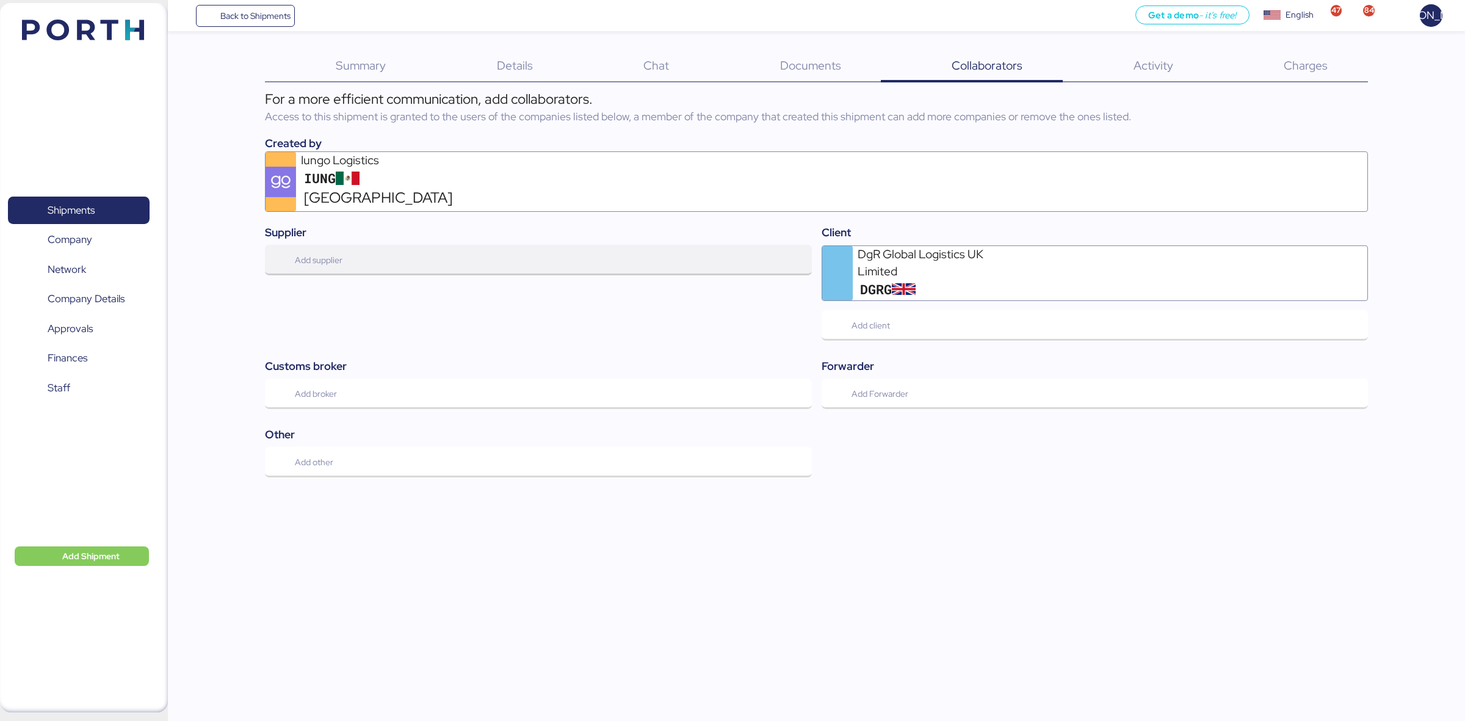
click at [657, 247] on span "Add supplier" at bounding box center [538, 260] width 527 height 26
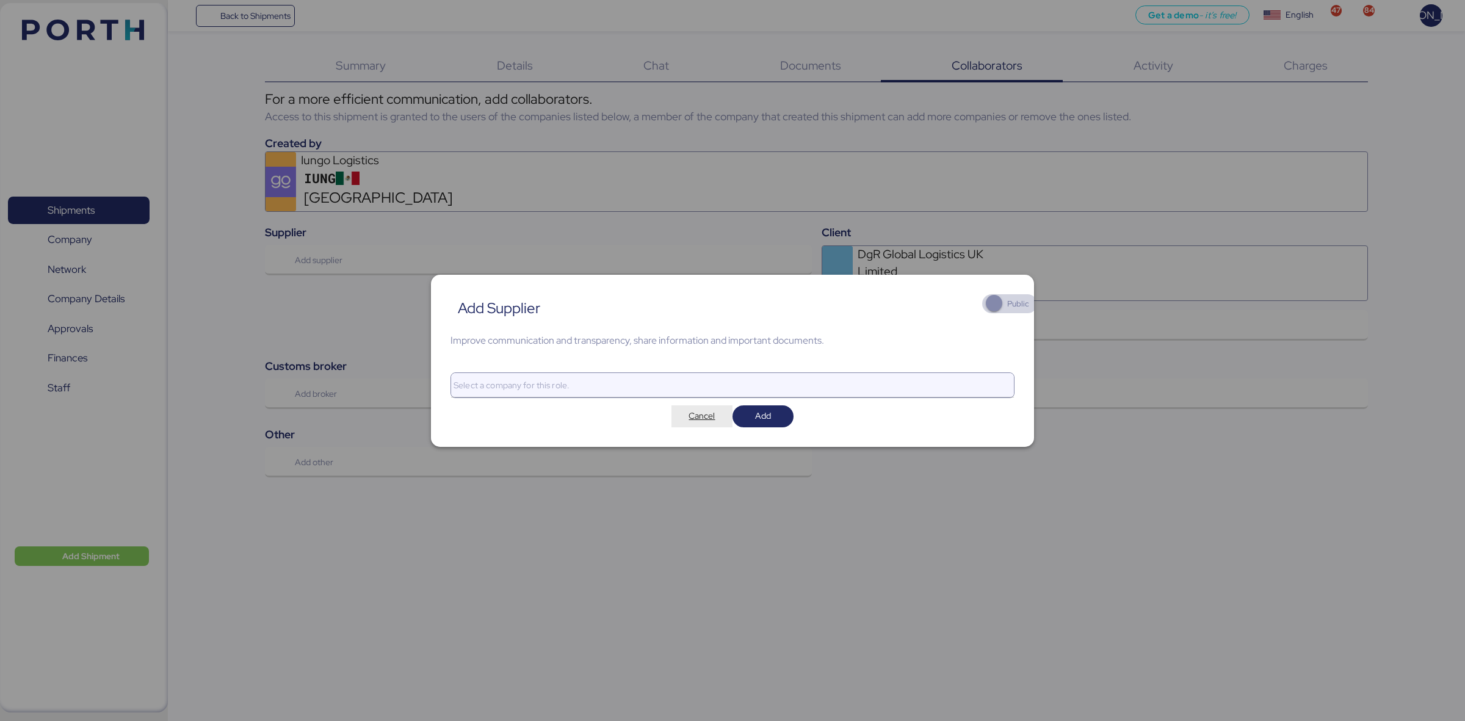
click at [702, 414] on span "Cancel" at bounding box center [702, 415] width 26 height 15
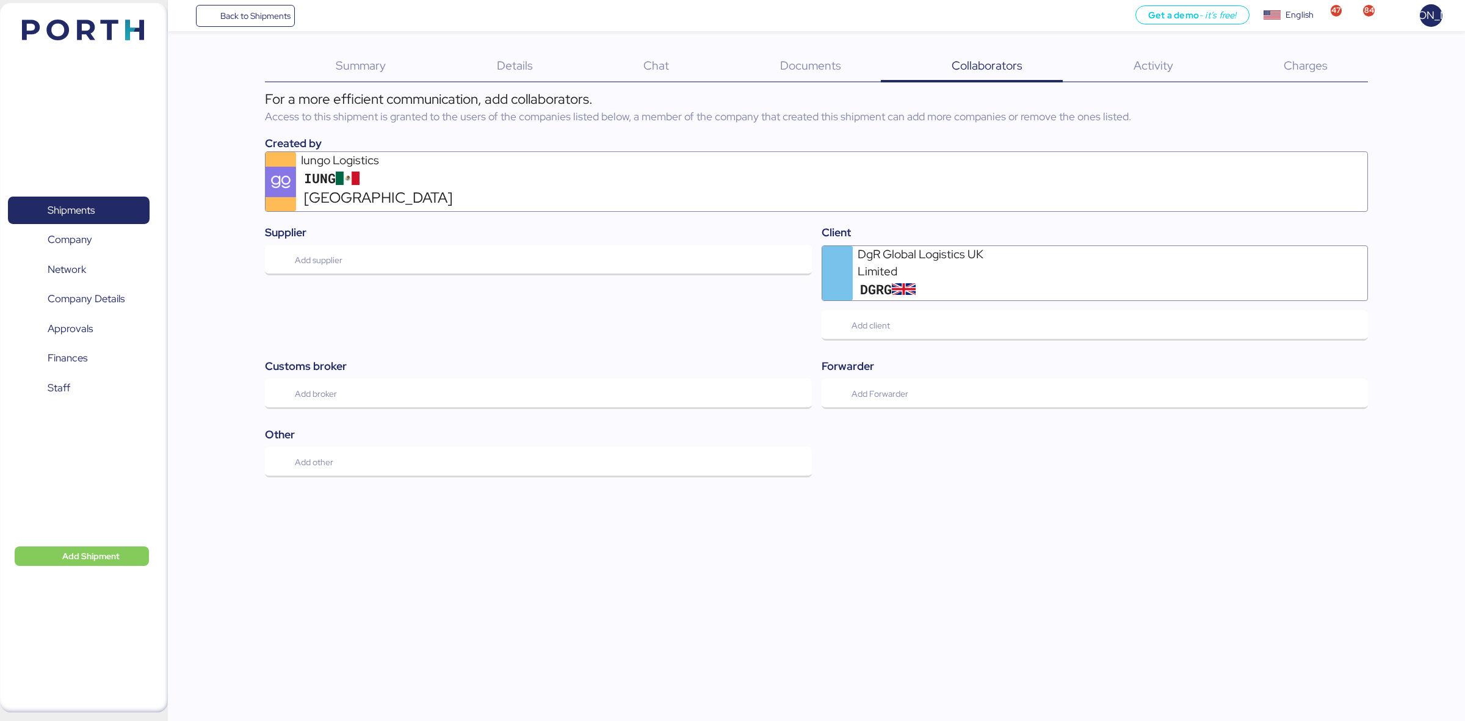
click at [345, 62] on span "Summary" at bounding box center [361, 65] width 50 height 16
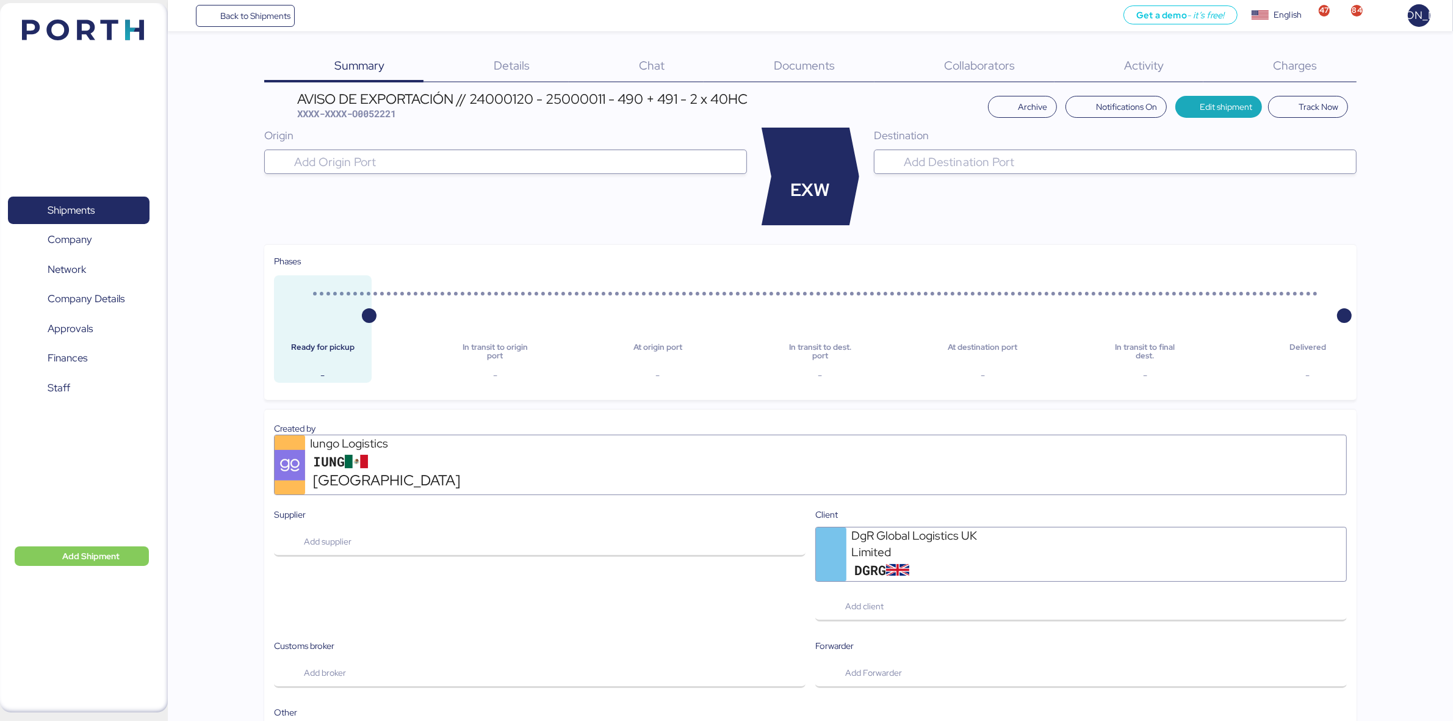
click at [474, 93] on div "AVISO DE EXPORTACIÓN // 24000120 - 25000011 - 490 + 491 - 2 x 40HC" at bounding box center [522, 98] width 450 height 13
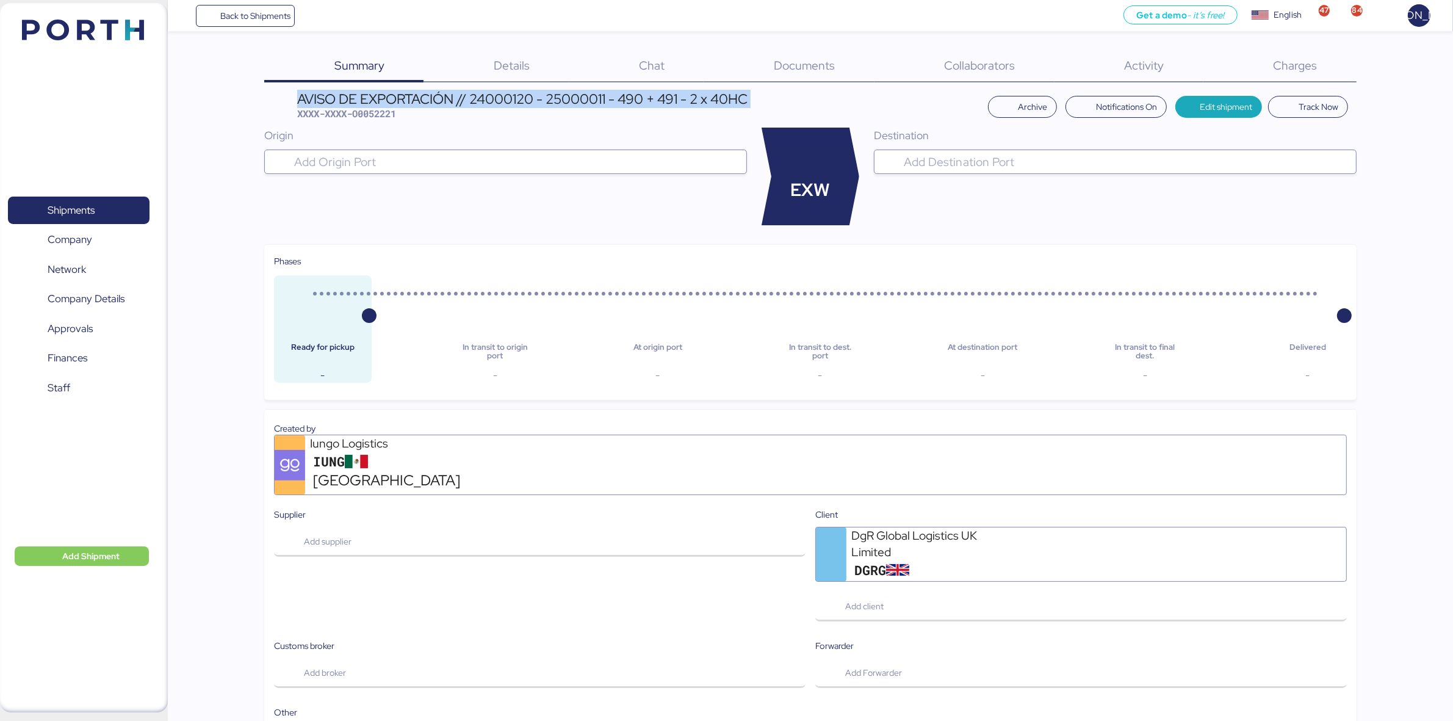
click at [474, 93] on div "AVISO DE EXPORTACIÓN // 24000120 - 25000011 - 490 + 491 - 2 x 40HC" at bounding box center [522, 98] width 450 height 13
copy div "AVISO DE EXPORTACIÓN // 24000120 - 25000011 - 490 + 491 - 2 x 40HC"
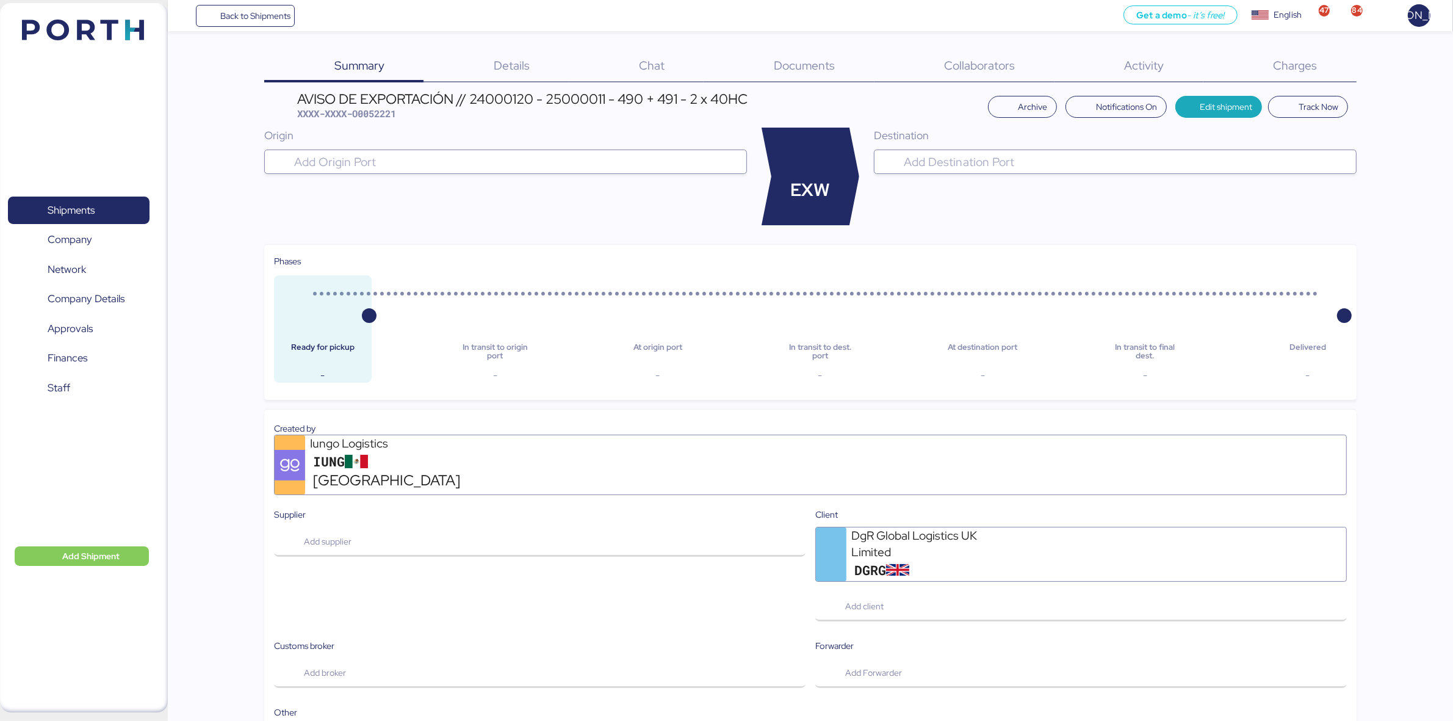
click at [392, 111] on span "XXXX-XXXX-O0052221" at bounding box center [346, 113] width 99 height 12
copy span "O0052221"
